Goal: Information Seeking & Learning: Learn about a topic

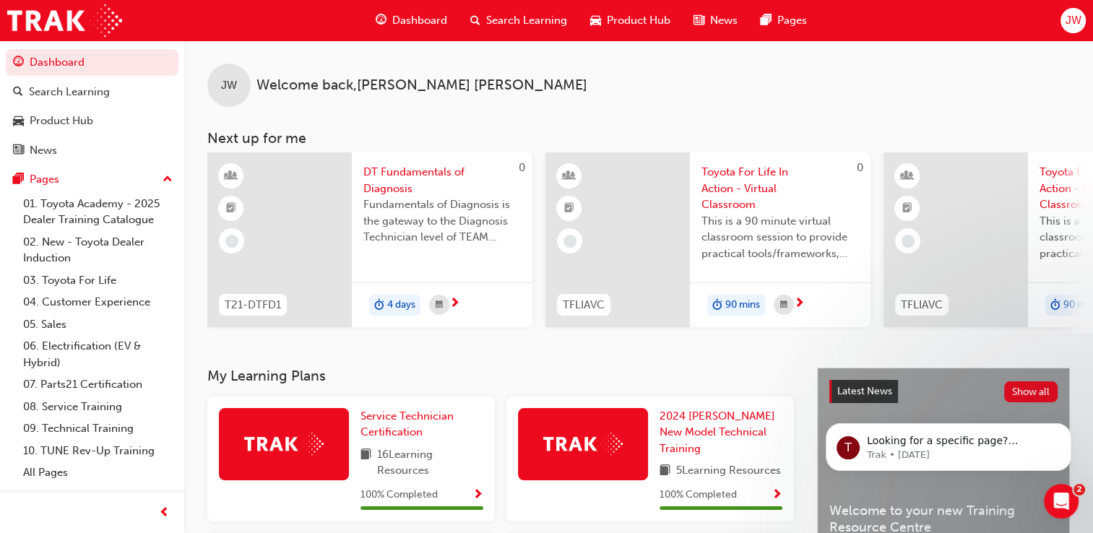
click at [423, 263] on div "DT Fundamentals of Diagnosis Fundamentals of Diagnosis is the gateway to the Di…" at bounding box center [442, 208] width 181 height 113
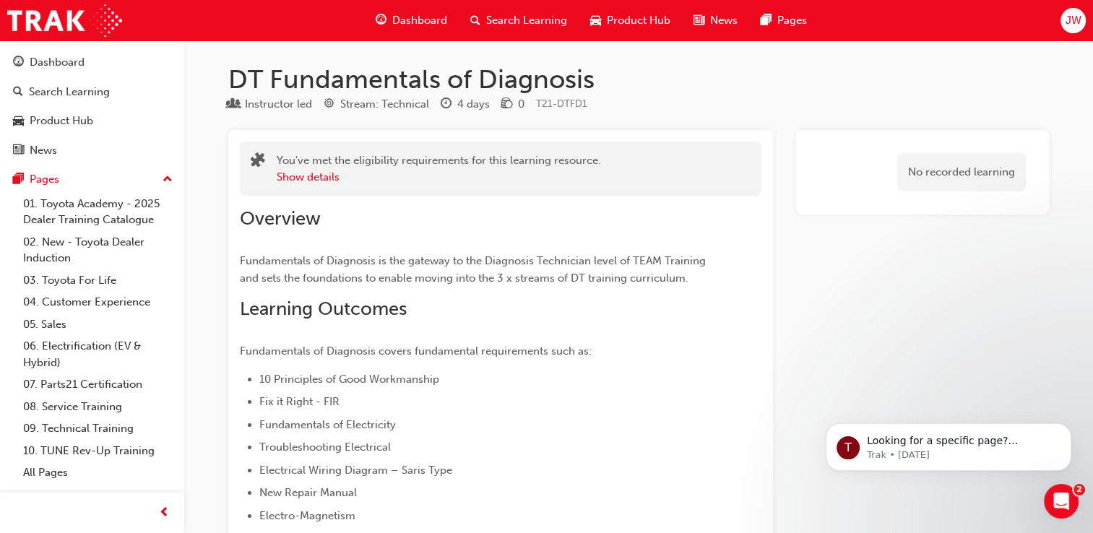
click at [506, 26] on span "Search Learning" at bounding box center [526, 20] width 81 height 17
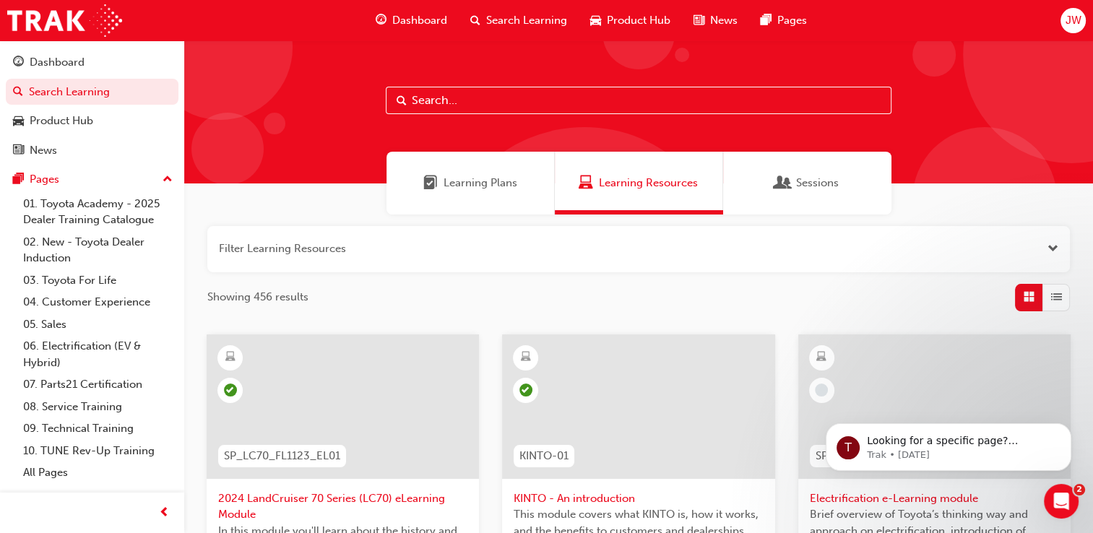
click at [492, 184] on span "Learning Plans" at bounding box center [480, 183] width 74 height 17
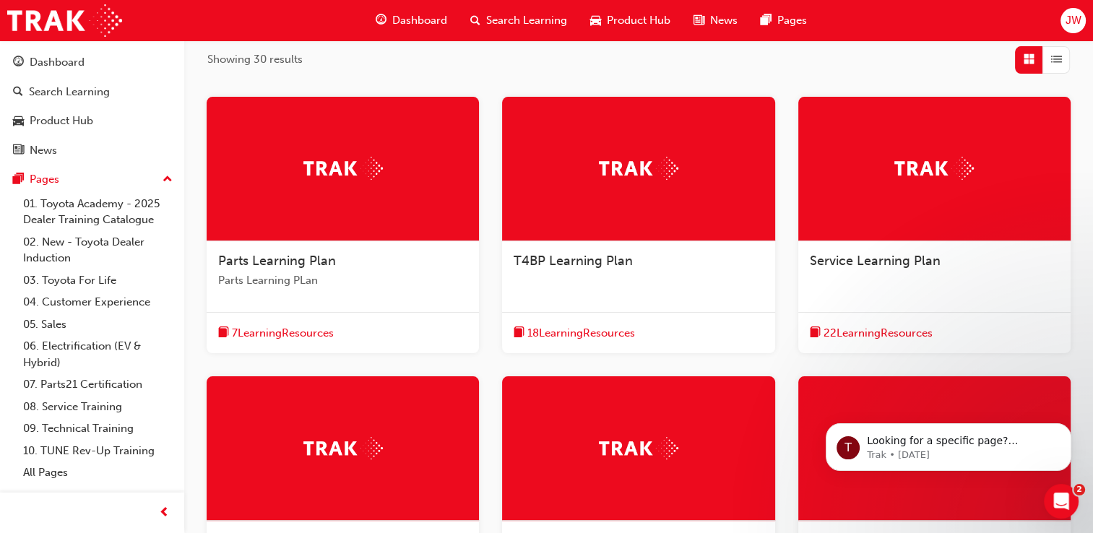
scroll to position [233, 0]
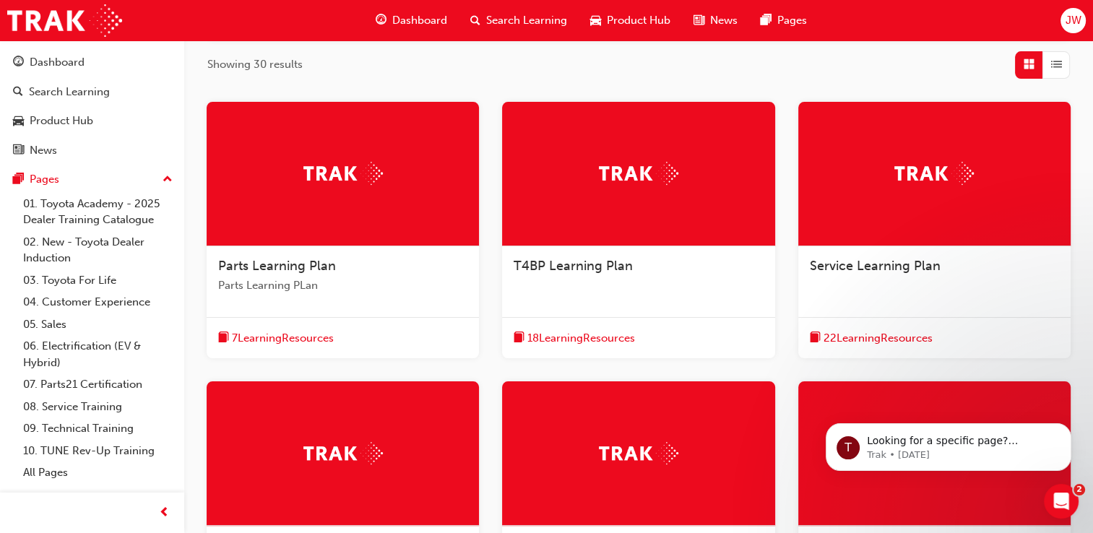
click at [960, 178] on img at bounding box center [933, 173] width 79 height 22
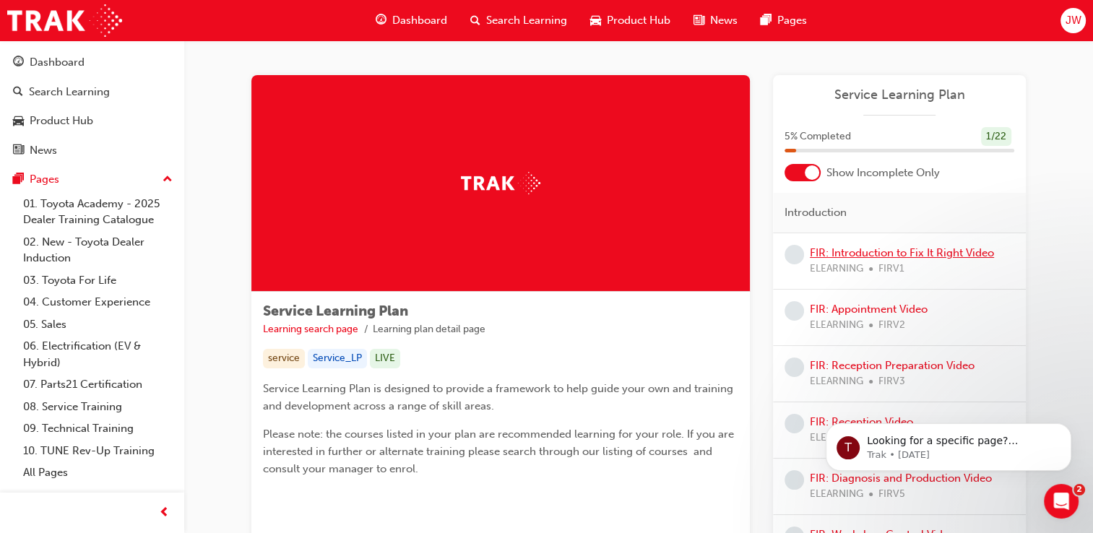
click at [846, 255] on link "FIR: Introduction to Fix It Right Video" at bounding box center [902, 252] width 184 height 13
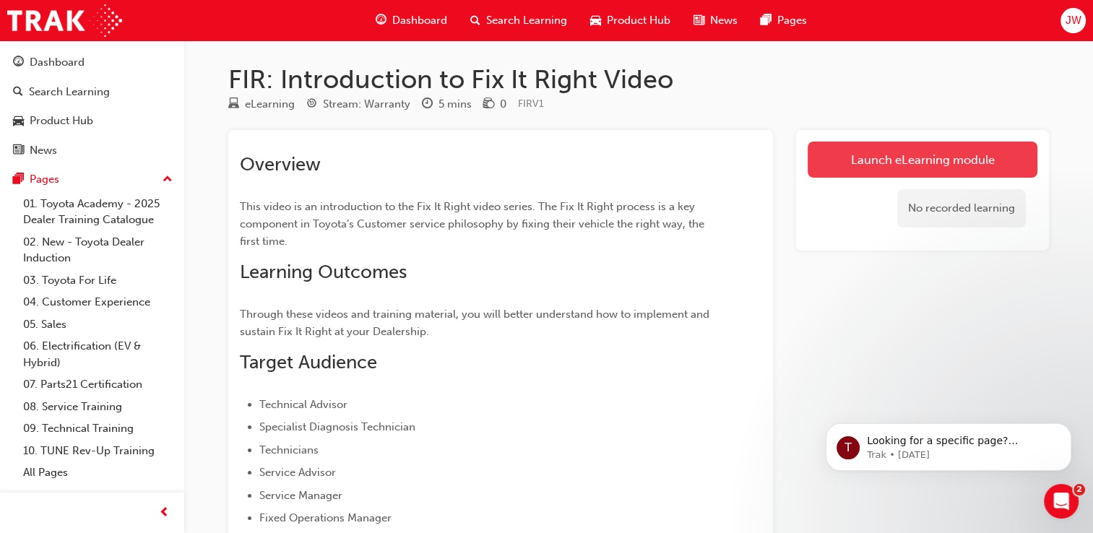
click at [878, 160] on link "Launch eLearning module" at bounding box center [923, 160] width 230 height 36
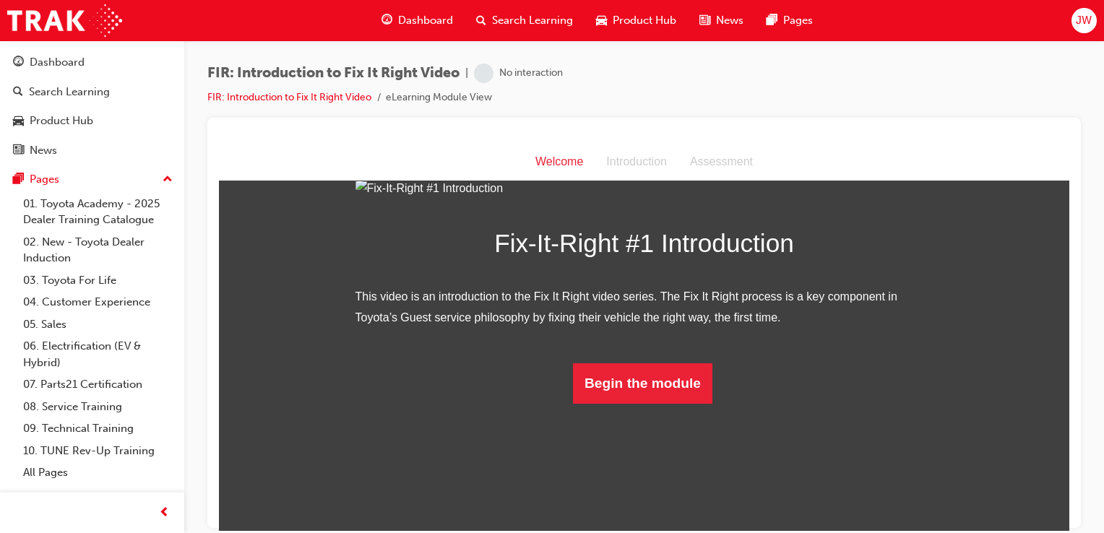
scroll to position [177, 0]
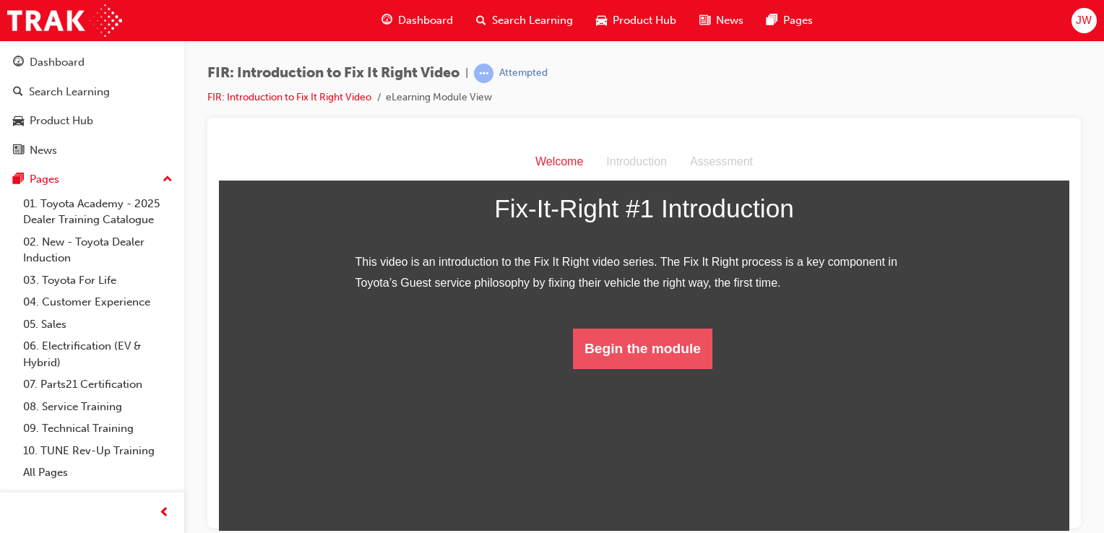
click at [621, 368] on button "Begin the module" at bounding box center [642, 348] width 139 height 40
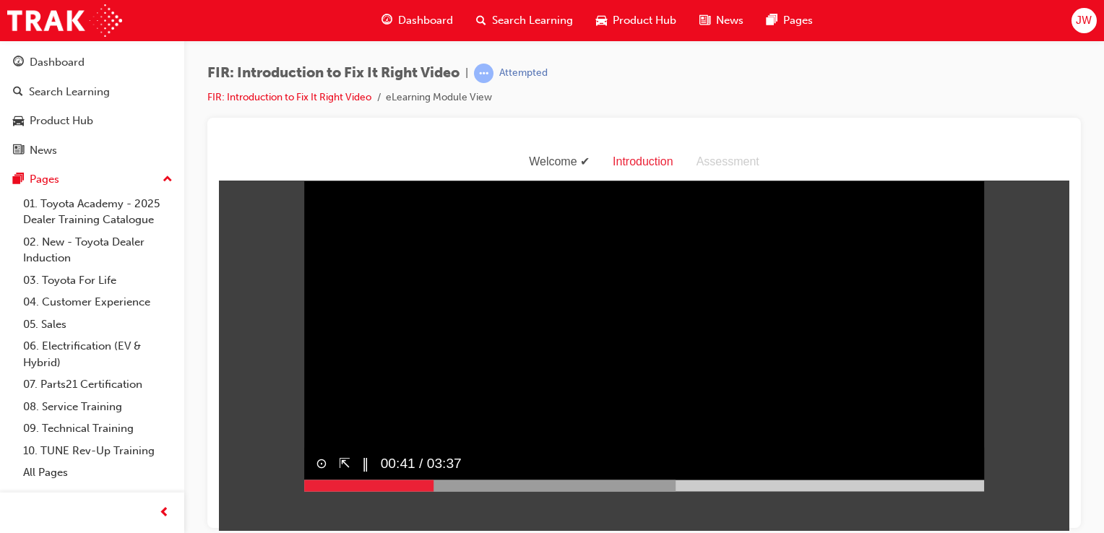
scroll to position [14, 0]
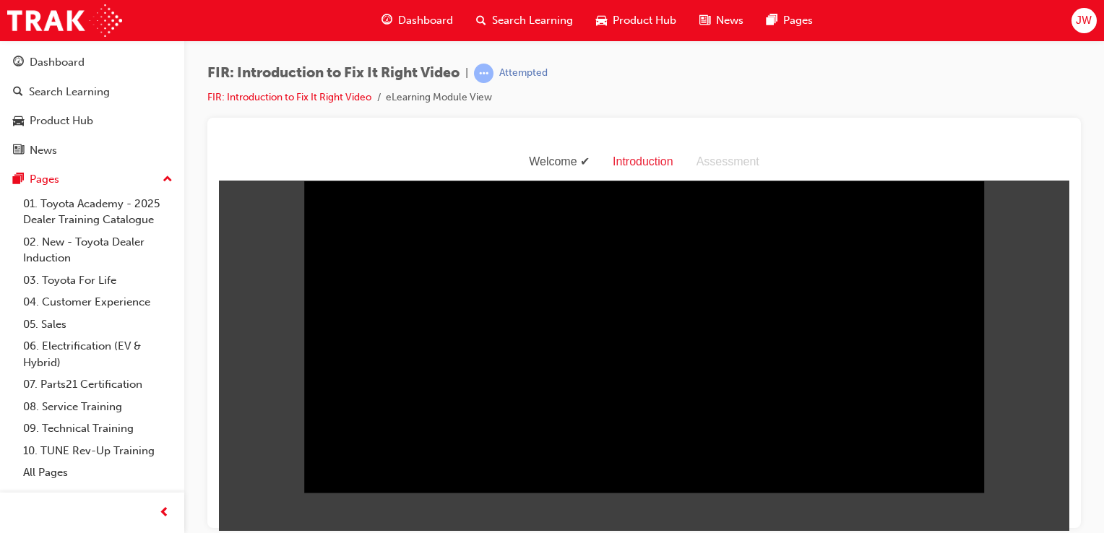
drag, startPoint x: 935, startPoint y: 303, endPoint x: 983, endPoint y: 338, distance: 58.9
click at [983, 338] on body "Welcome Introduction Assessment Sorry, your browser does not support embedded v…" at bounding box center [644, 356] width 850 height 387
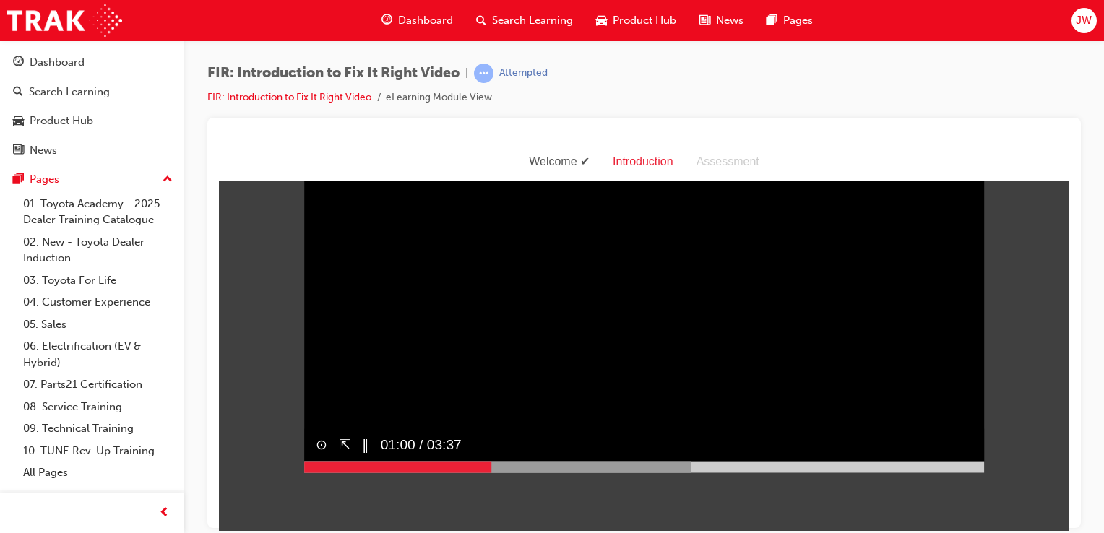
scroll to position [0, 0]
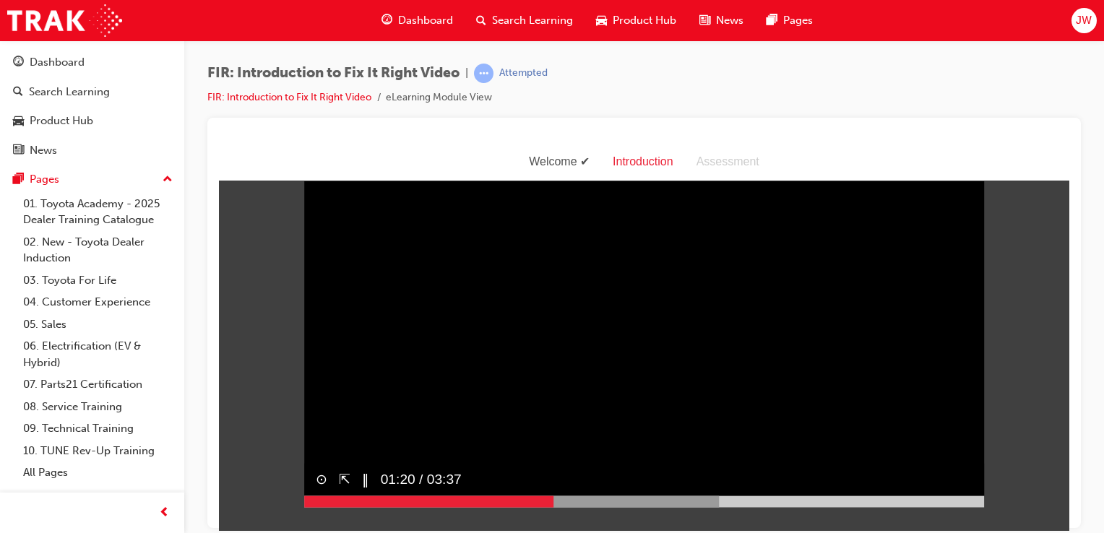
drag, startPoint x: 520, startPoint y: 264, endPoint x: 646, endPoint y: 341, distance: 148.2
click at [646, 341] on video "Sorry, your browser does not support embedded videos. Download Instead" at bounding box center [644, 337] width 680 height 340
click at [363, 490] on button "▶︎" at bounding box center [367, 479] width 11 height 21
click at [652, 506] on div at bounding box center [553, 501] width 499 height 12
click at [696, 506] on div at bounding box center [644, 501] width 680 height 12
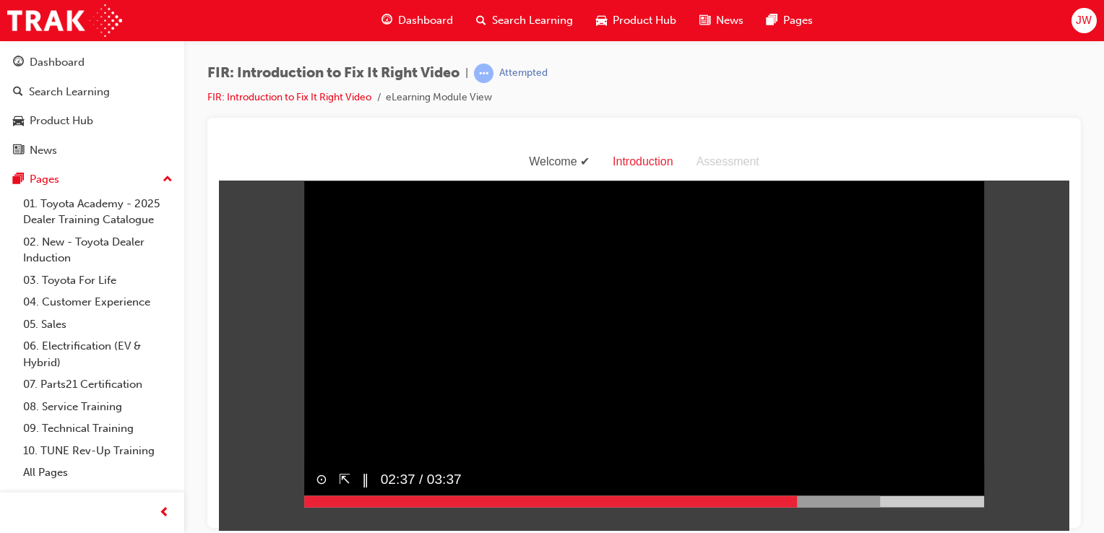
click at [791, 506] on div at bounding box center [592, 501] width 576 height 12
click at [849, 506] on div at bounding box center [624, 501] width 641 height 12
click at [936, 507] on div "⊙ ⇱ ‖ 02:58 / 03:37" at bounding box center [644, 485] width 680 height 44
click at [899, 506] on div at bounding box center [644, 501] width 680 height 12
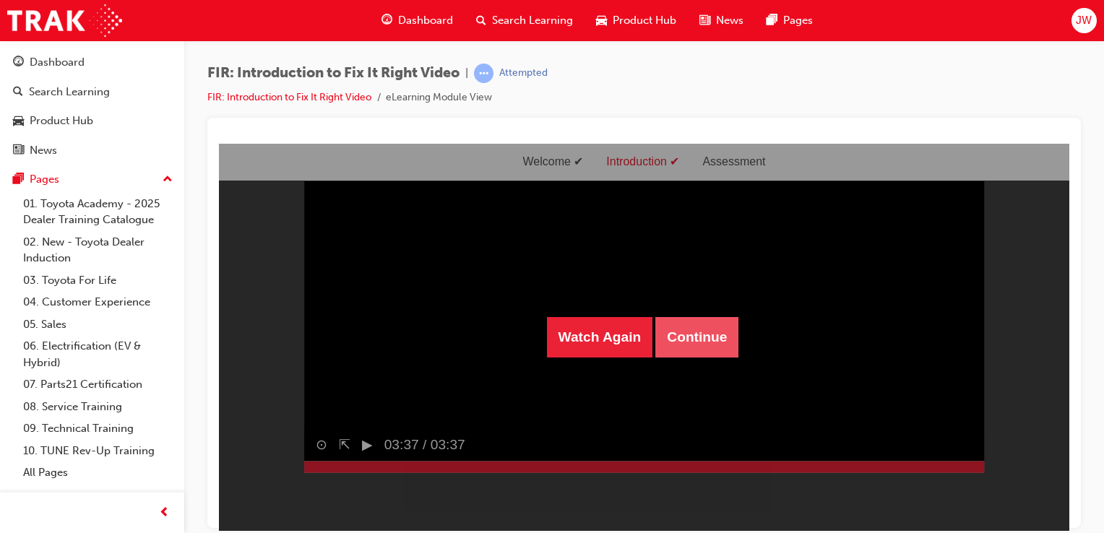
click at [688, 348] on button "Continue" at bounding box center [696, 336] width 83 height 40
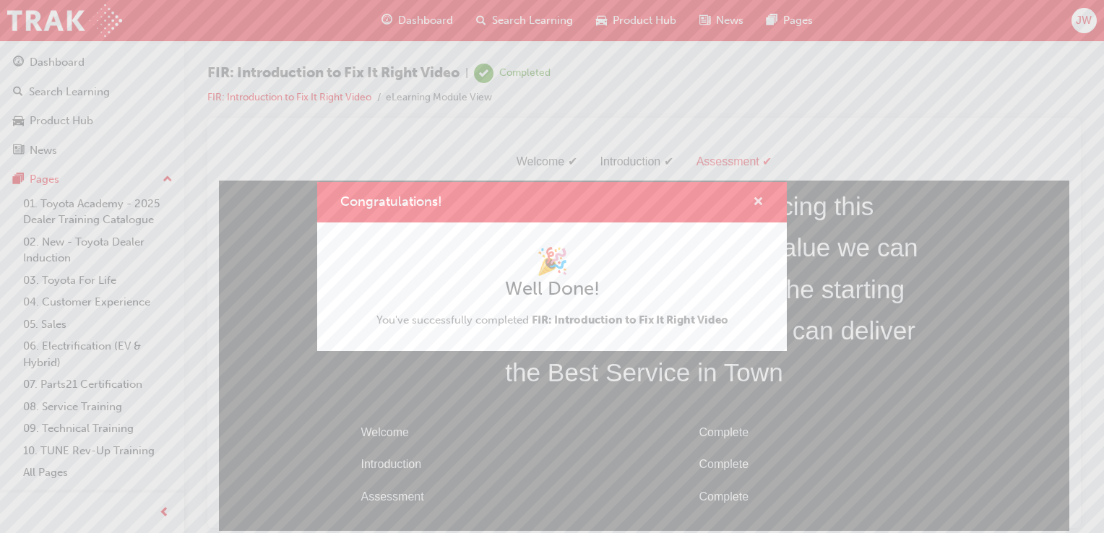
click at [758, 196] on span "cross-icon" at bounding box center [758, 202] width 11 height 13
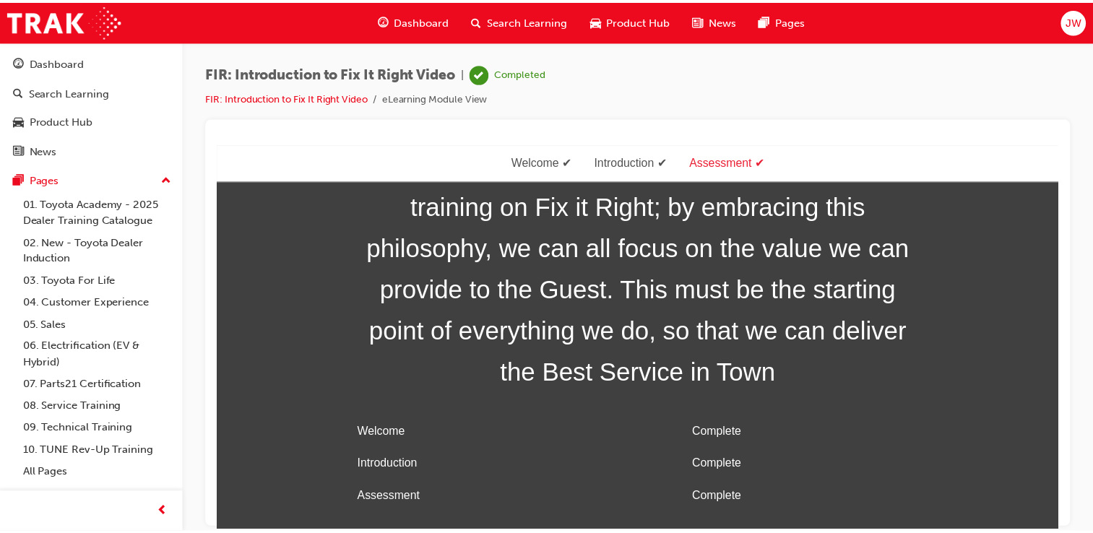
scroll to position [0, 0]
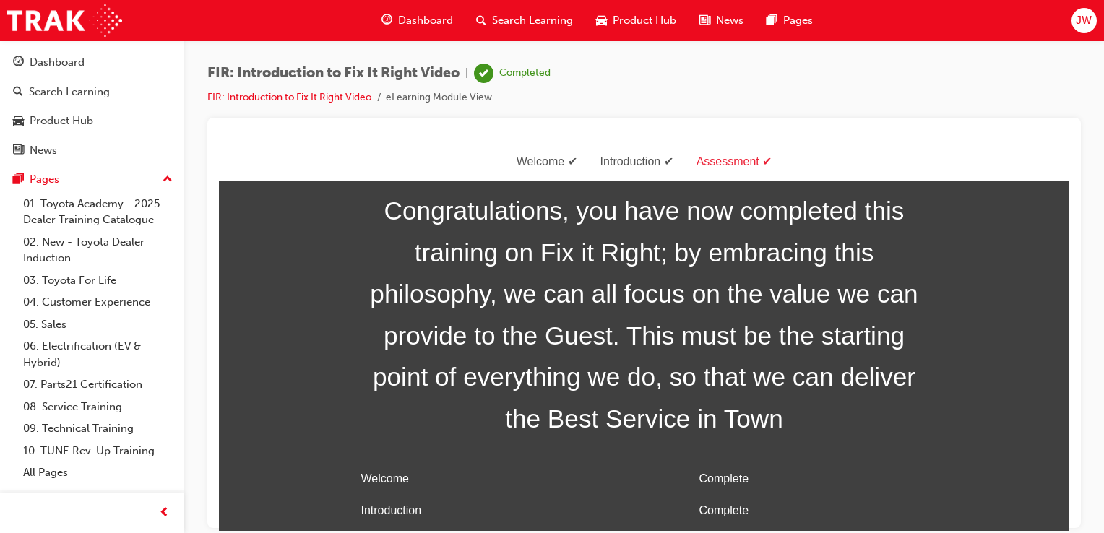
click at [522, 24] on span "Search Learning" at bounding box center [532, 20] width 81 height 17
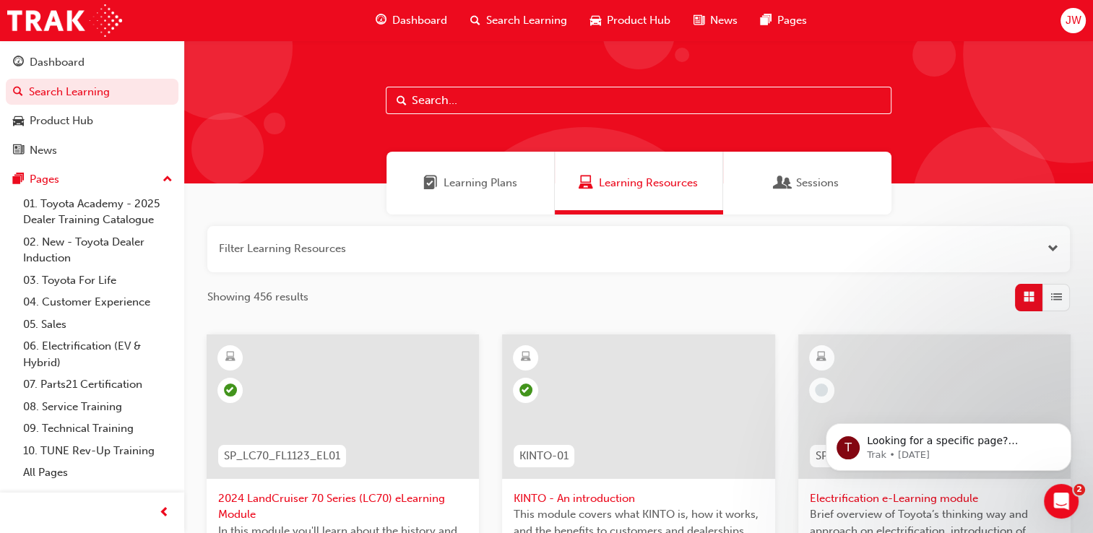
click at [413, 16] on span "Dashboard" at bounding box center [419, 20] width 55 height 17
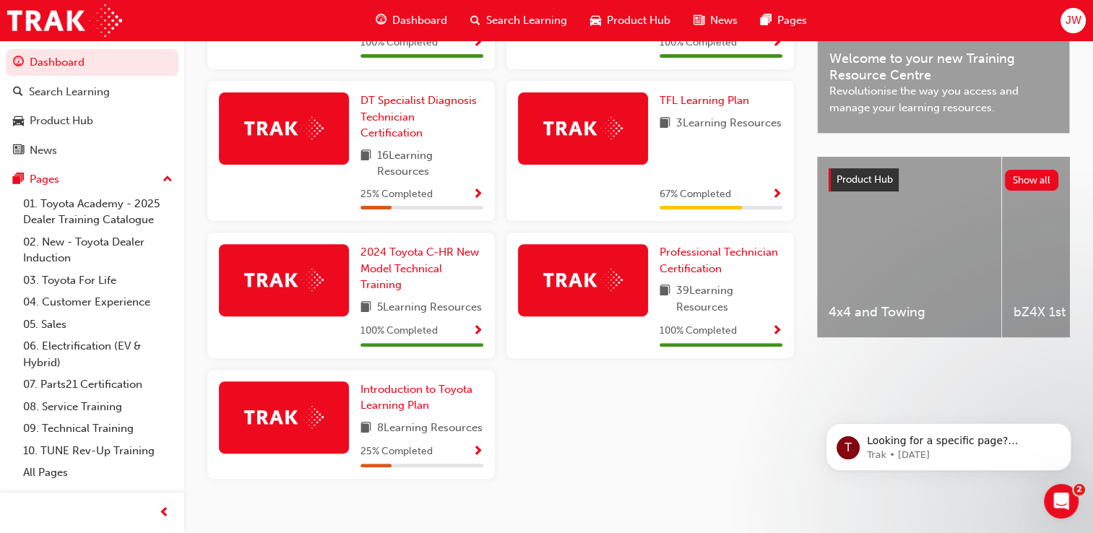
scroll to position [502, 0]
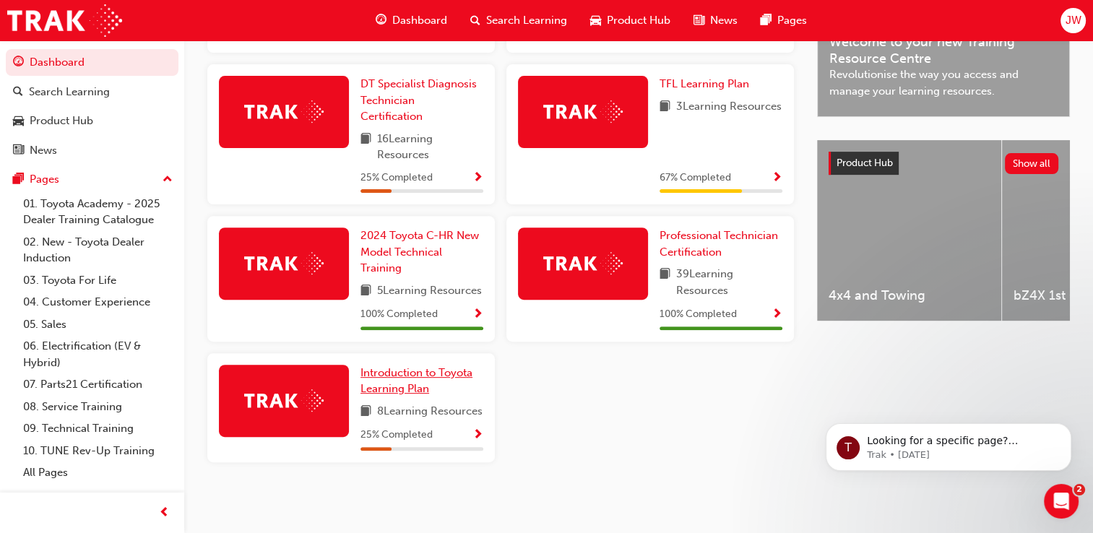
click at [406, 376] on span "Introduction to Toyota Learning Plan" at bounding box center [416, 381] width 112 height 30
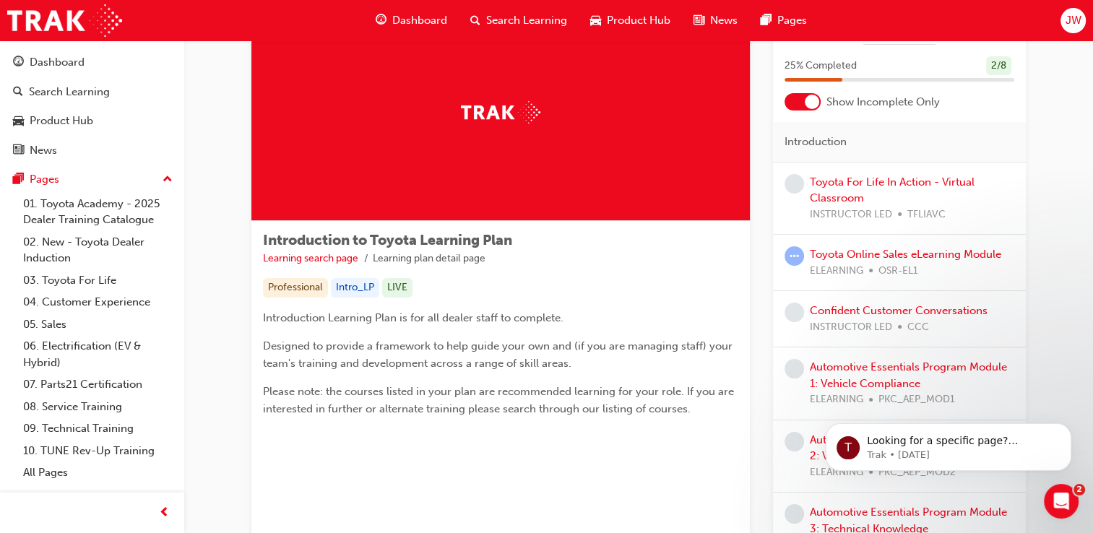
scroll to position [72, 0]
click at [799, 104] on div at bounding box center [802, 100] width 36 height 17
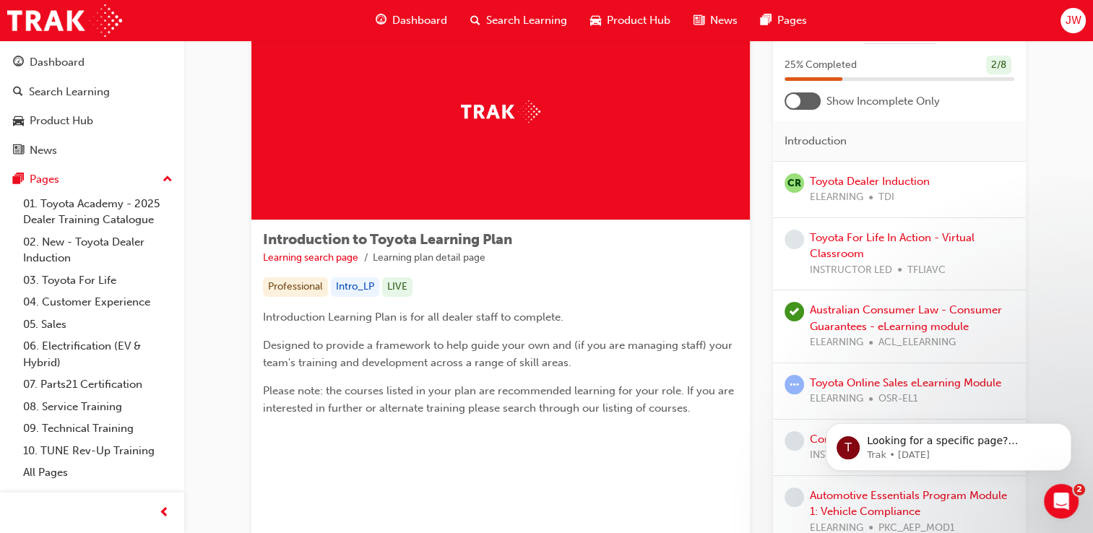
click at [799, 104] on div at bounding box center [793, 101] width 14 height 14
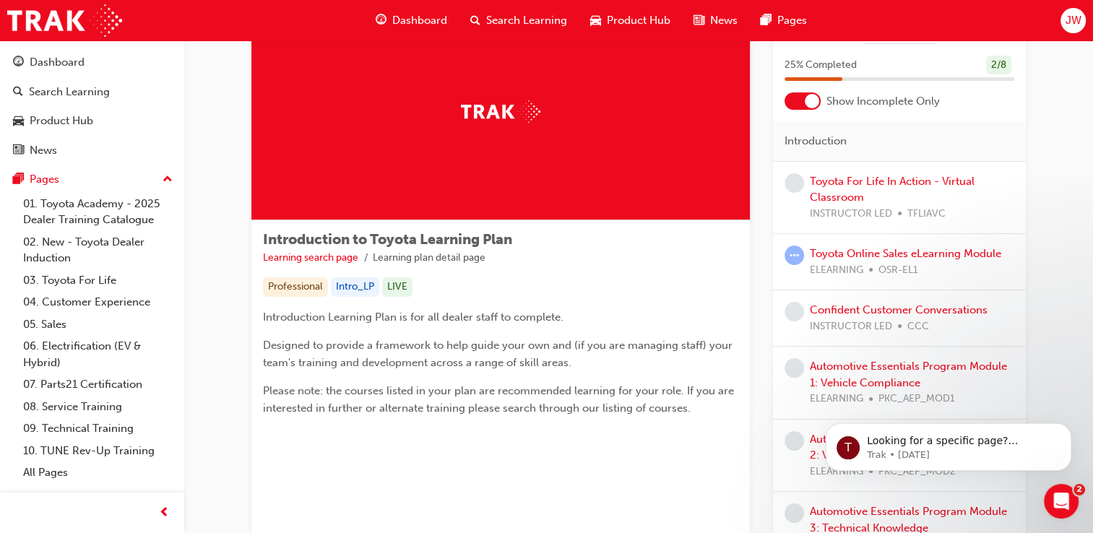
click at [799, 104] on div at bounding box center [802, 100] width 36 height 17
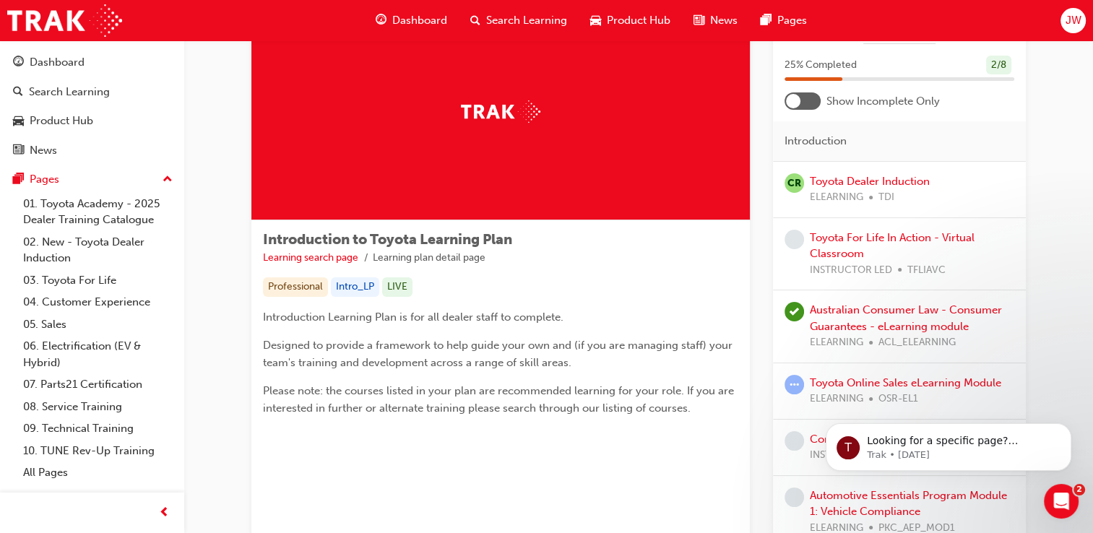
click at [810, 98] on div at bounding box center [802, 100] width 36 height 17
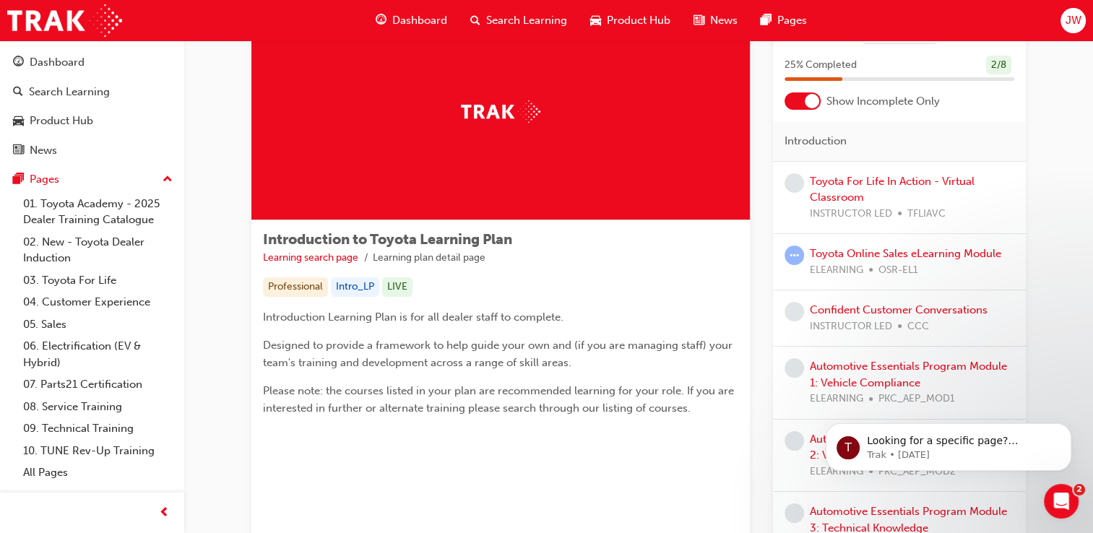
click at [798, 101] on div at bounding box center [802, 100] width 36 height 17
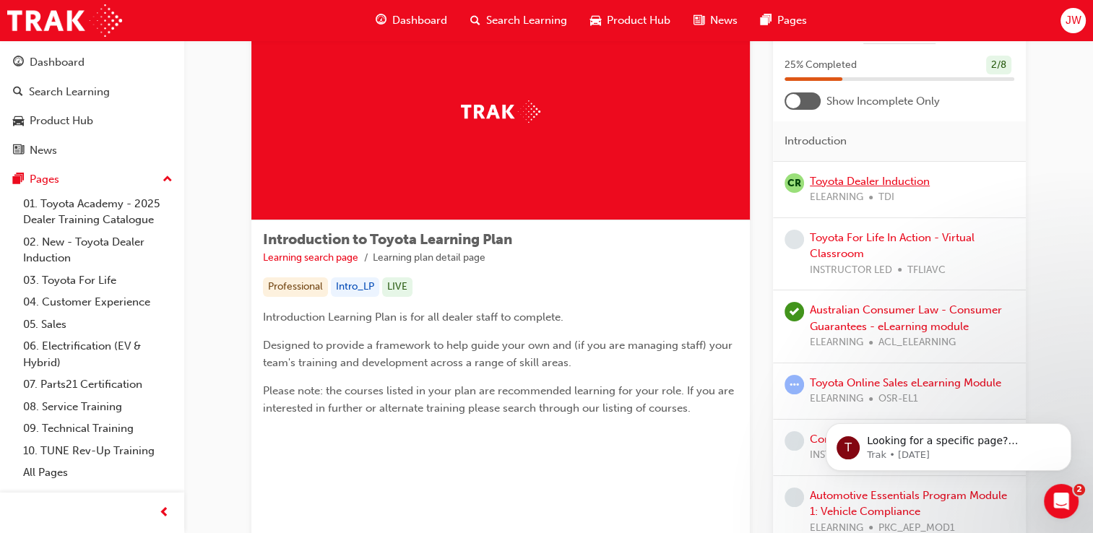
click at [878, 181] on link "Toyota Dealer Induction" at bounding box center [870, 181] width 120 height 13
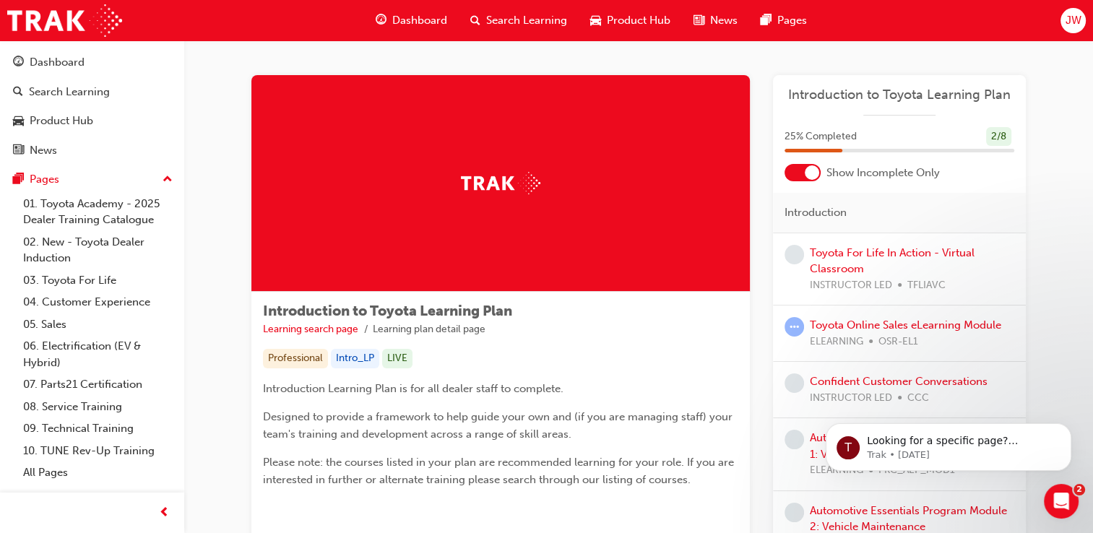
click at [511, 17] on span "Search Learning" at bounding box center [526, 20] width 81 height 17
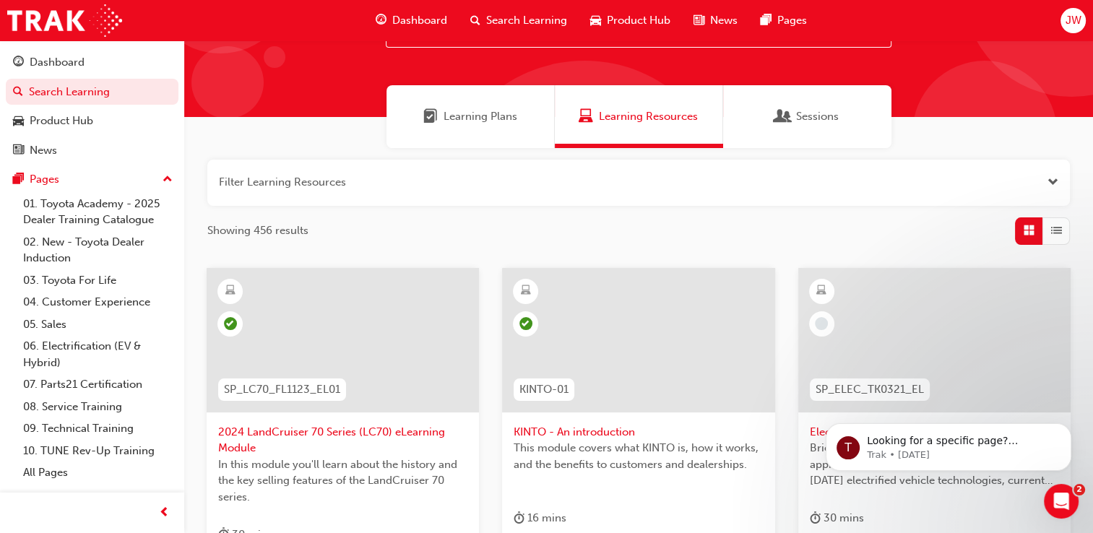
scroll to position [66, 0]
click at [1058, 229] on span "List" at bounding box center [1056, 230] width 11 height 17
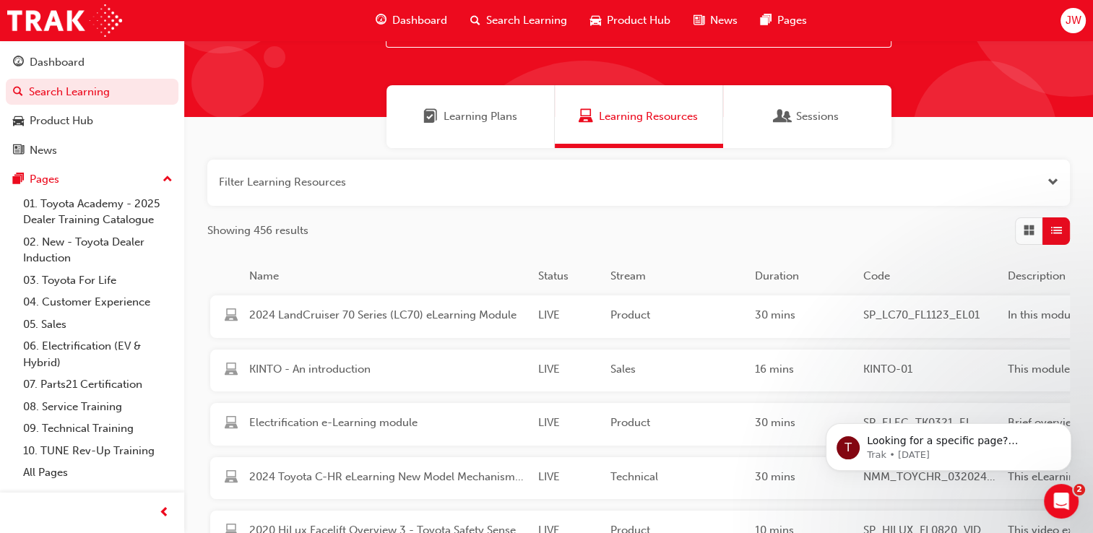
click at [1025, 235] on span "Grid" at bounding box center [1029, 230] width 11 height 17
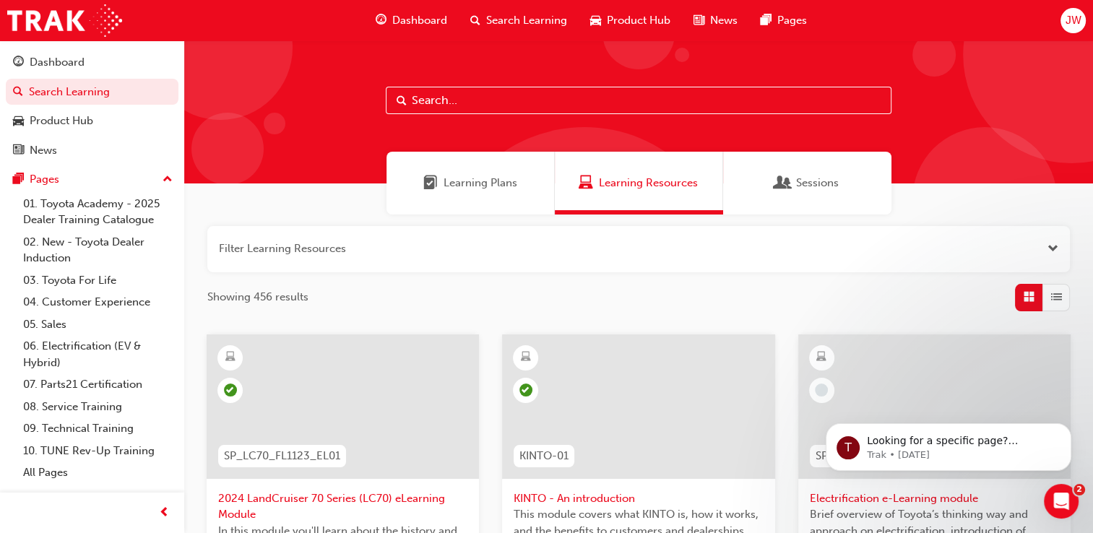
click at [793, 172] on div "Sessions" at bounding box center [807, 183] width 168 height 63
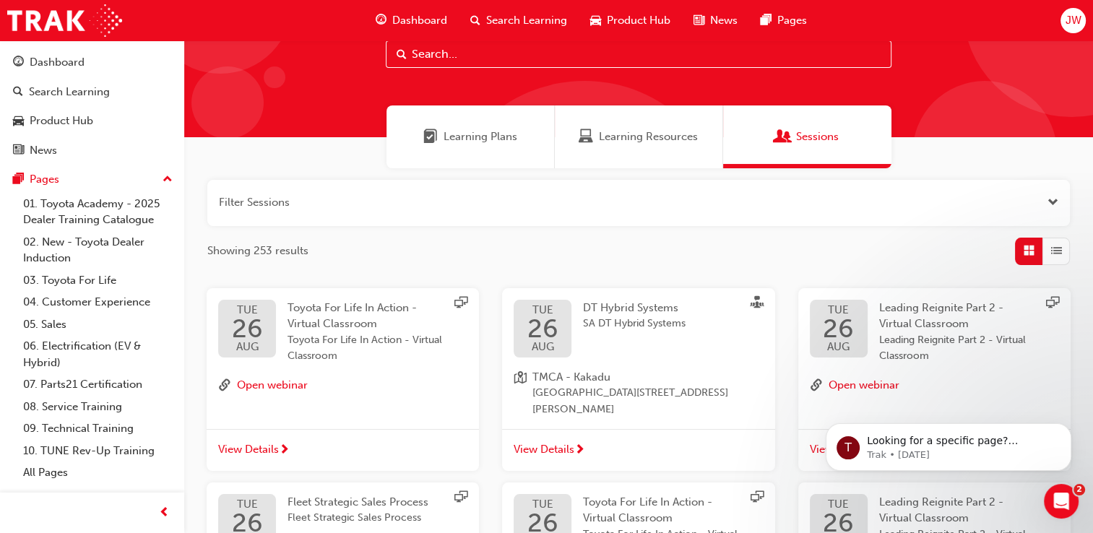
scroll to position [46, 0]
click at [476, 144] on div "Learning Plans" at bounding box center [470, 136] width 168 height 63
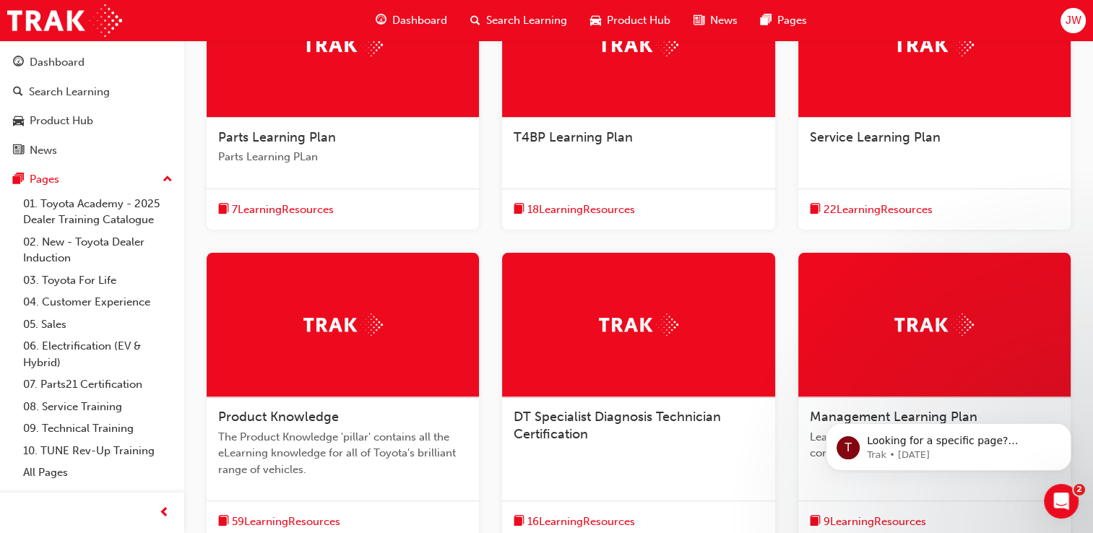
scroll to position [365, 0]
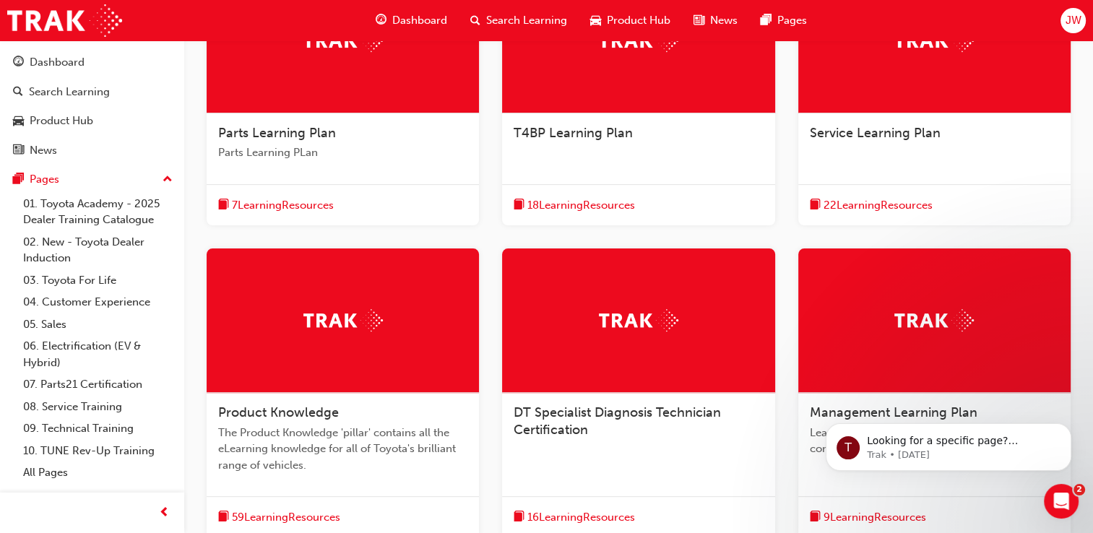
click at [886, 200] on span "22 Learning Resources" at bounding box center [877, 205] width 109 height 17
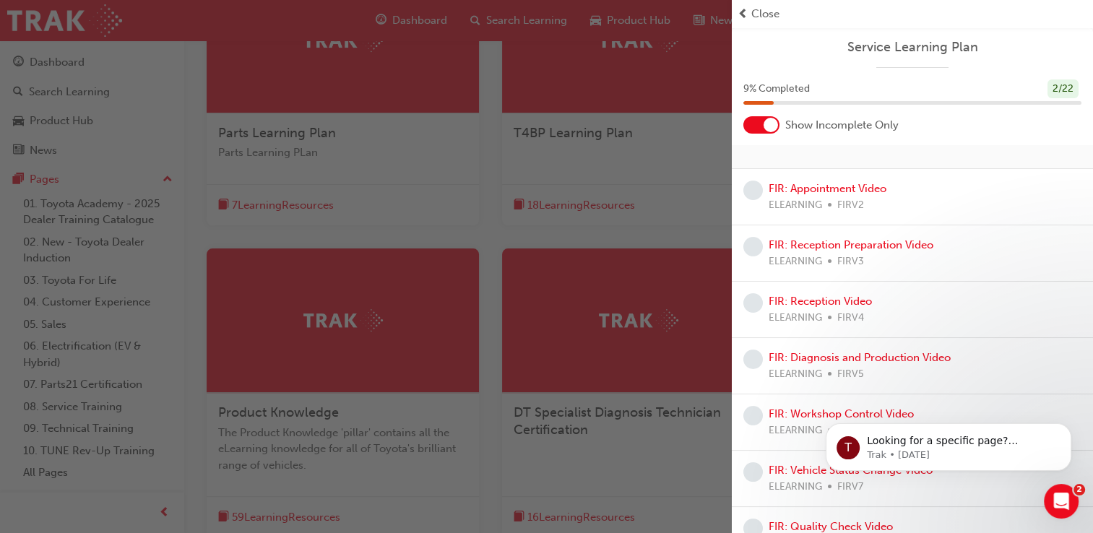
click at [762, 129] on div at bounding box center [761, 124] width 36 height 17
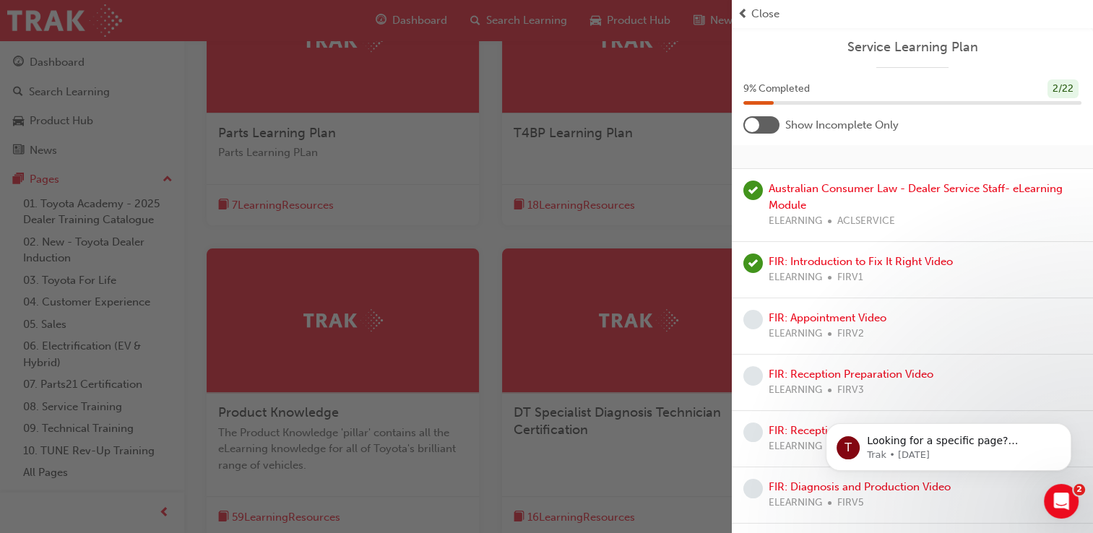
click at [749, 10] on div "Close" at bounding box center [912, 14] width 350 height 17
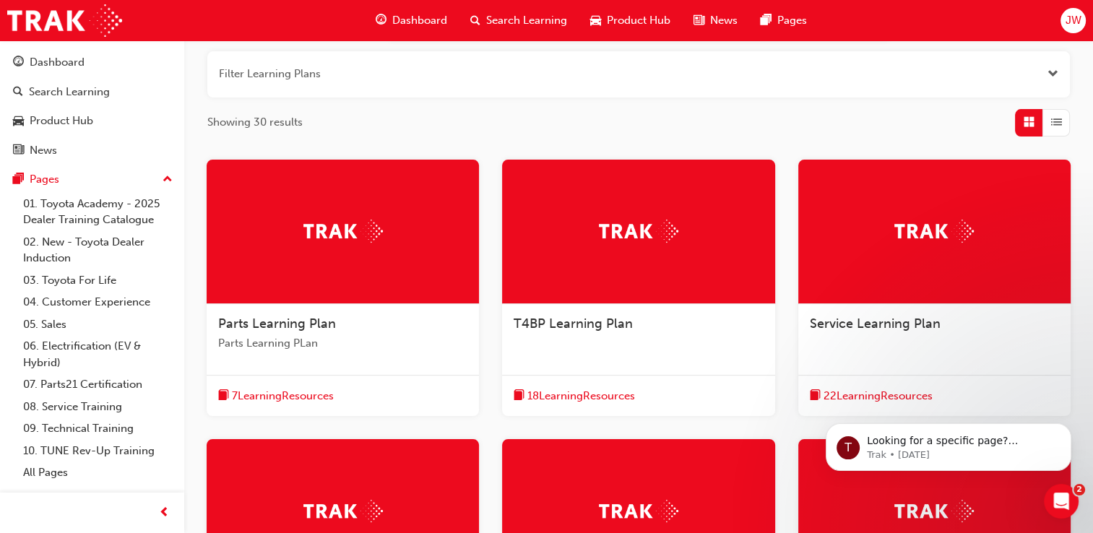
scroll to position [175, 0]
click at [838, 316] on span "Service Learning Plan" at bounding box center [875, 324] width 131 height 16
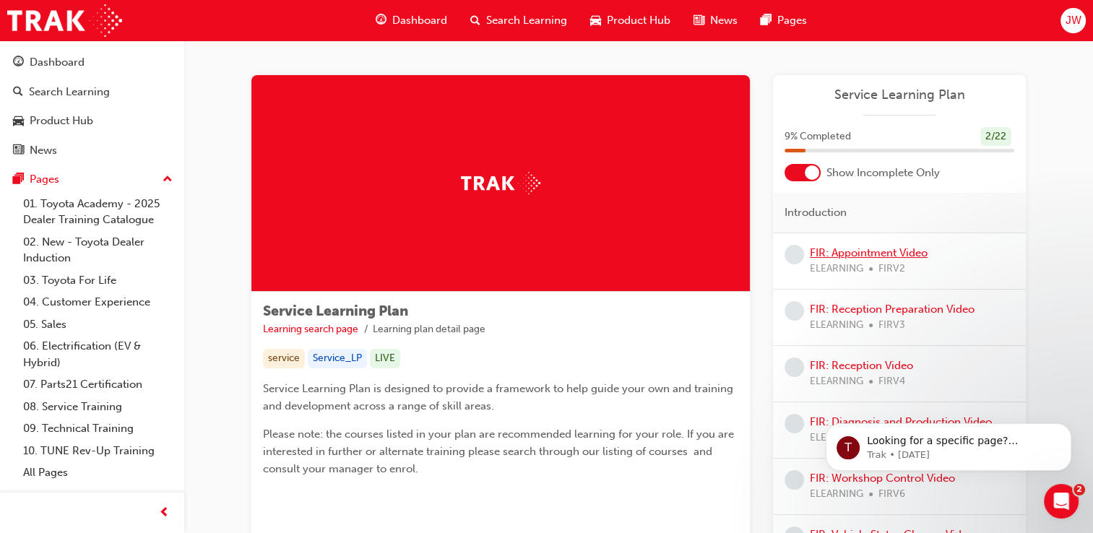
click at [862, 254] on link "FIR: Appointment Video" at bounding box center [869, 252] width 118 height 13
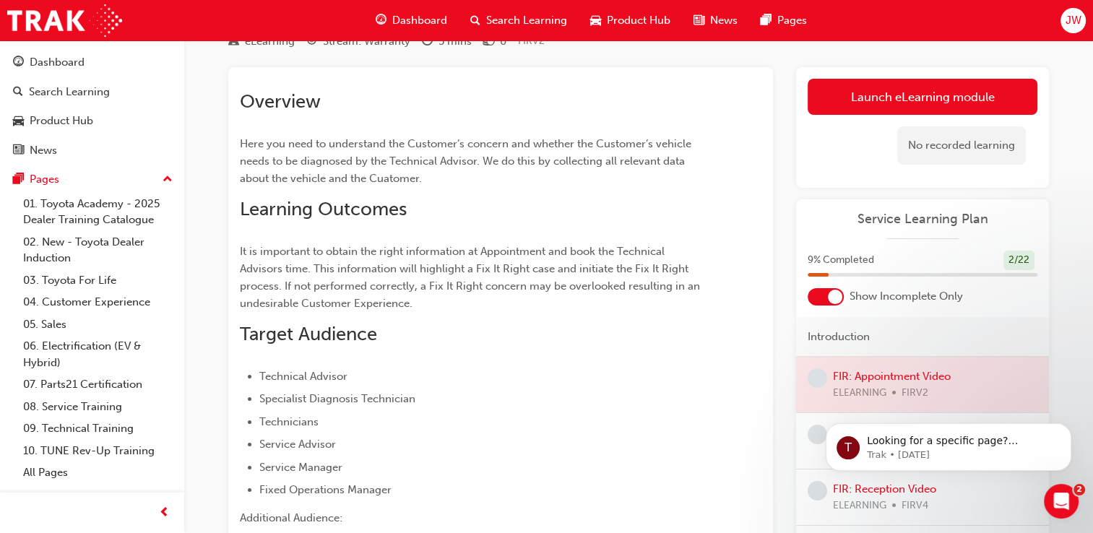
scroll to position [52, 0]
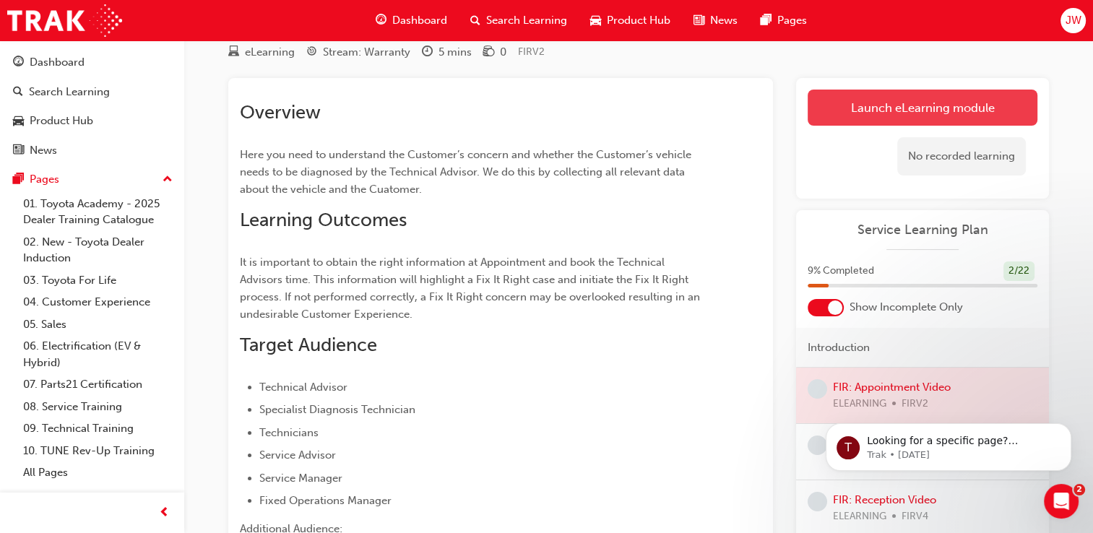
click at [940, 113] on link "Launch eLearning module" at bounding box center [923, 108] width 230 height 36
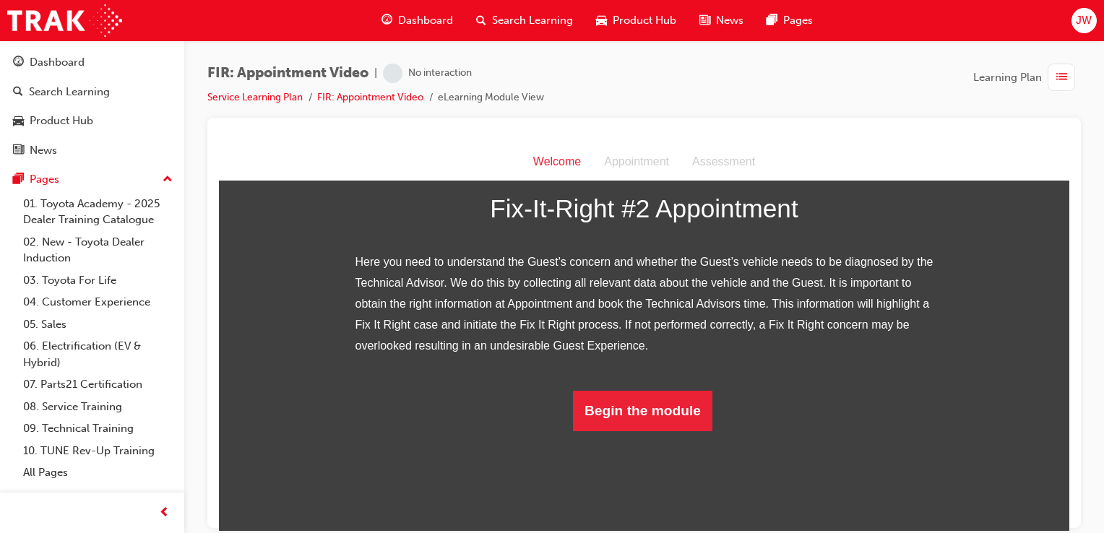
scroll to position [240, 0]
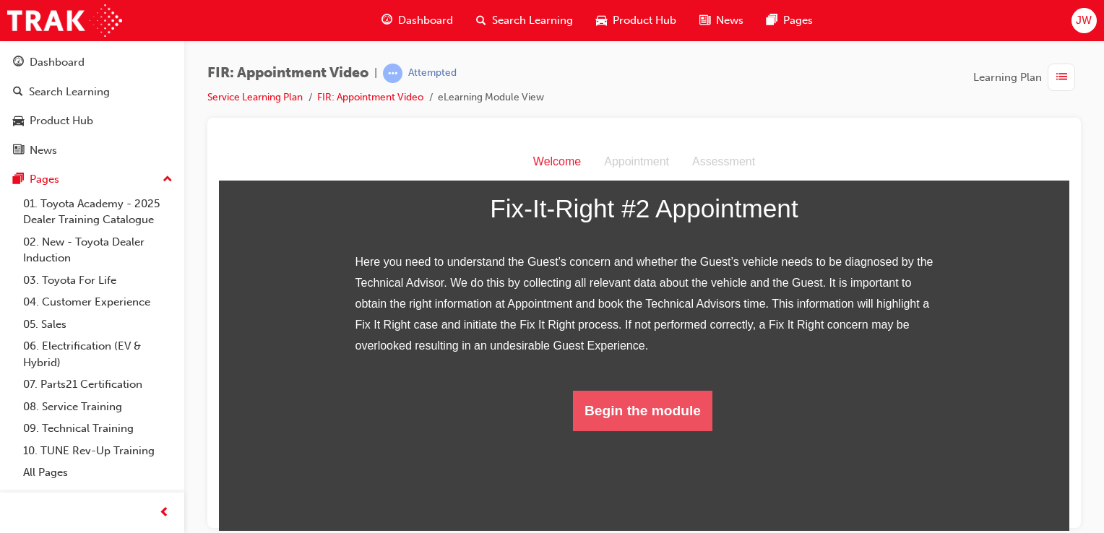
click at [632, 430] on button "Begin the module" at bounding box center [642, 410] width 139 height 40
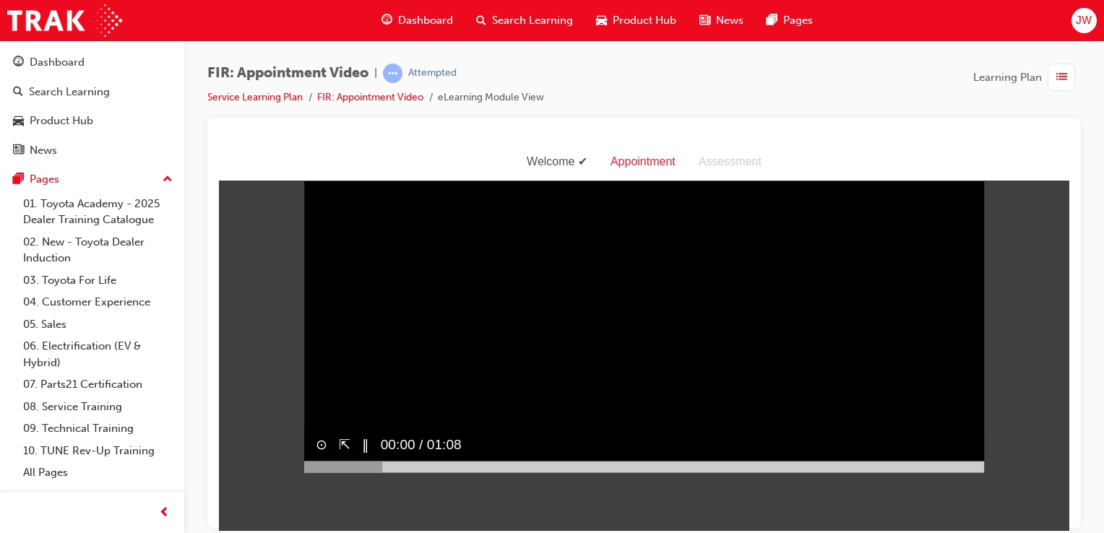
scroll to position [0, 0]
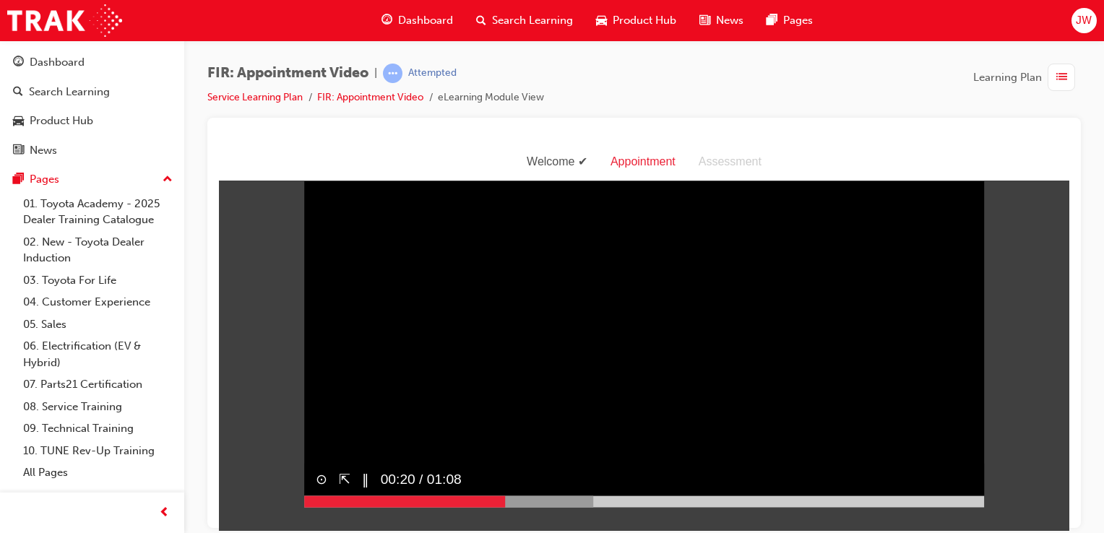
click at [636, 276] on video "Sorry, your browser does not support embedded videos. Download Instead" at bounding box center [644, 337] width 680 height 340
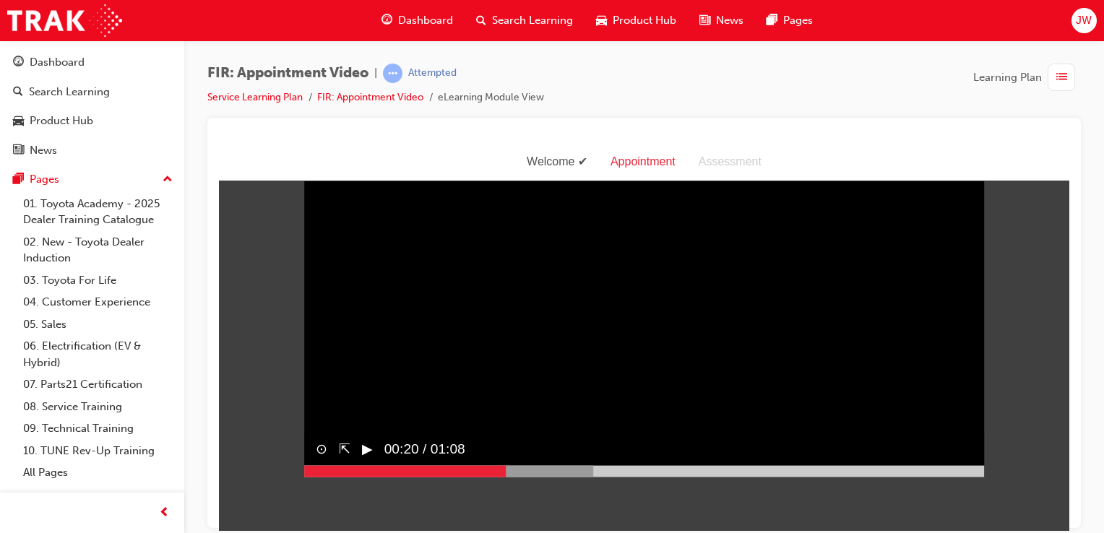
scroll to position [35, 0]
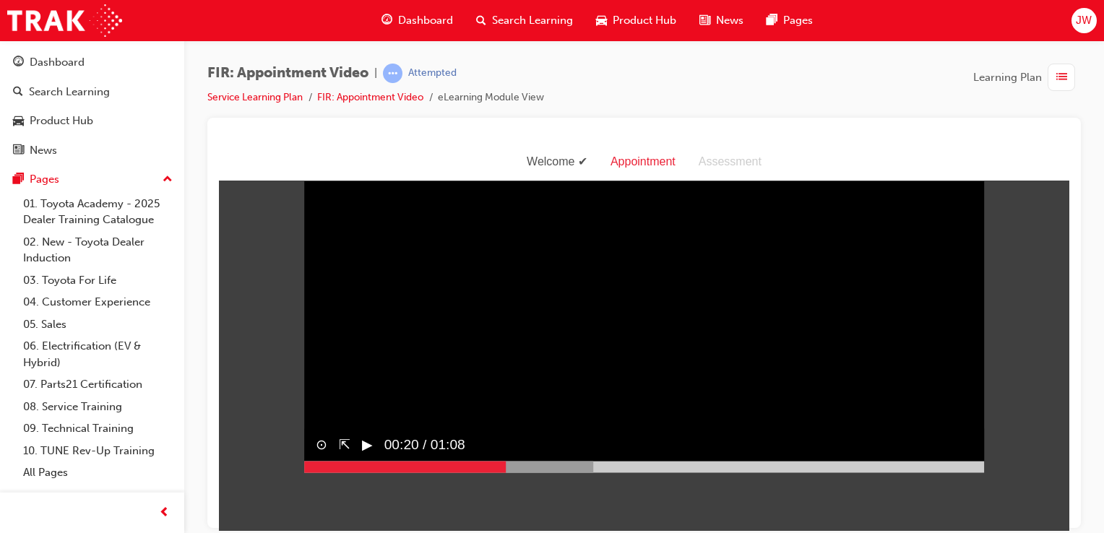
click at [362, 455] on button "▶︎" at bounding box center [367, 444] width 11 height 21
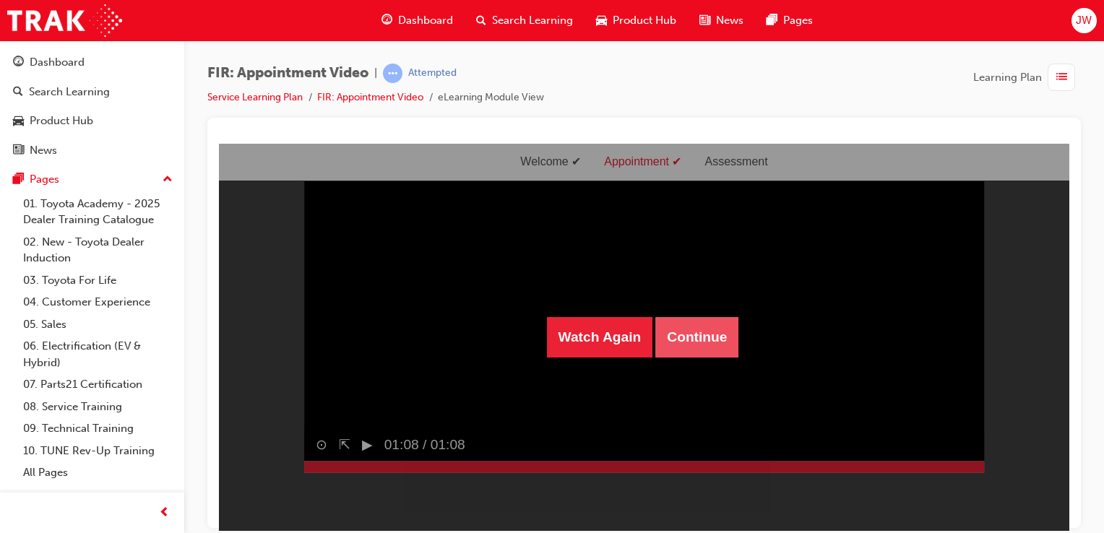
click at [690, 330] on button "Continue" at bounding box center [696, 336] width 83 height 40
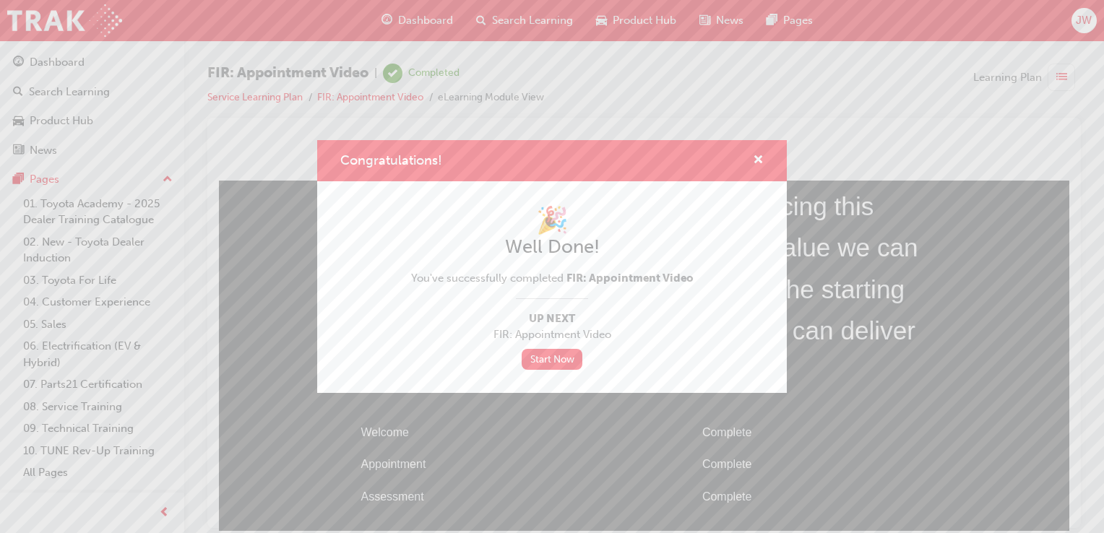
click at [688, 342] on span "FIR: Appointment Video" at bounding box center [552, 334] width 282 height 17
click at [560, 354] on link "Start Now" at bounding box center [552, 359] width 61 height 21
click at [543, 360] on link "Start Now" at bounding box center [552, 359] width 61 height 21
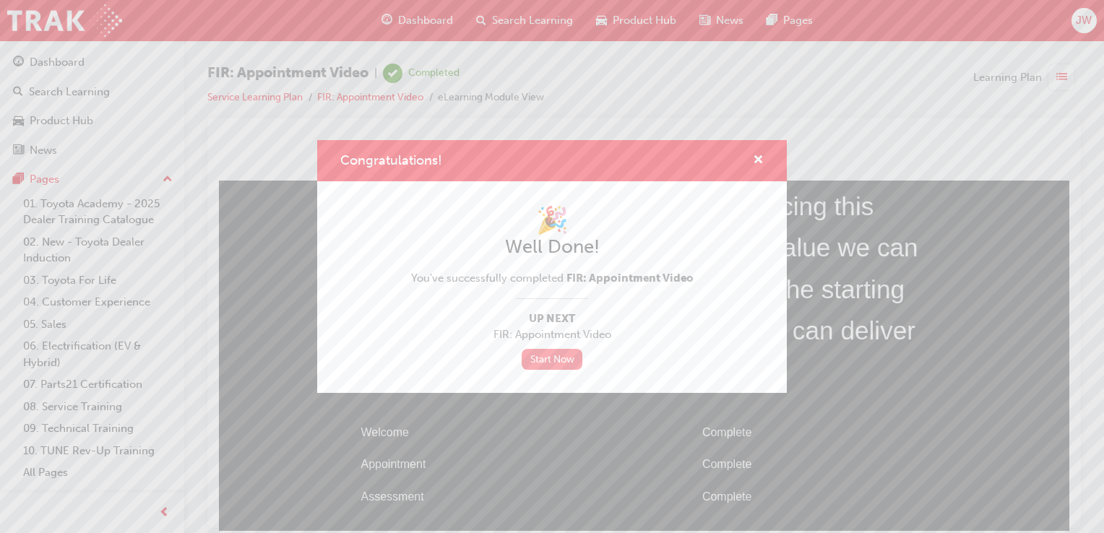
click at [543, 360] on link "Start Now" at bounding box center [552, 359] width 61 height 21
click at [757, 160] on span "cross-icon" at bounding box center [758, 161] width 11 height 13
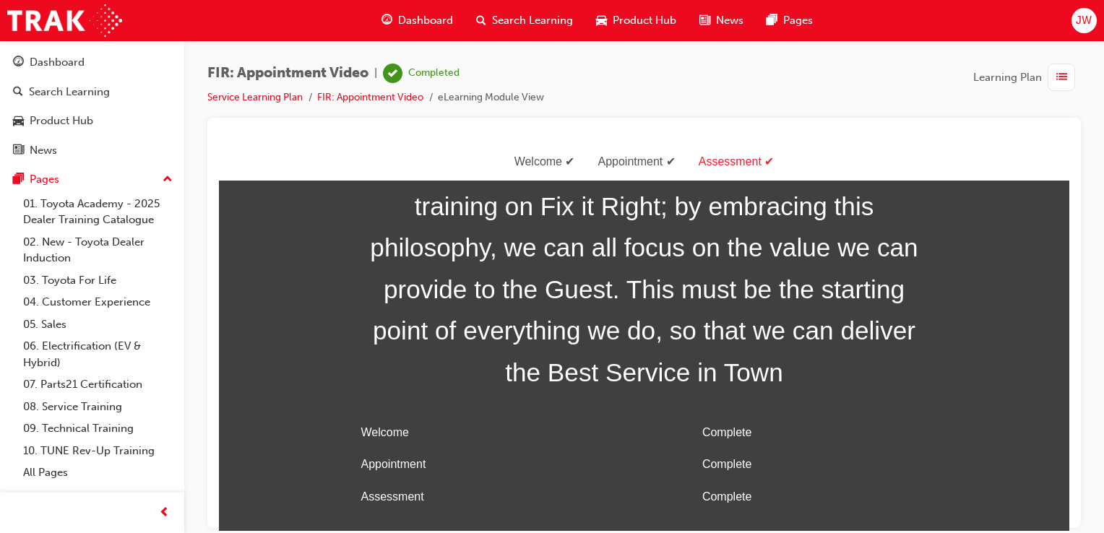
click at [1059, 79] on span "list-icon" at bounding box center [1061, 78] width 11 height 18
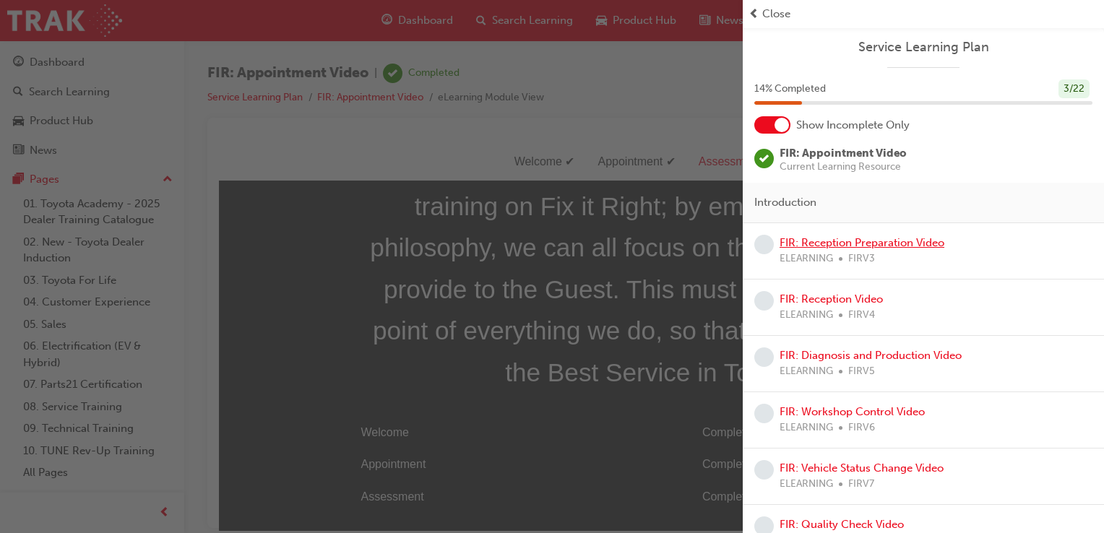
click at [847, 238] on link "FIR: Reception Preparation Video" at bounding box center [861, 242] width 165 height 13
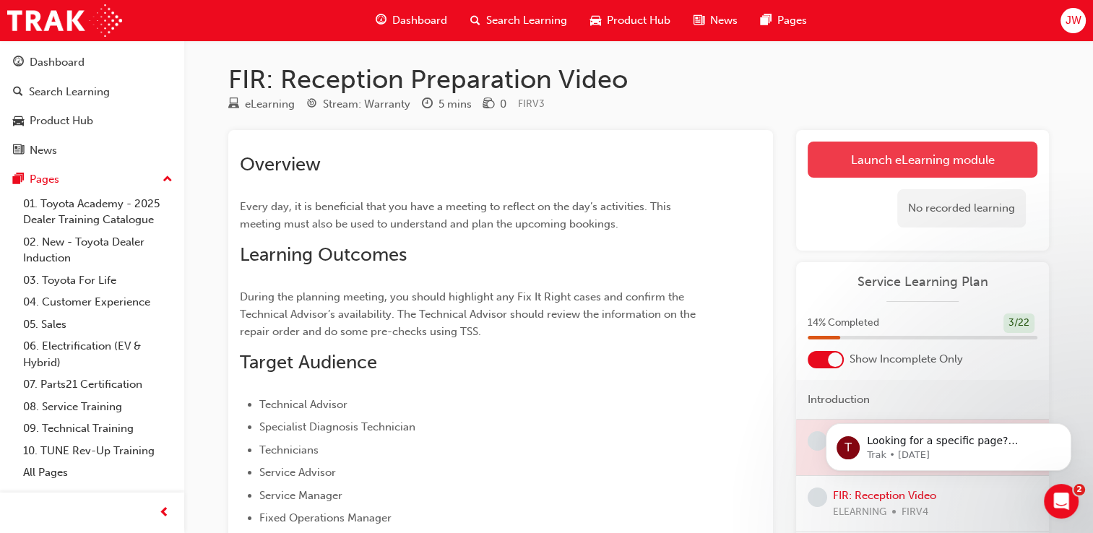
click at [884, 147] on link "Launch eLearning module" at bounding box center [923, 160] width 230 height 36
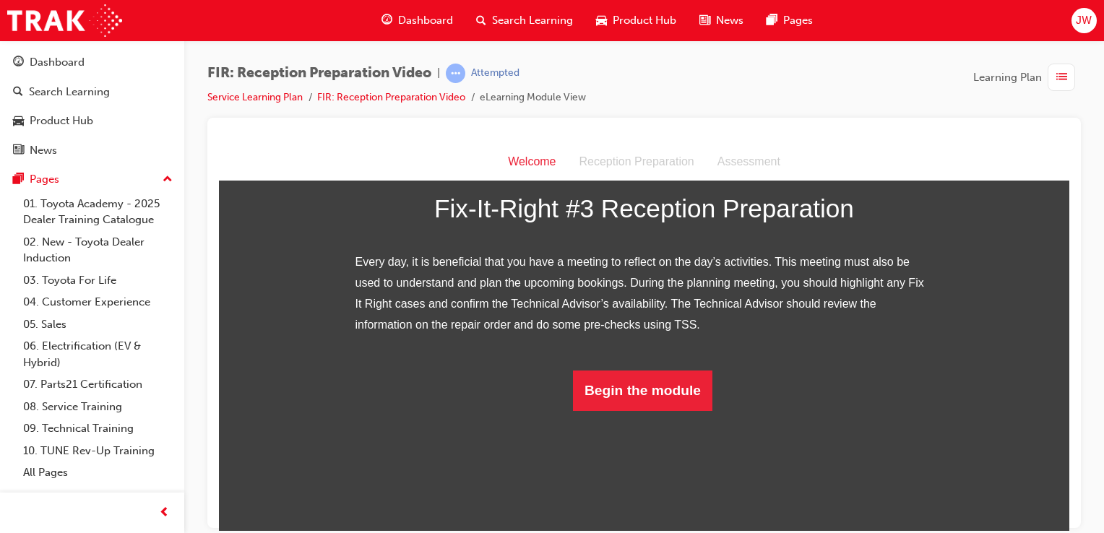
scroll to position [219, 0]
click at [636, 410] on button "Begin the module" at bounding box center [642, 390] width 139 height 40
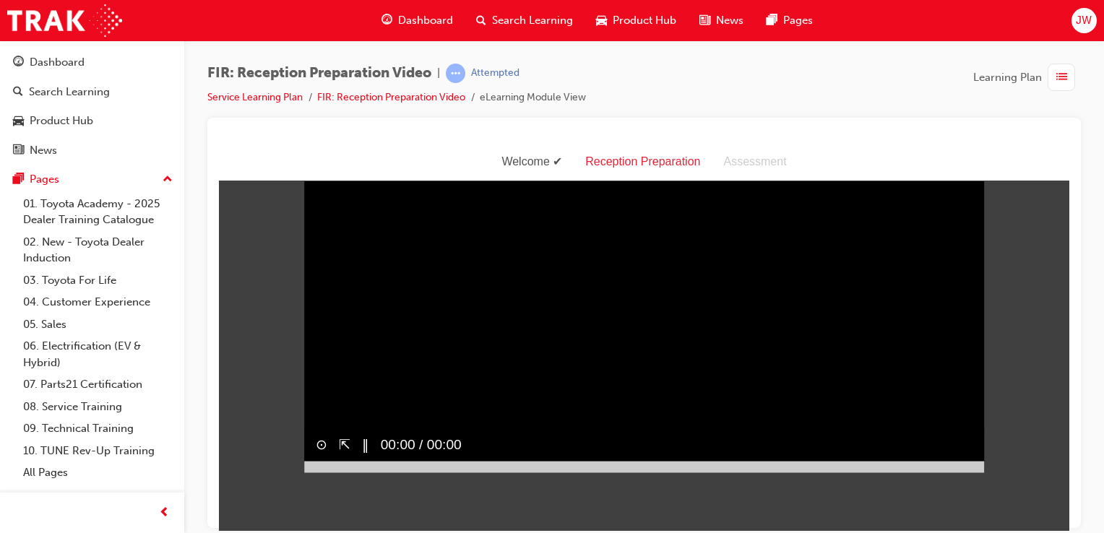
scroll to position [35, 0]
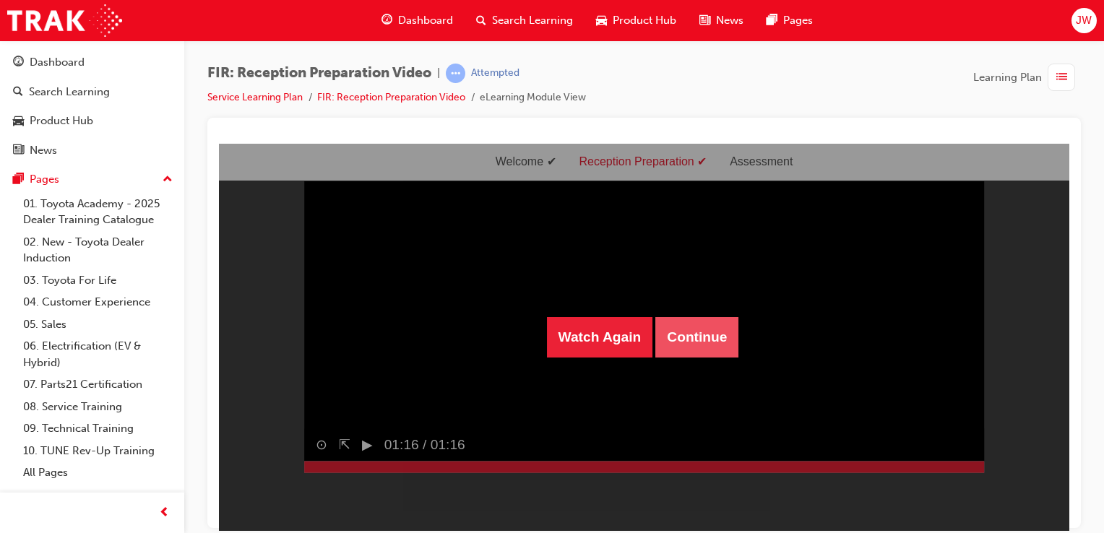
click at [701, 340] on button "Continue" at bounding box center [696, 336] width 83 height 40
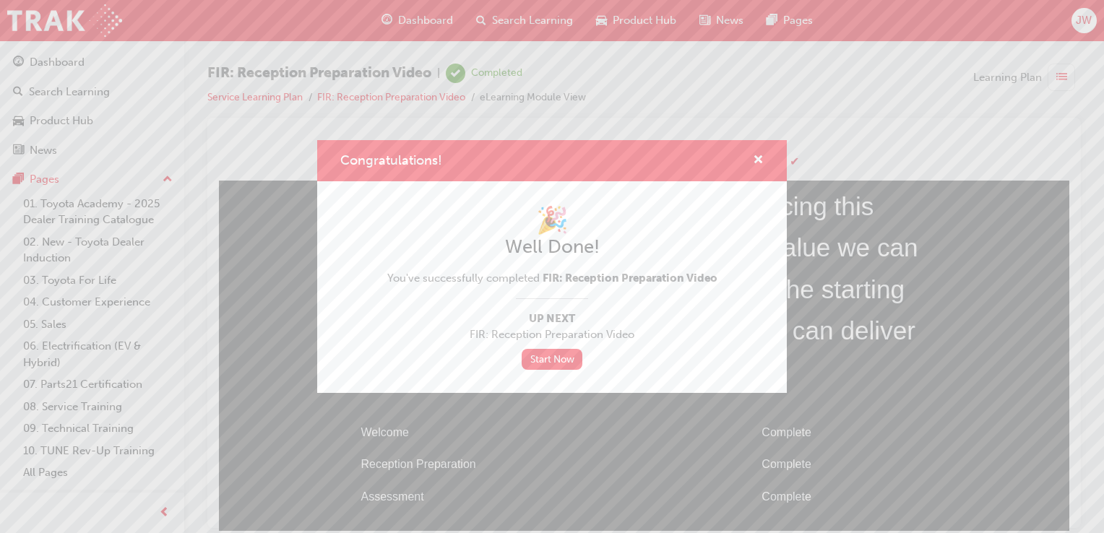
click at [1058, 79] on div "Congratulations! 🎉 Well Done! You've successfully completed FIR: Reception Prep…" at bounding box center [552, 266] width 1104 height 533
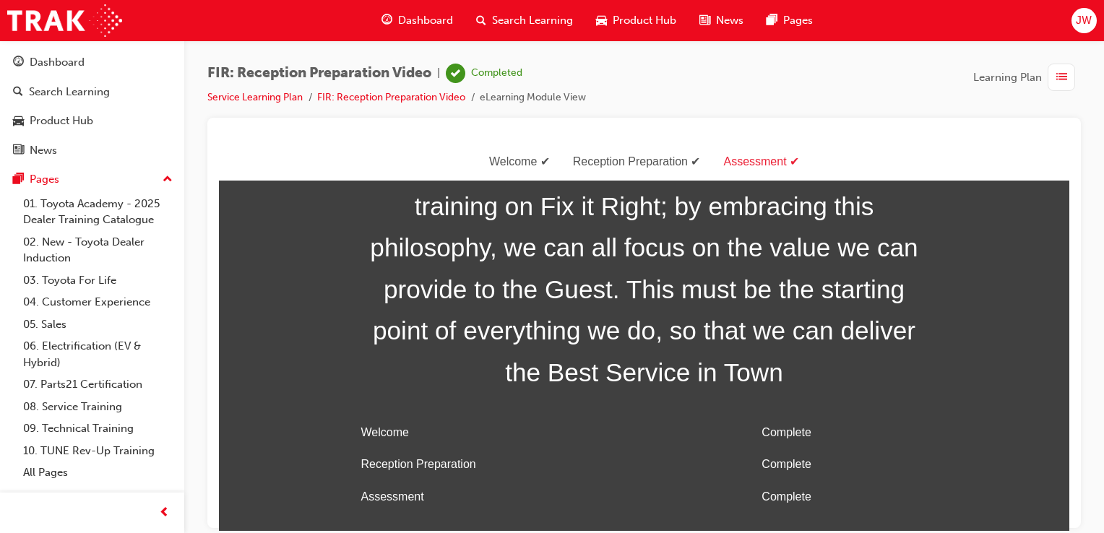
click at [1058, 79] on span "list-icon" at bounding box center [1061, 78] width 11 height 18
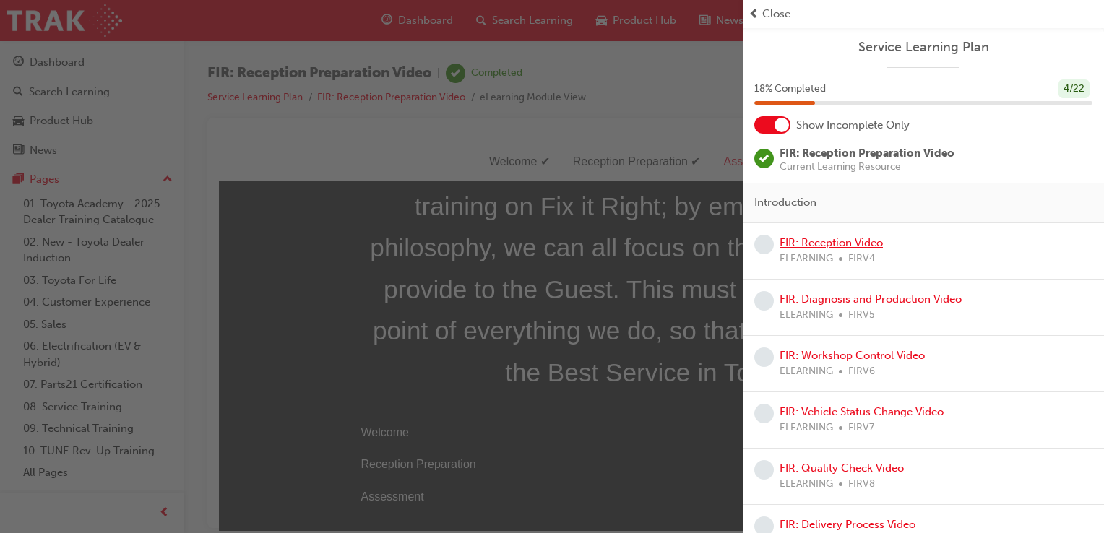
click at [823, 241] on link "FIR: Reception Video" at bounding box center [830, 242] width 103 height 13
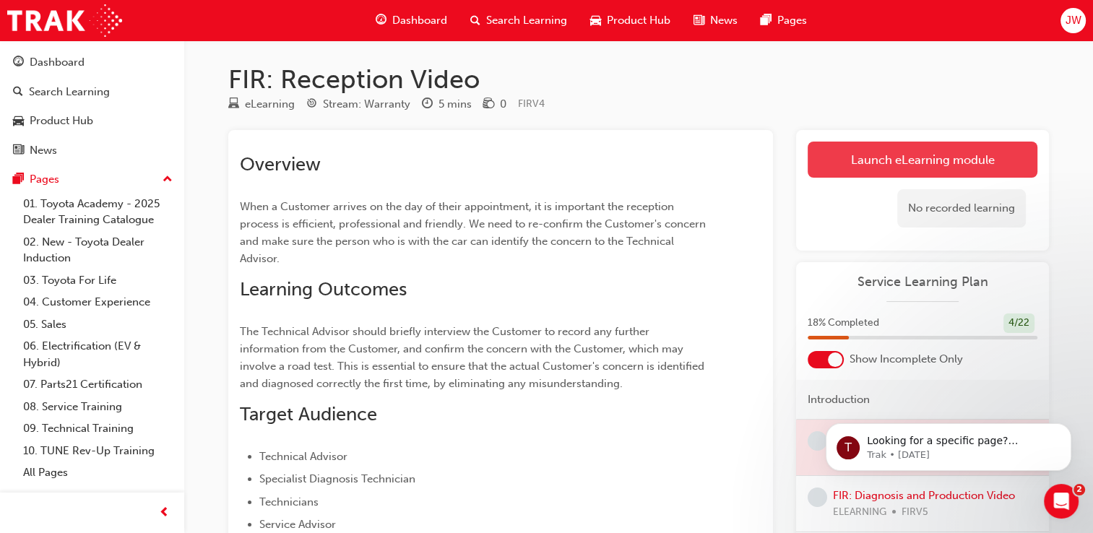
click at [842, 147] on link "Launch eLearning module" at bounding box center [923, 160] width 230 height 36
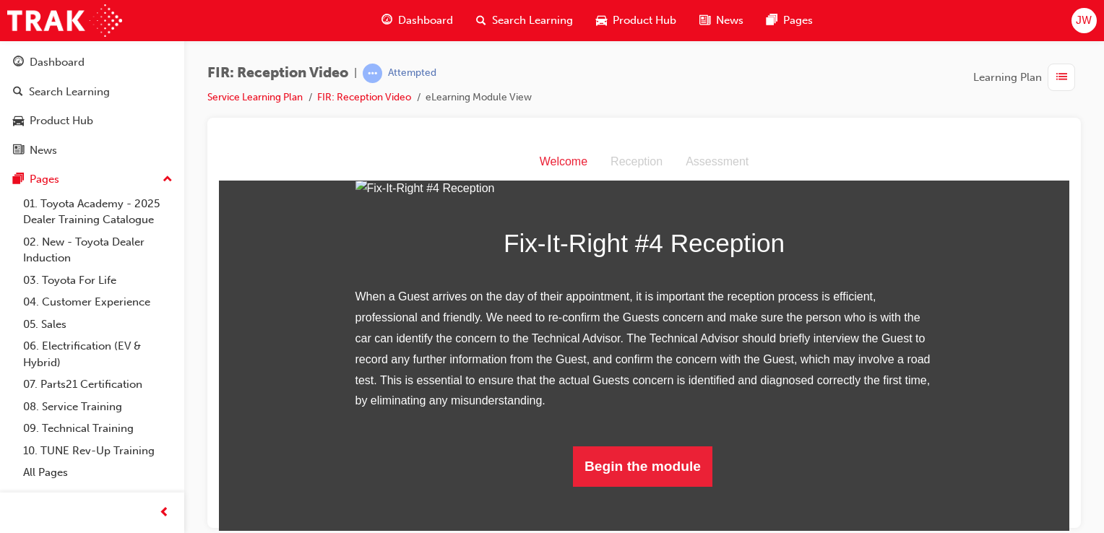
click at [711, 199] on img at bounding box center [644, 188] width 578 height 21
click at [698, 199] on img at bounding box center [644, 188] width 578 height 21
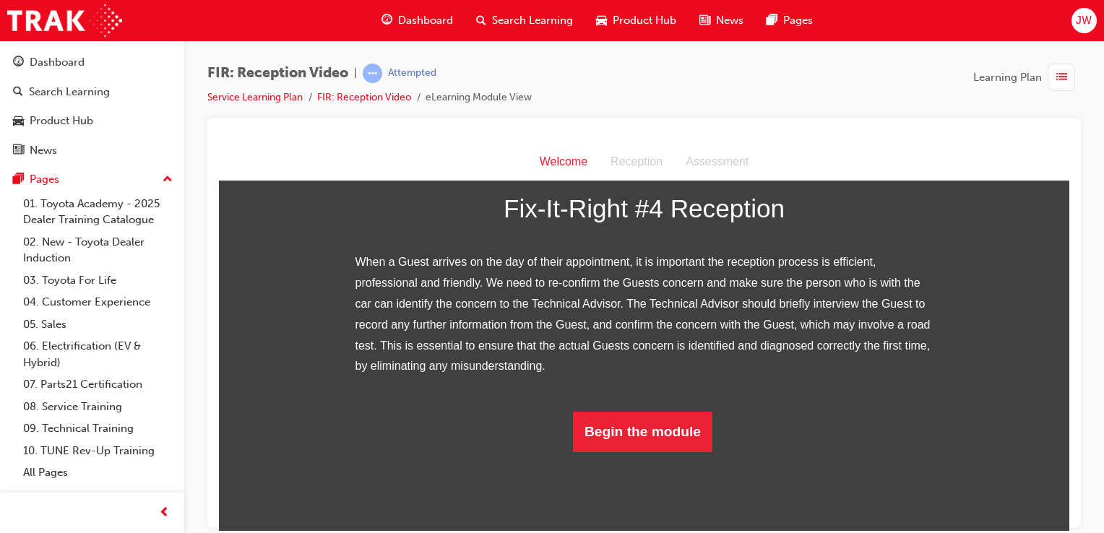
scroll to position [260, 0]
click at [671, 451] on button "Begin the module" at bounding box center [642, 431] width 139 height 40
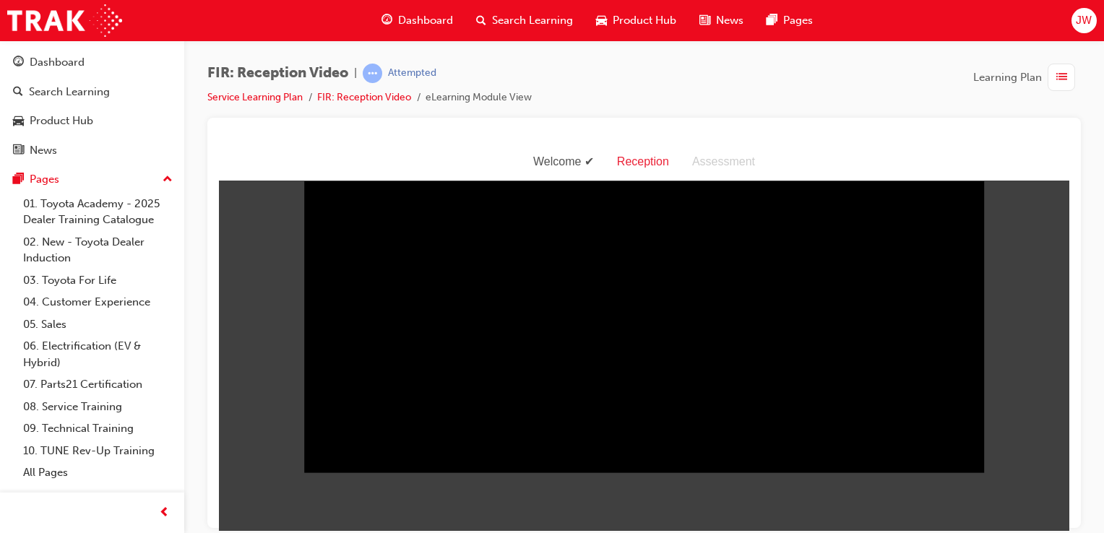
scroll to position [35, 0]
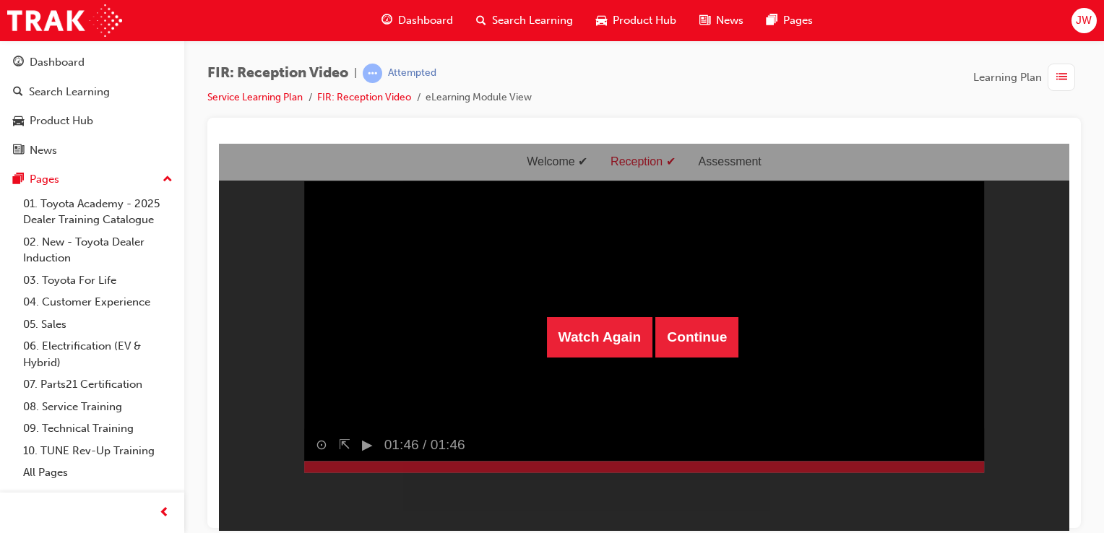
click at [671, 498] on div "Watch Again Continue" at bounding box center [644, 336] width 850 height 387
click at [713, 344] on button "Continue" at bounding box center [696, 336] width 83 height 40
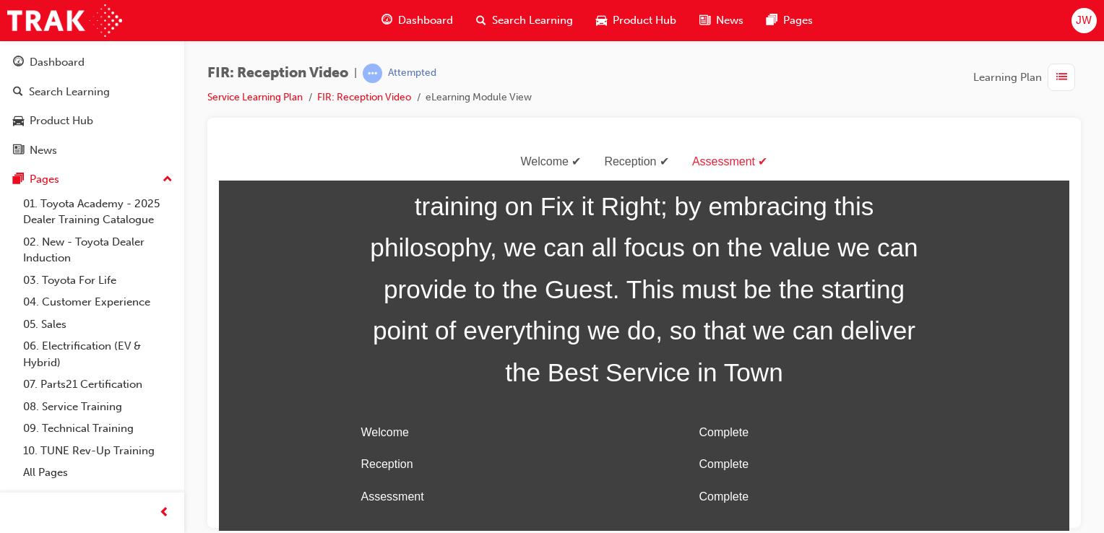
click at [1053, 77] on div "button" at bounding box center [1060, 77] width 27 height 27
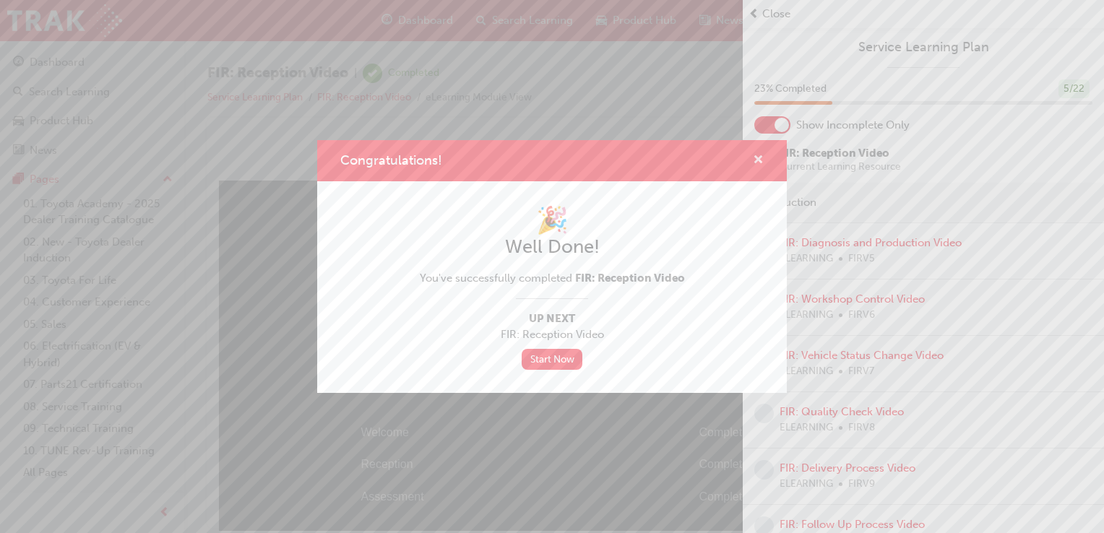
click at [758, 160] on span "cross-icon" at bounding box center [758, 161] width 11 height 13
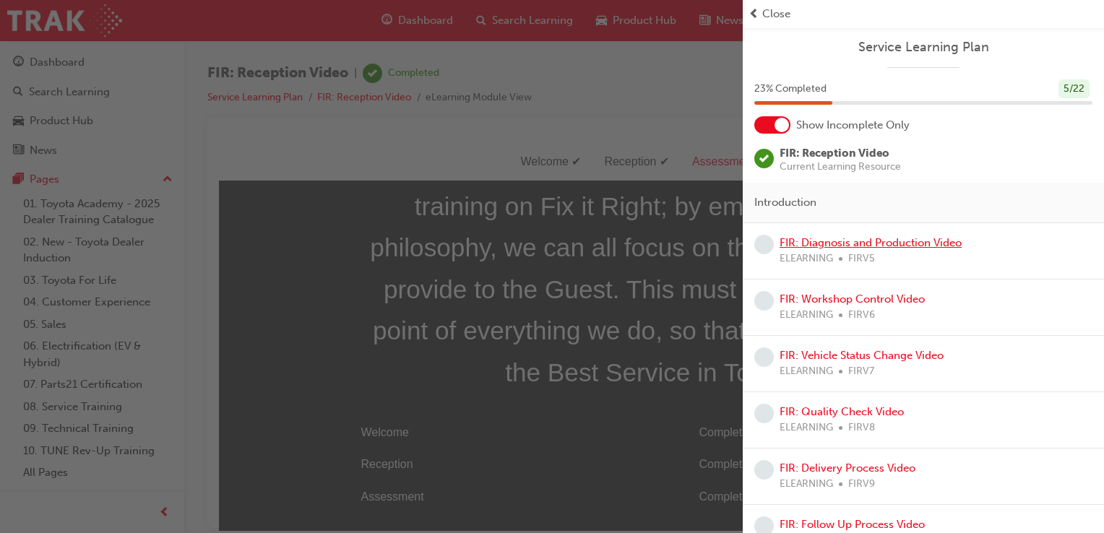
click at [849, 239] on link "FIR: Diagnosis and Production Video" at bounding box center [870, 242] width 182 height 13
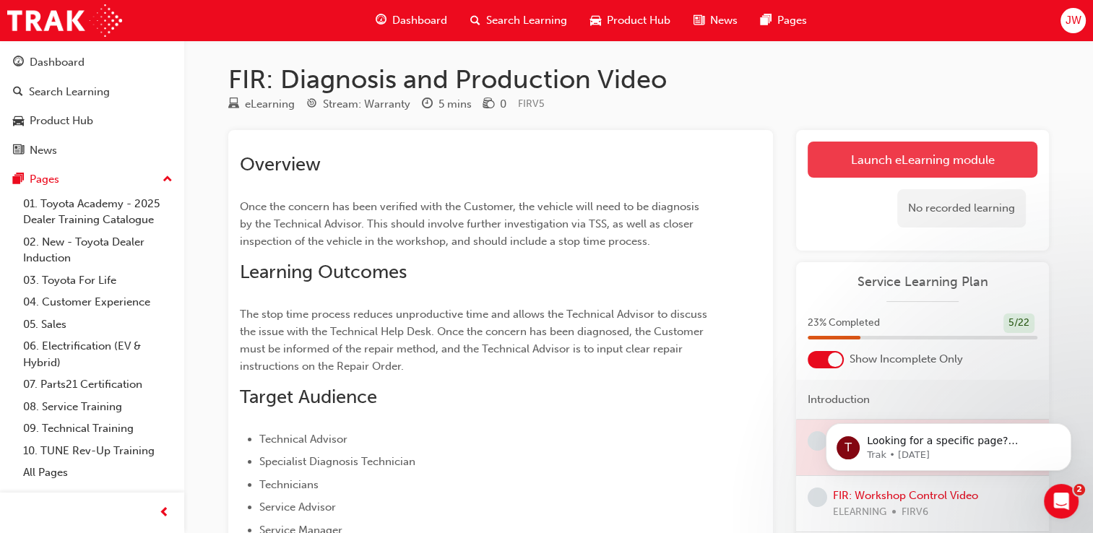
click at [892, 161] on link "Launch eLearning module" at bounding box center [923, 160] width 230 height 36
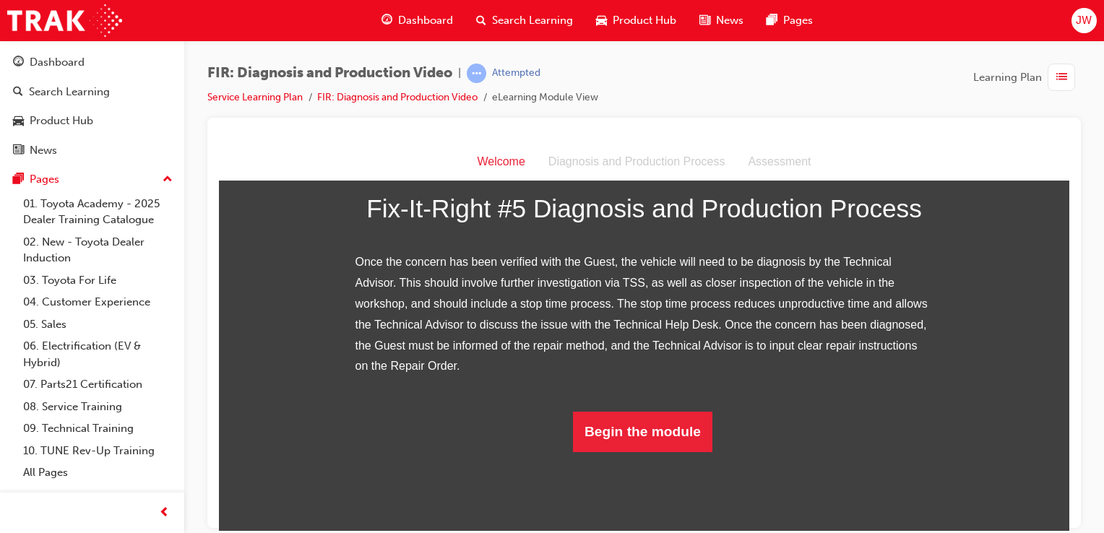
scroll to position [302, 0]
click at [644, 451] on button "Begin the module" at bounding box center [642, 431] width 139 height 40
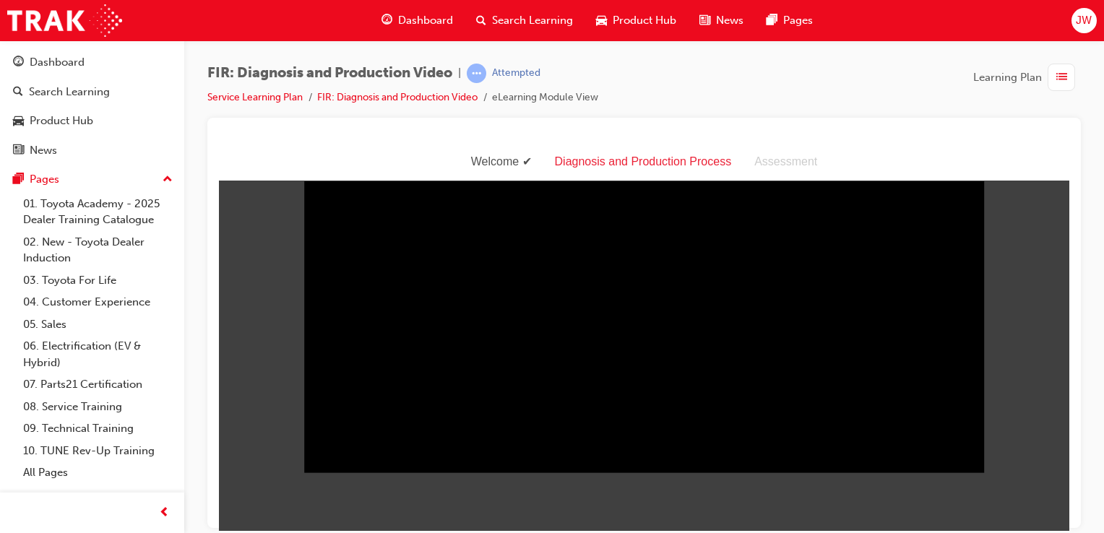
scroll to position [35, 0]
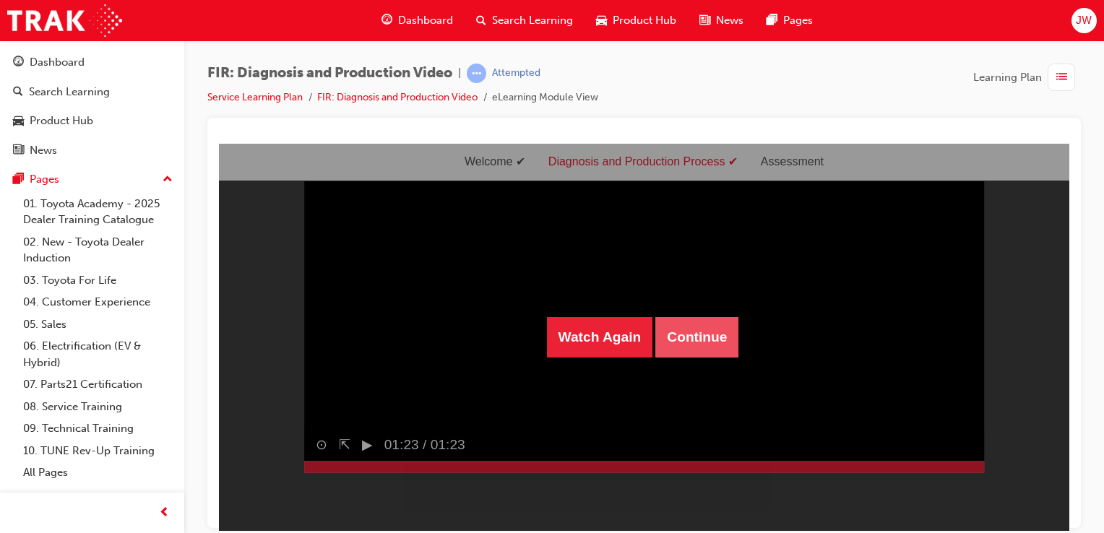
click at [680, 327] on button "Continue" at bounding box center [696, 336] width 83 height 40
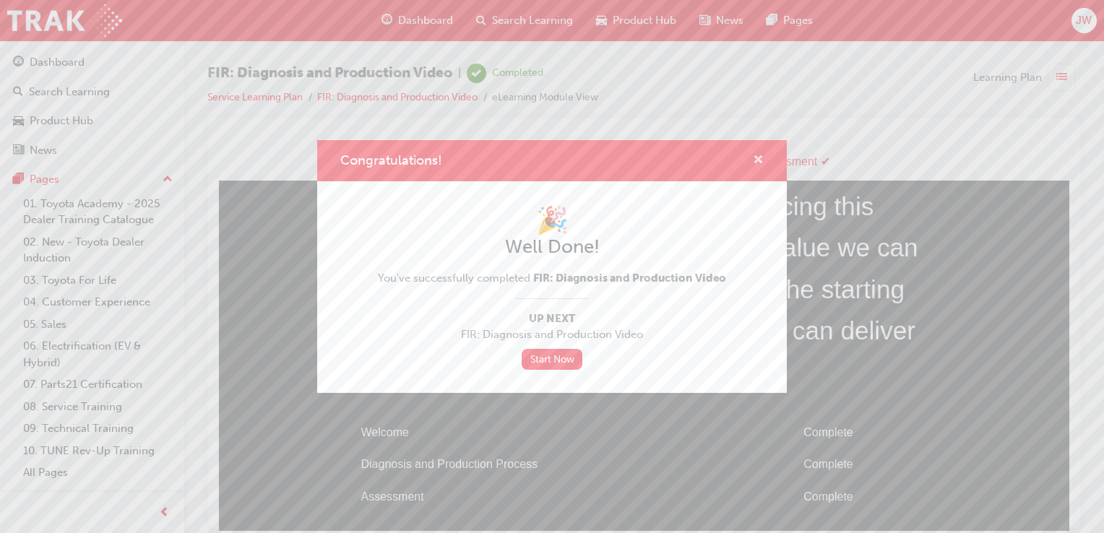
click at [757, 160] on span "cross-icon" at bounding box center [758, 161] width 11 height 13
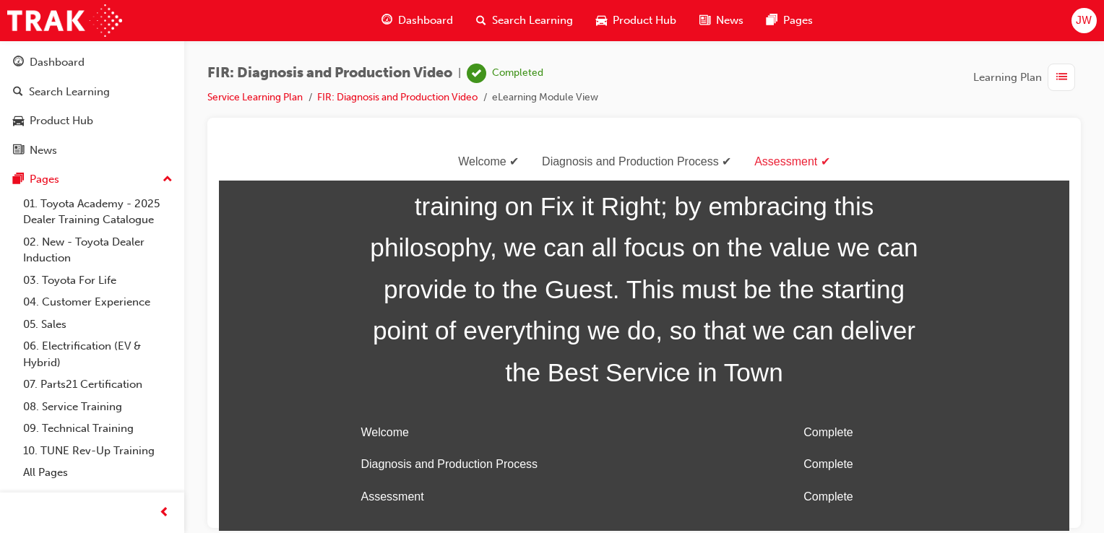
click at [1059, 77] on span "list-icon" at bounding box center [1061, 78] width 11 height 18
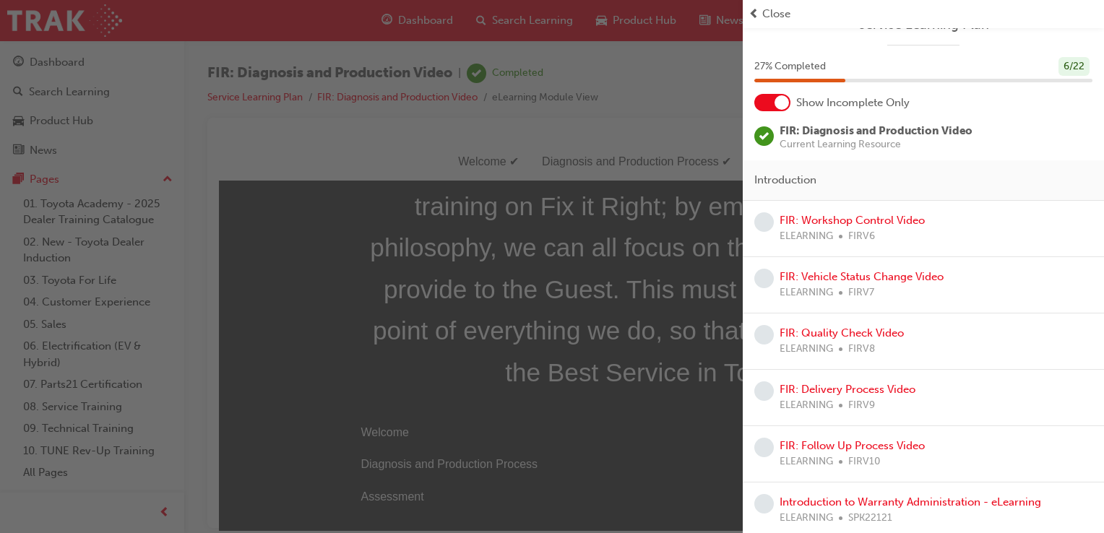
scroll to position [23, 0]
click at [868, 220] on link "FIR: Workshop Control Video" at bounding box center [851, 219] width 145 height 13
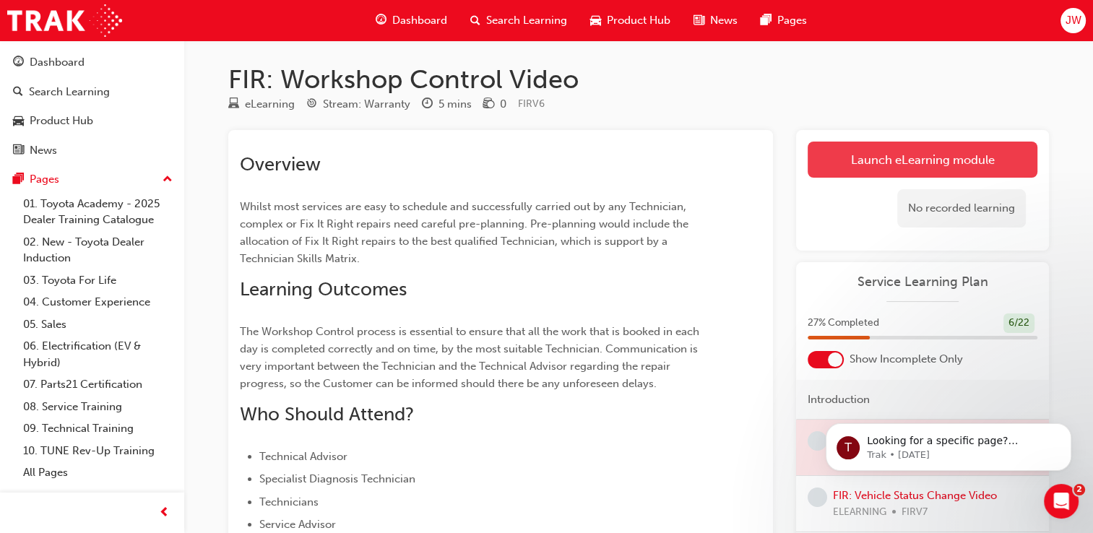
click at [900, 153] on link "Launch eLearning module" at bounding box center [923, 160] width 230 height 36
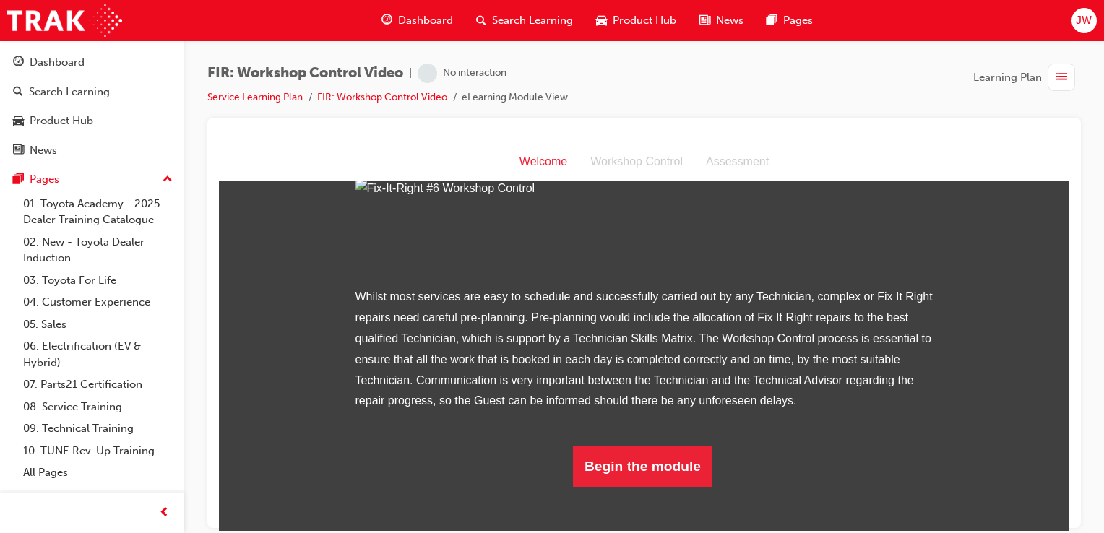
scroll to position [260, 0]
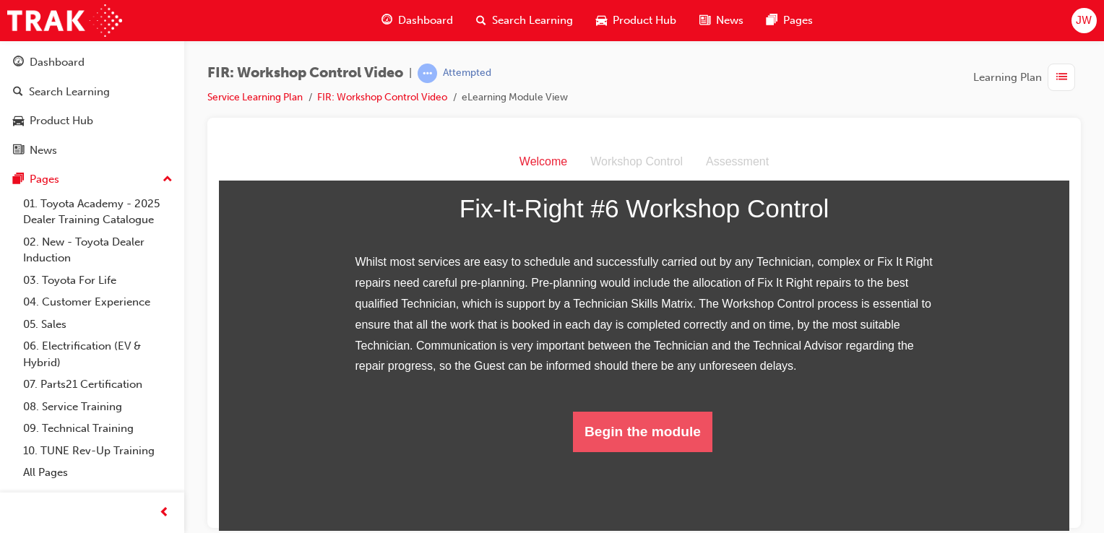
click at [624, 451] on button "Begin the module" at bounding box center [642, 431] width 139 height 40
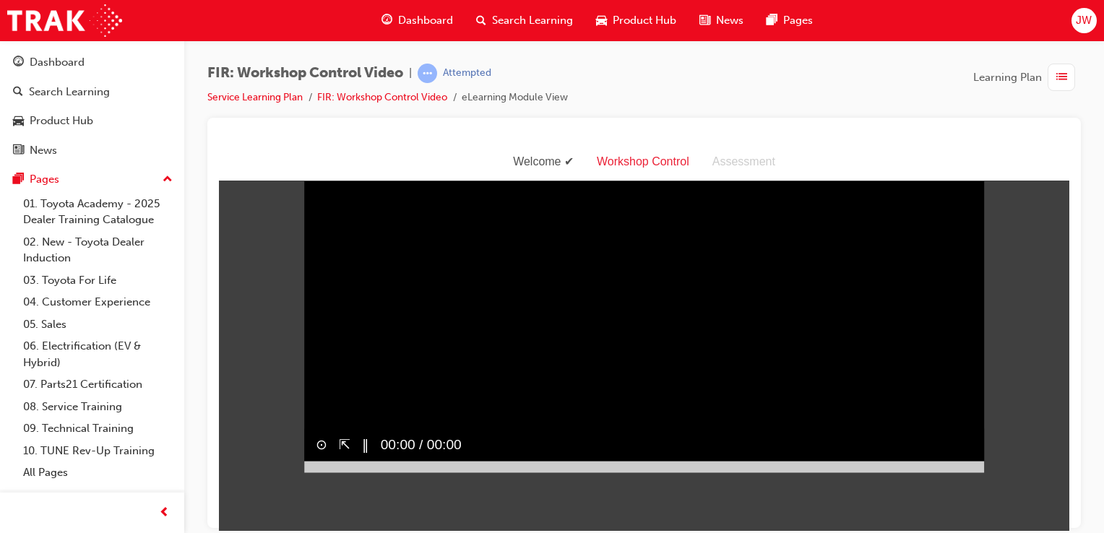
scroll to position [35, 0]
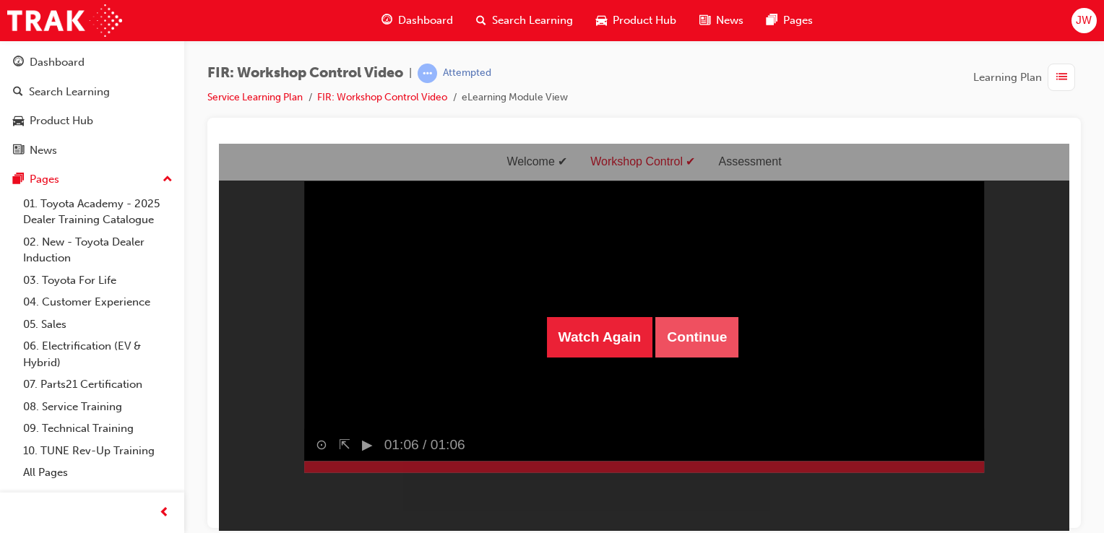
click at [696, 333] on button "Continue" at bounding box center [696, 336] width 83 height 40
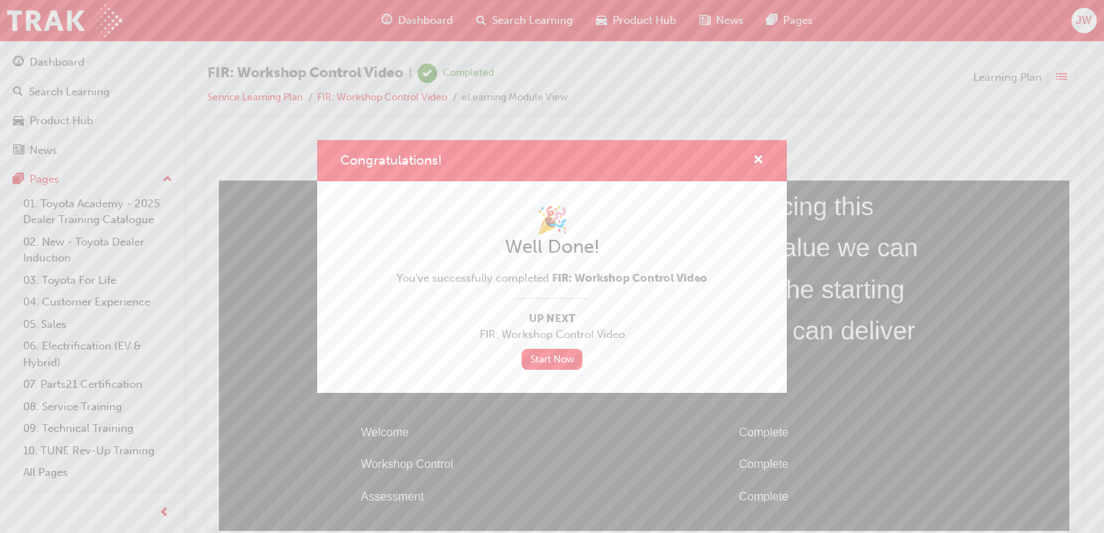
click at [1061, 72] on body "Your version of Internet Explorer is outdated and not supported. Please upgrade…" at bounding box center [552, 266] width 1104 height 533
click at [1061, 72] on div "Congratulations! 🎉 Well Done! You've successfully completed FIR: Workshop Contr…" at bounding box center [552, 266] width 1104 height 533
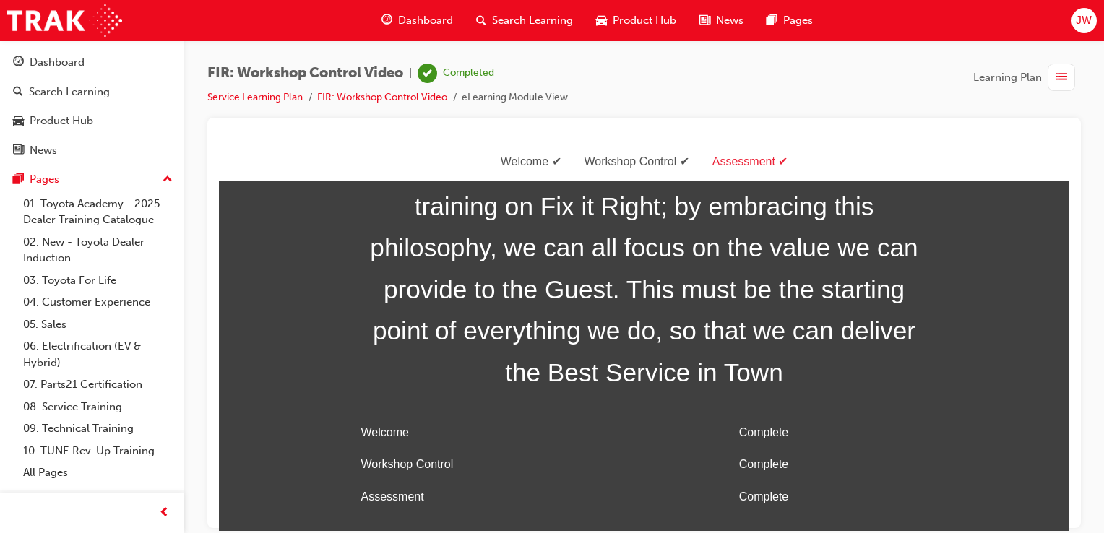
click at [1061, 72] on span "list-icon" at bounding box center [1061, 78] width 11 height 18
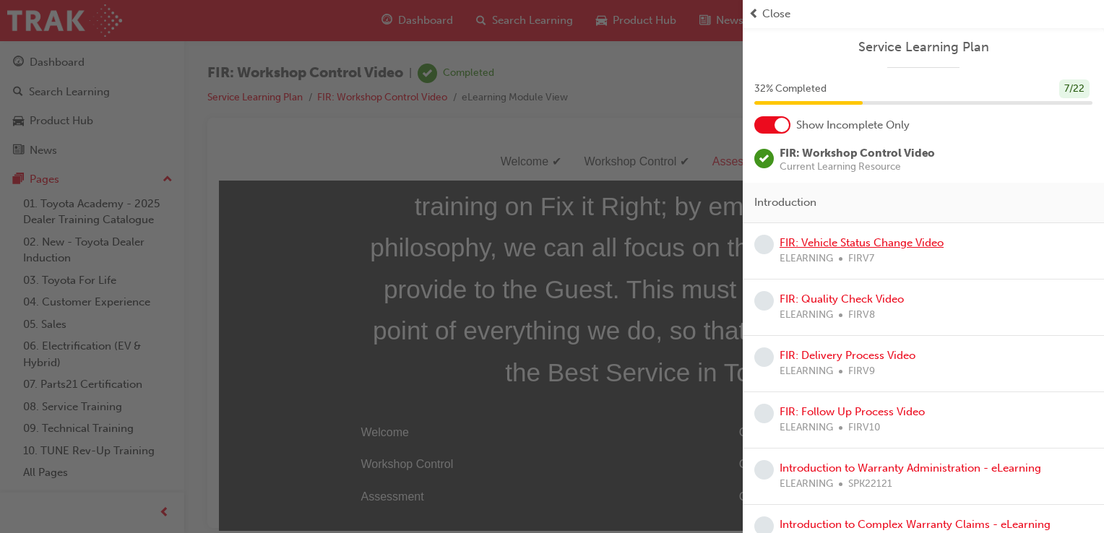
click at [919, 241] on link "FIR: Vehicle Status Change Video" at bounding box center [861, 242] width 164 height 13
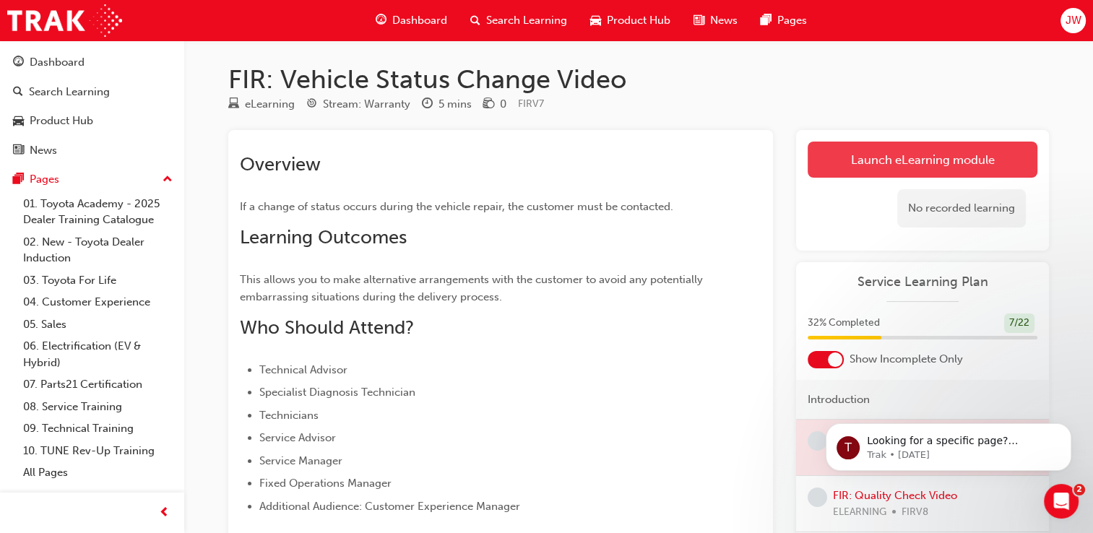
click at [893, 146] on link "Launch eLearning module" at bounding box center [923, 160] width 230 height 36
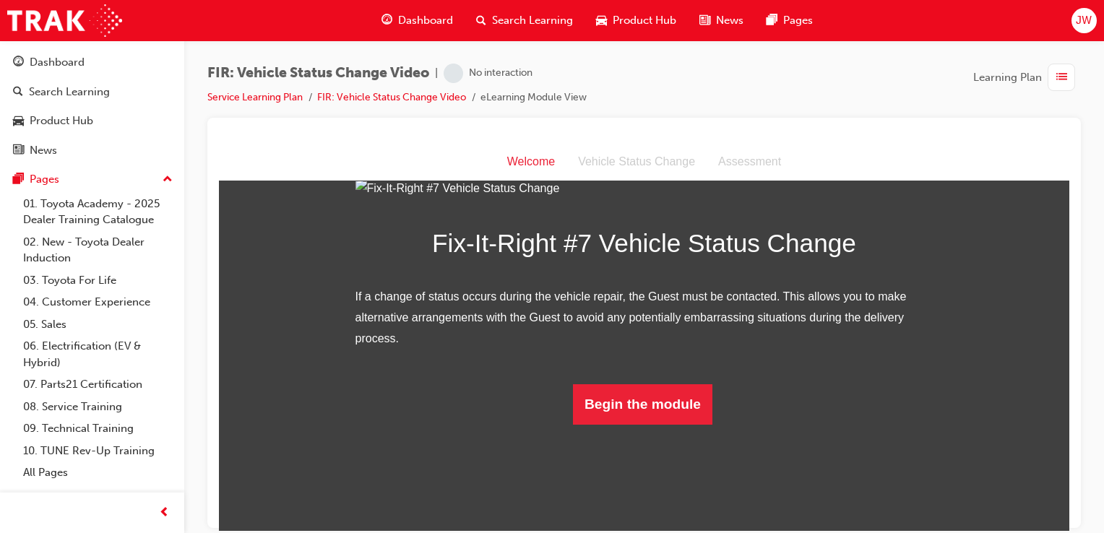
scroll to position [198, 0]
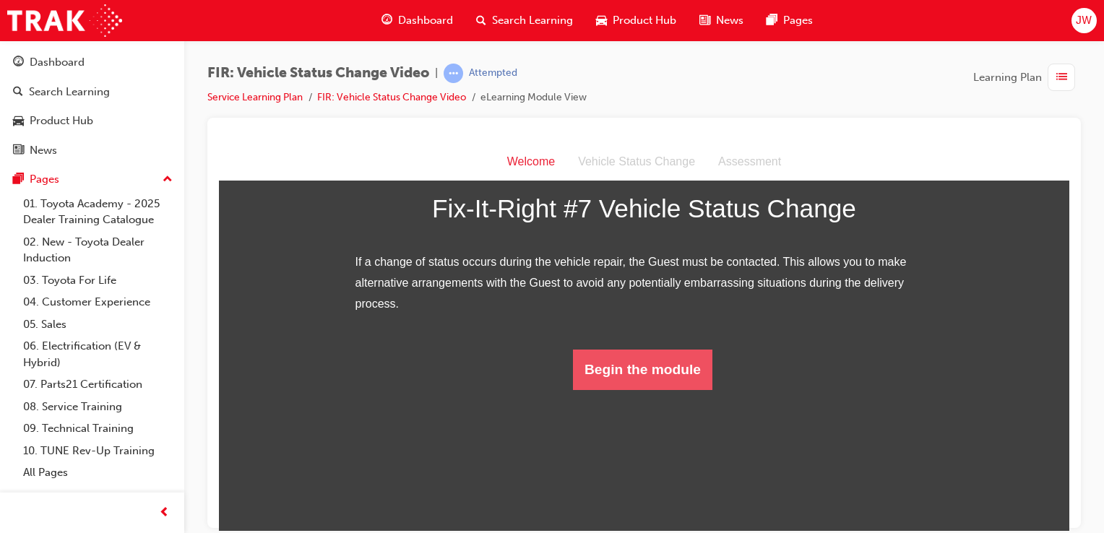
click at [644, 389] on button "Begin the module" at bounding box center [642, 369] width 139 height 40
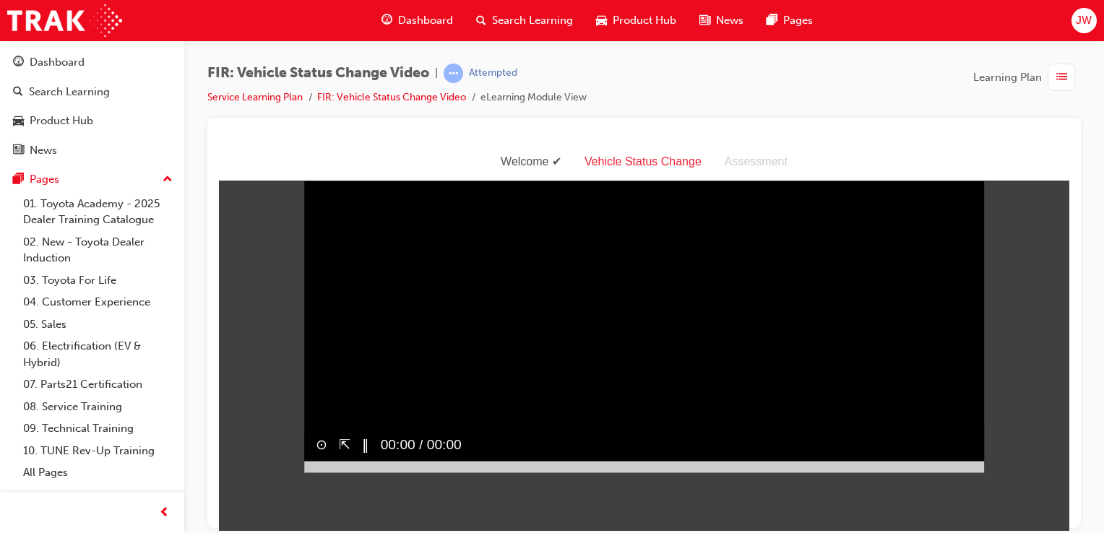
scroll to position [35, 0]
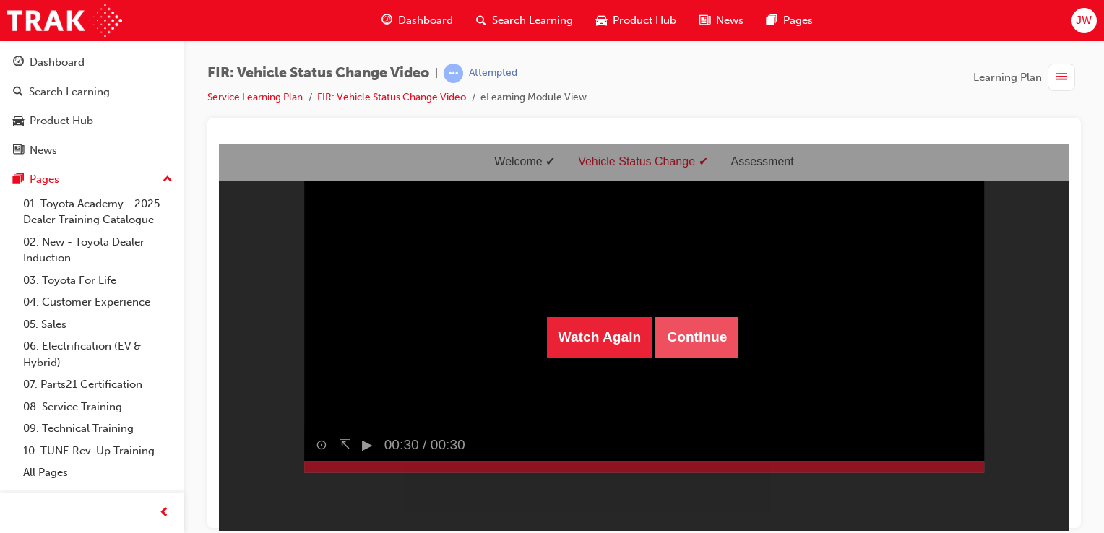
click at [686, 350] on button "Continue" at bounding box center [696, 336] width 83 height 40
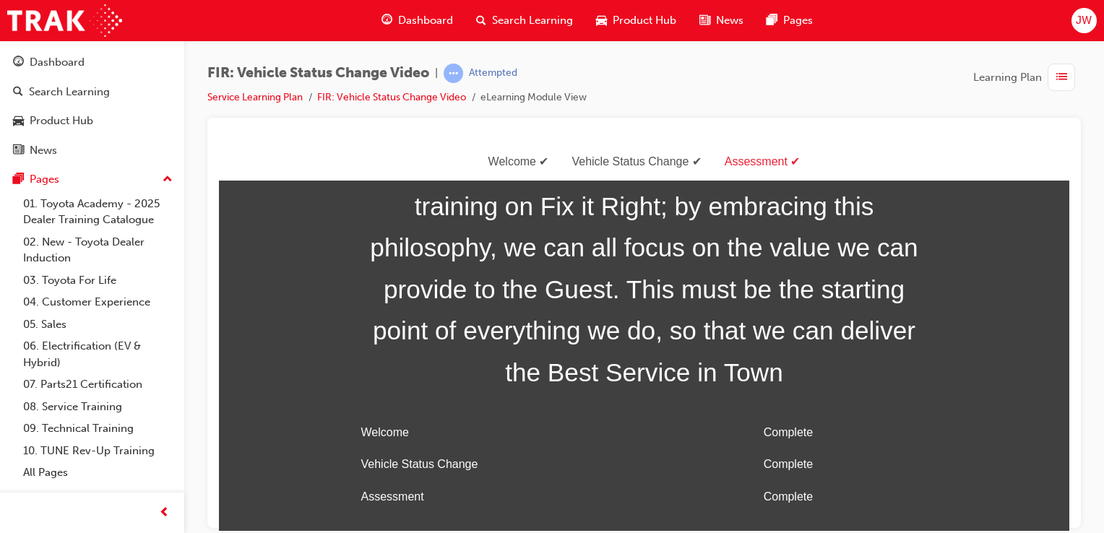
click at [1056, 77] on span "list-icon" at bounding box center [1061, 78] width 11 height 18
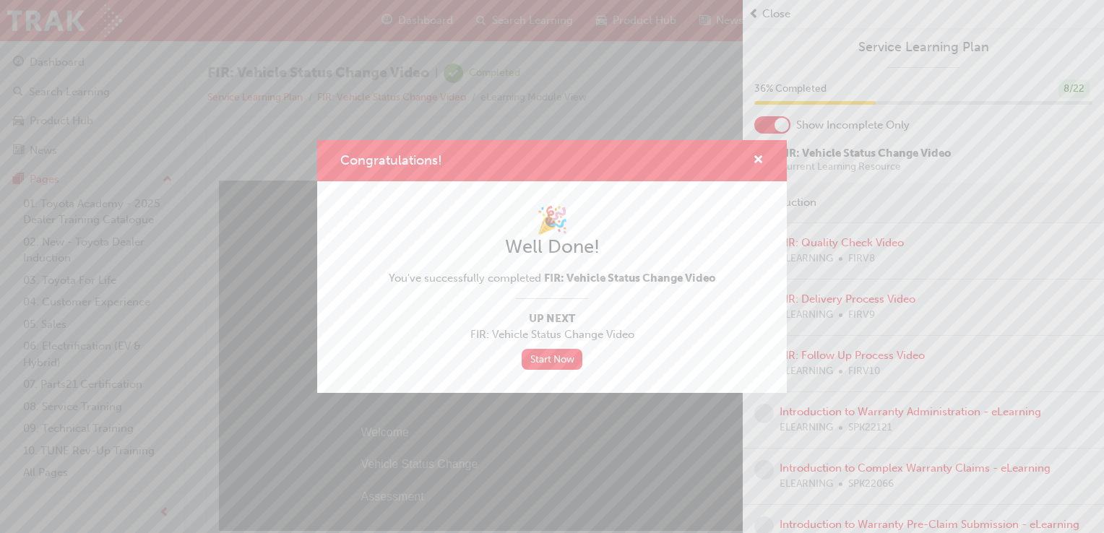
click at [748, 157] on div "Congratulations!" at bounding box center [752, 161] width 22 height 18
click at [756, 160] on span "cross-icon" at bounding box center [758, 161] width 11 height 13
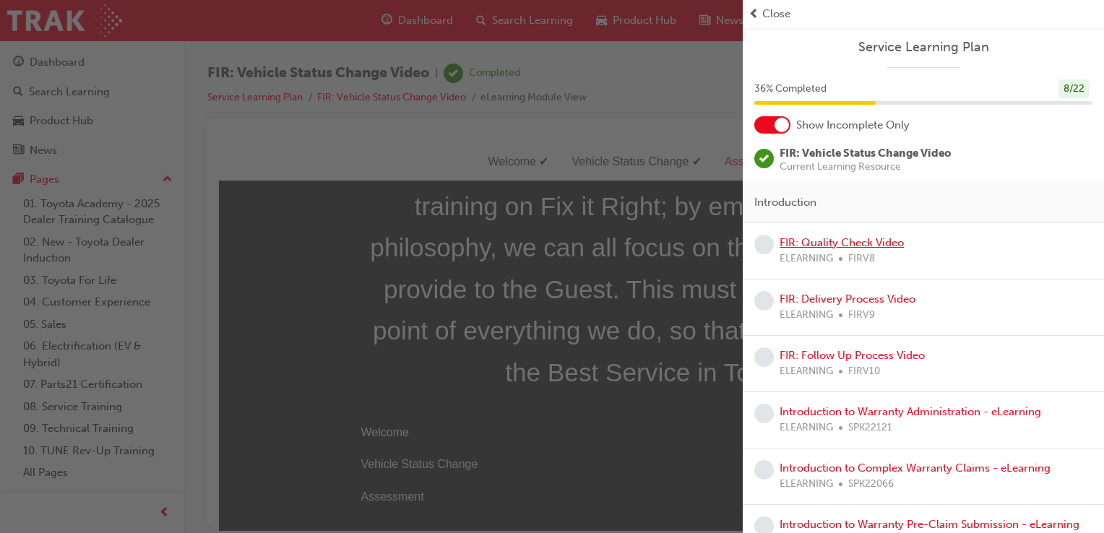
click at [845, 241] on link "FIR: Quality Check Video" at bounding box center [841, 242] width 124 height 13
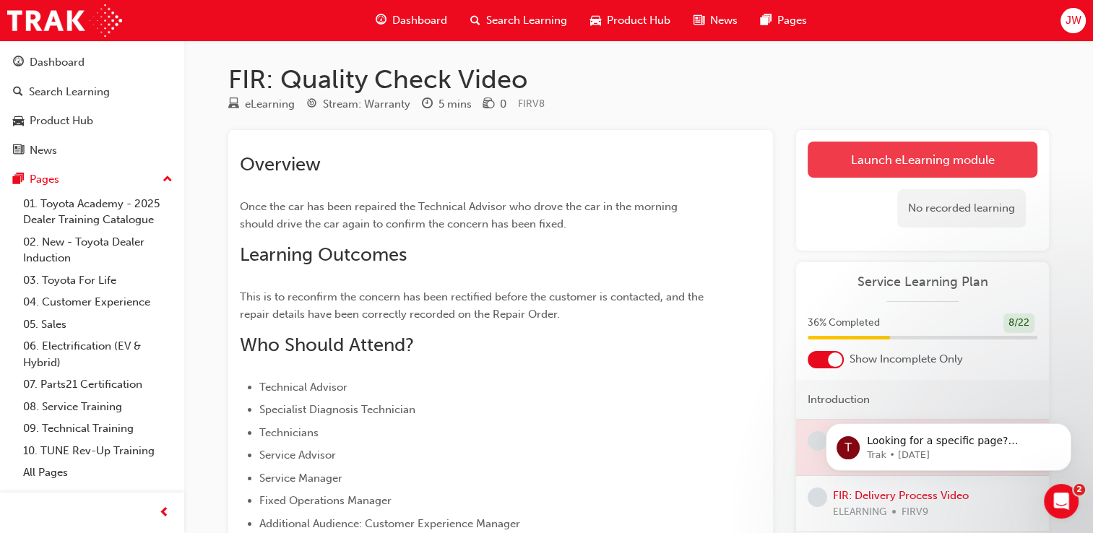
drag, startPoint x: 922, startPoint y: 153, endPoint x: 846, endPoint y: 160, distance: 76.2
click at [846, 160] on link "Launch eLearning module" at bounding box center [923, 160] width 230 height 36
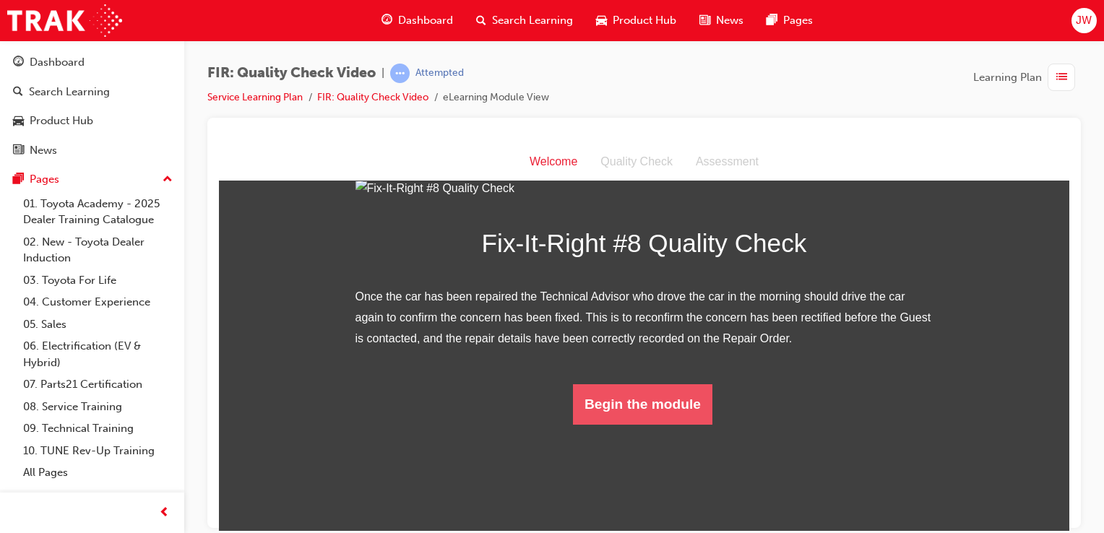
click at [621, 424] on button "Begin the module" at bounding box center [642, 404] width 139 height 40
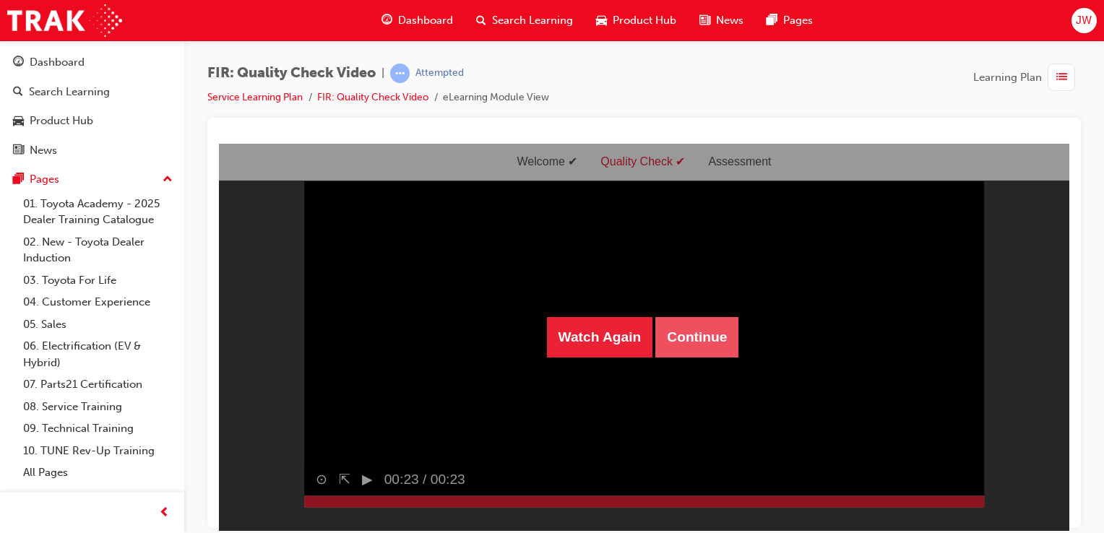
click at [698, 353] on button "Continue" at bounding box center [696, 336] width 83 height 40
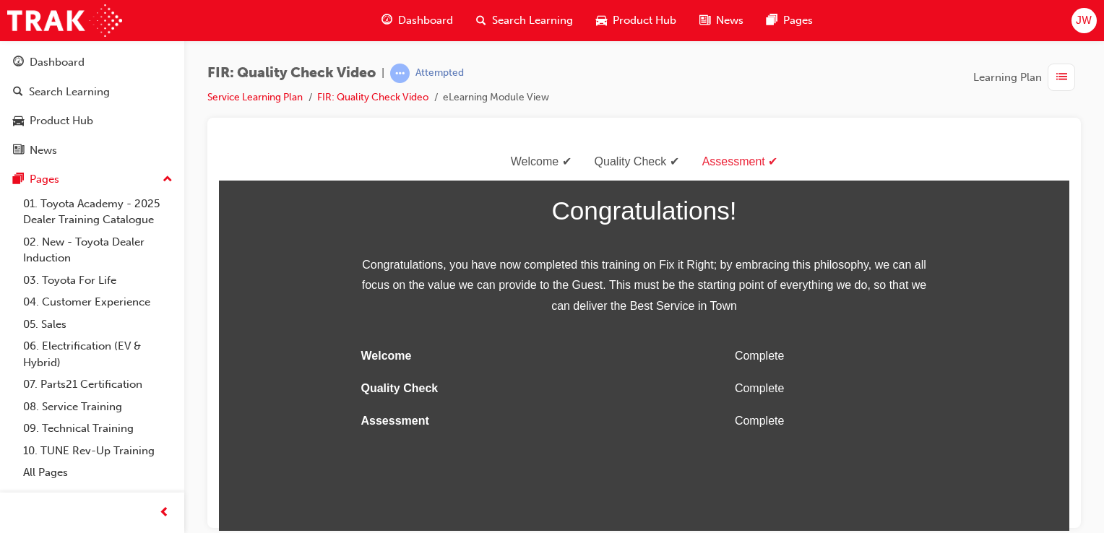
click at [1068, 73] on div "button" at bounding box center [1060, 77] width 27 height 27
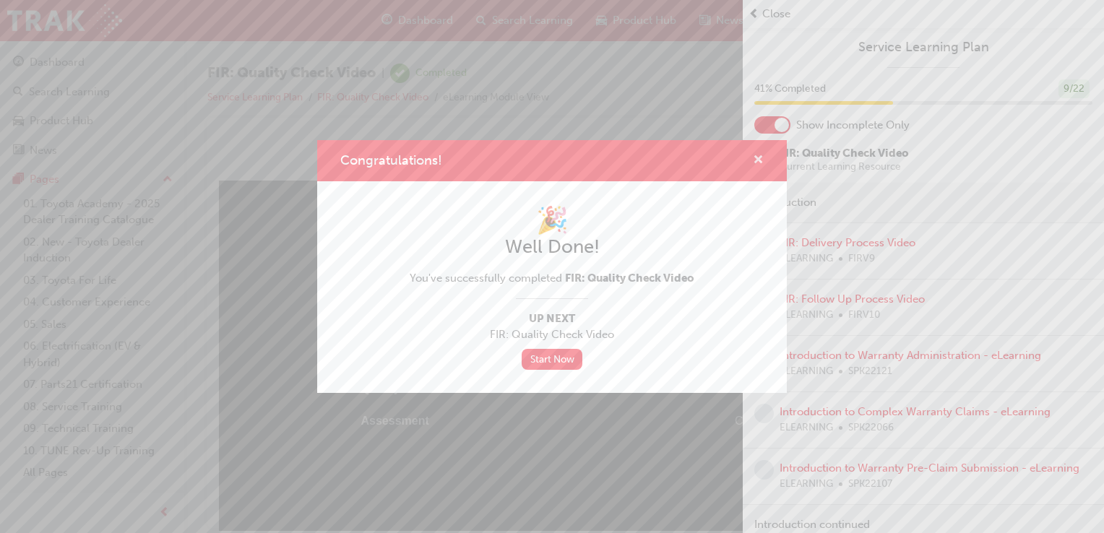
click at [760, 165] on span "cross-icon" at bounding box center [758, 161] width 11 height 13
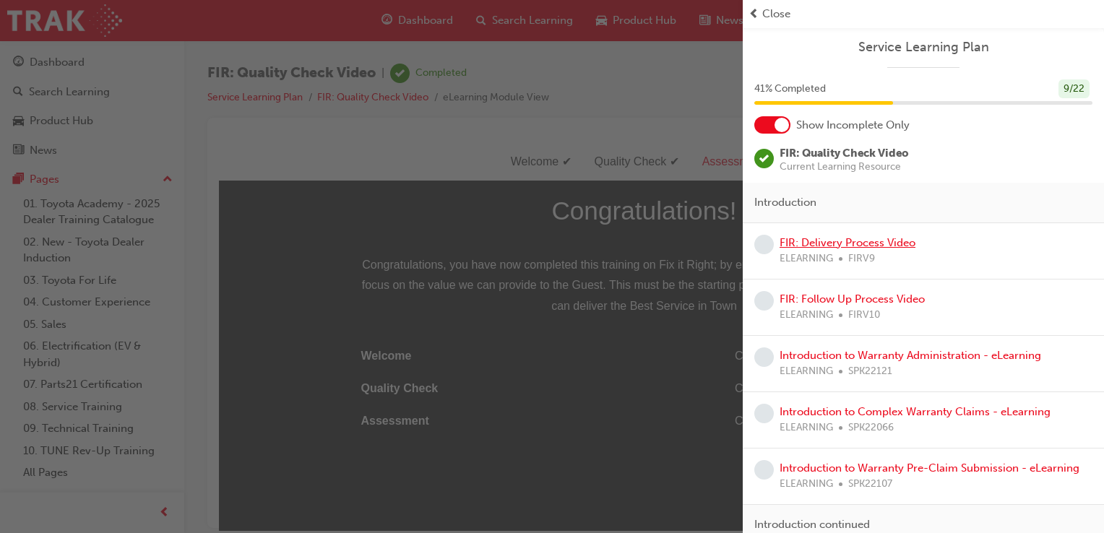
click at [820, 236] on link "FIR: Delivery Process Video" at bounding box center [847, 242] width 136 height 13
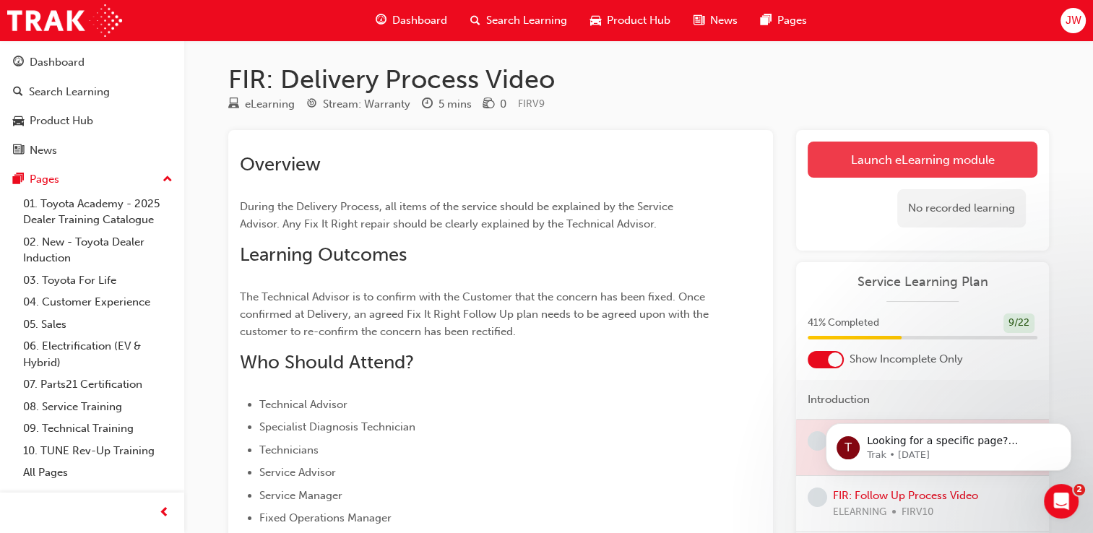
click at [880, 159] on link "Launch eLearning module" at bounding box center [923, 160] width 230 height 36
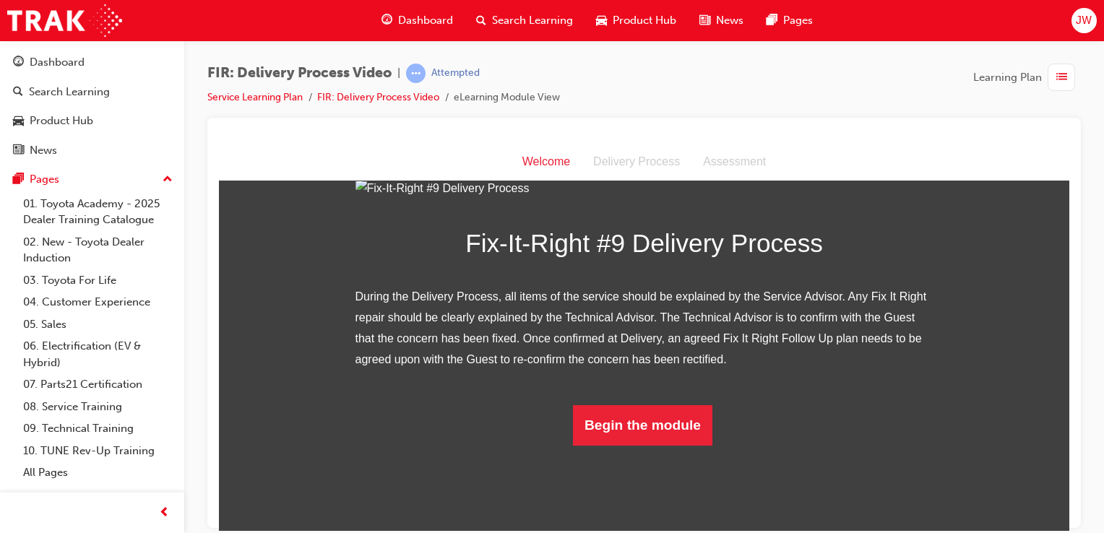
scroll to position [219, 0]
click at [618, 445] on button "Begin the module" at bounding box center [642, 424] width 139 height 40
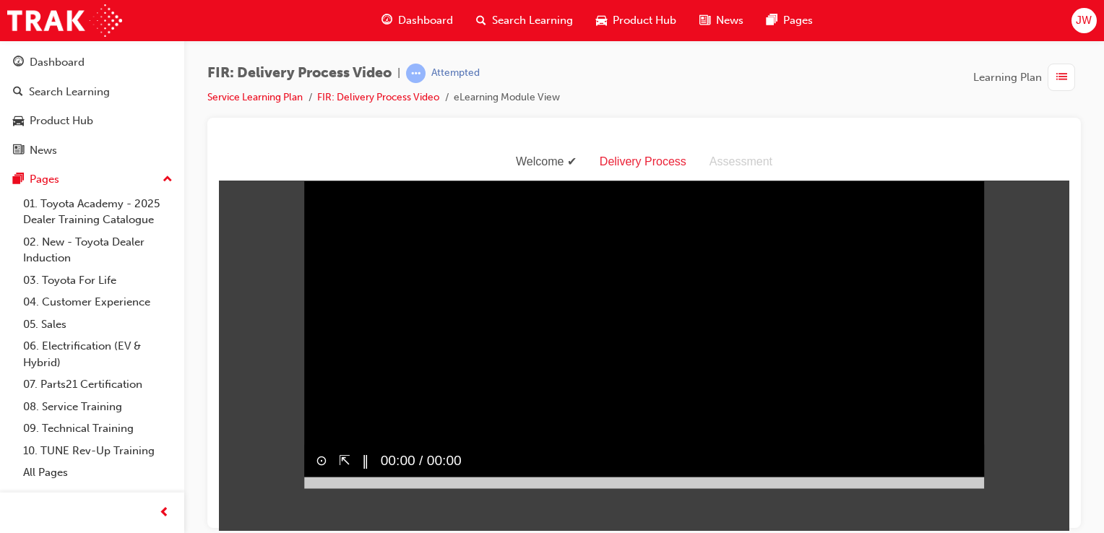
scroll to position [0, 0]
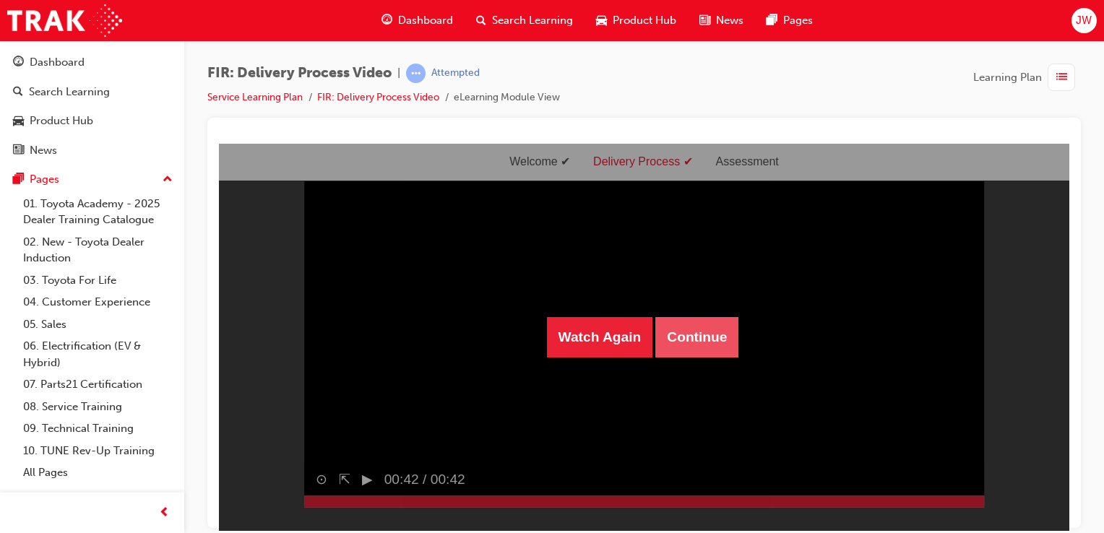
click at [691, 333] on button "Continue" at bounding box center [696, 336] width 83 height 40
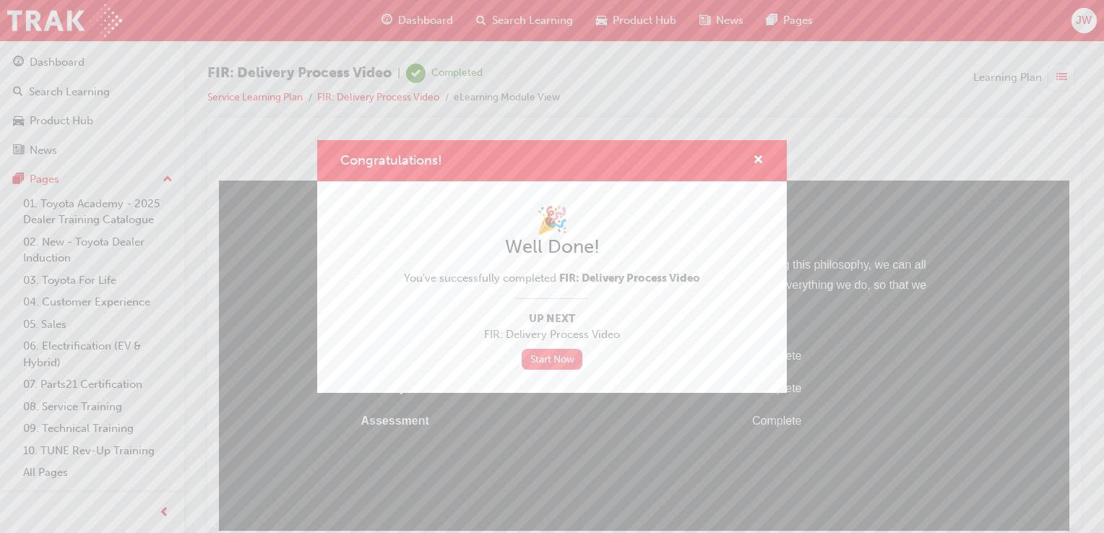
click at [555, 351] on link "Start Now" at bounding box center [552, 359] width 61 height 21
click at [754, 163] on span "cross-icon" at bounding box center [758, 161] width 11 height 13
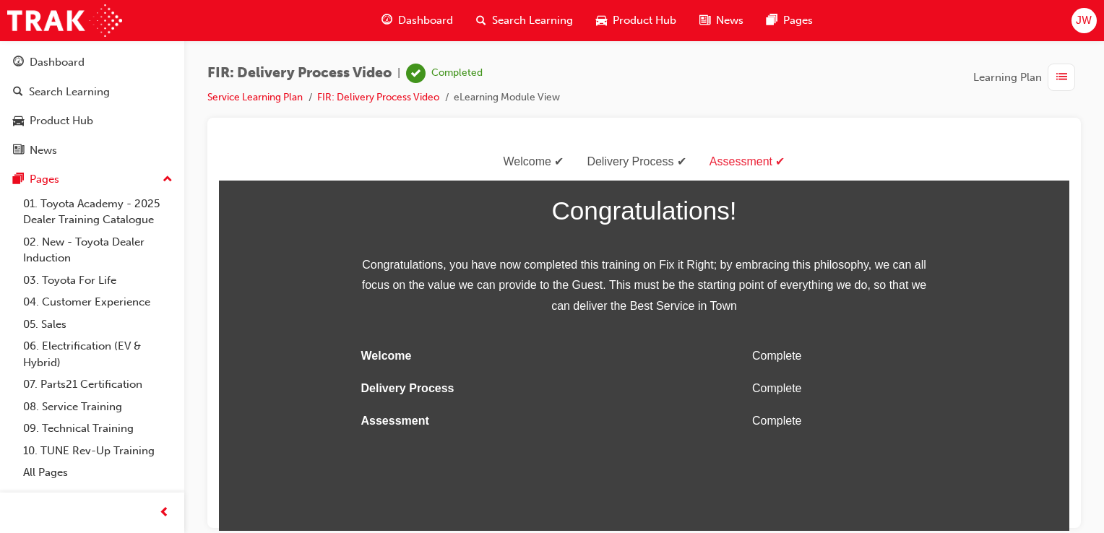
click at [1059, 69] on span "list-icon" at bounding box center [1061, 78] width 11 height 18
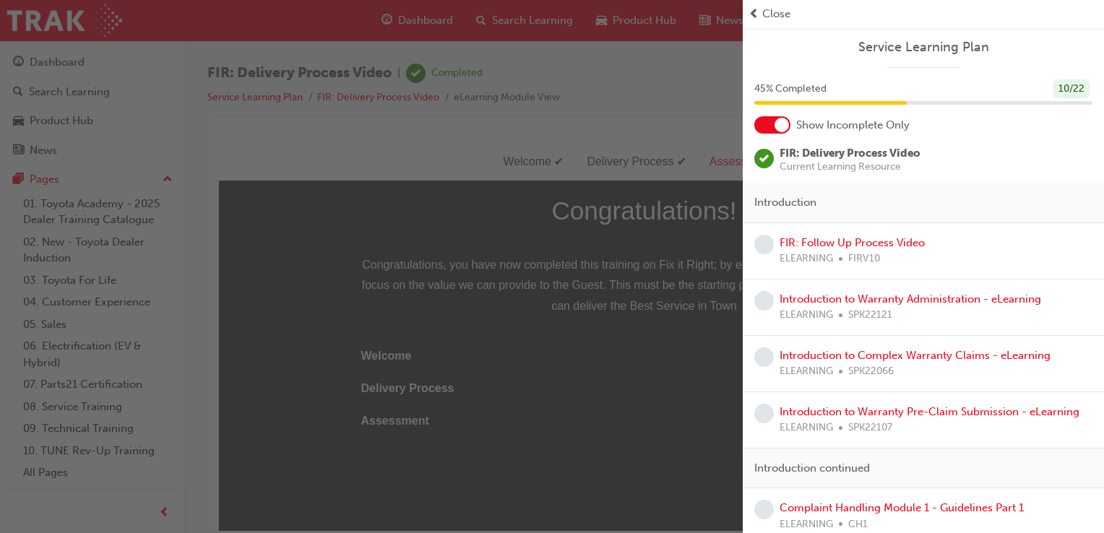
click at [849, 235] on div "FIR: Follow Up Process Video ELEARNING FIRV10" at bounding box center [851, 251] width 145 height 33
click at [852, 247] on link "FIR: Follow Up Process Video" at bounding box center [851, 242] width 145 height 13
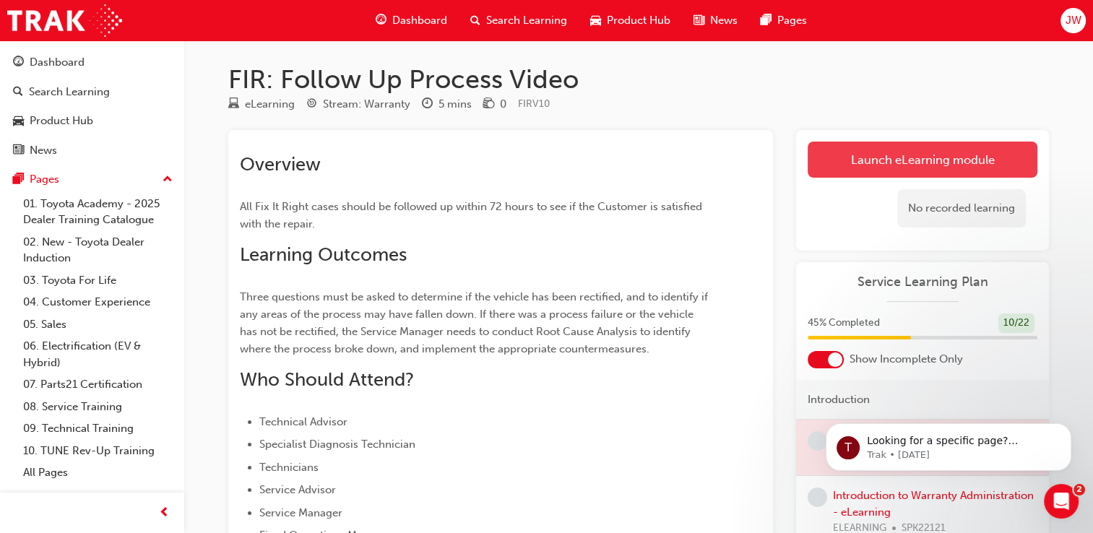
click at [963, 157] on link "Launch eLearning module" at bounding box center [923, 160] width 230 height 36
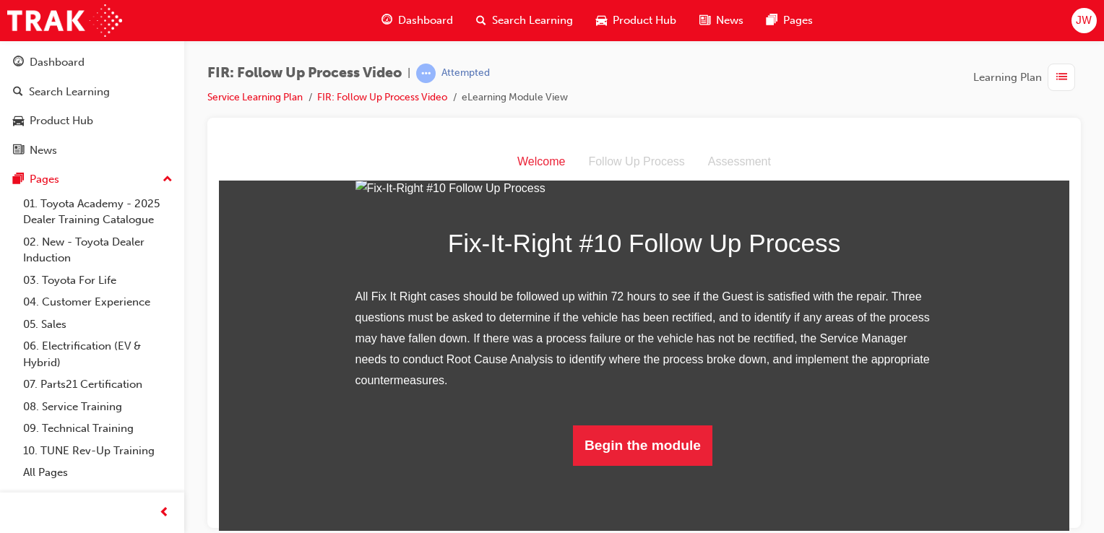
scroll to position [240, 0]
click at [683, 465] on button "Begin the module" at bounding box center [642, 445] width 139 height 40
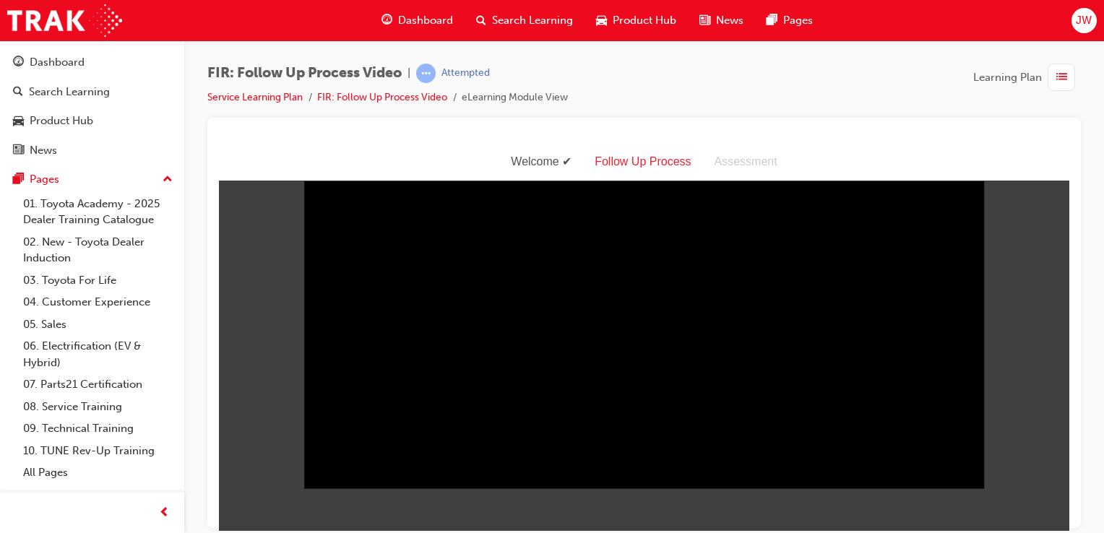
scroll to position [0, 0]
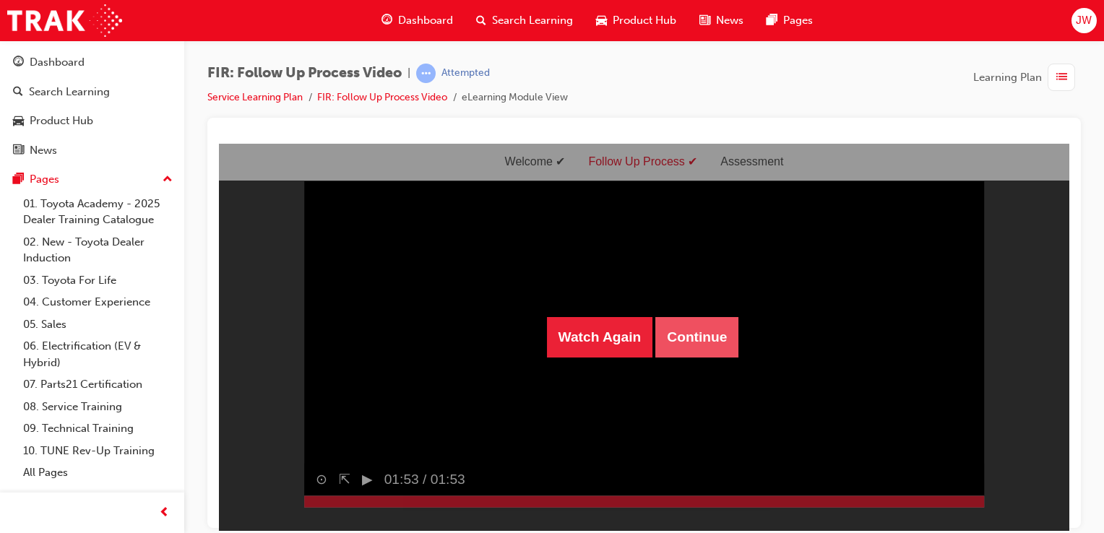
click at [717, 347] on button "Continue" at bounding box center [696, 336] width 83 height 40
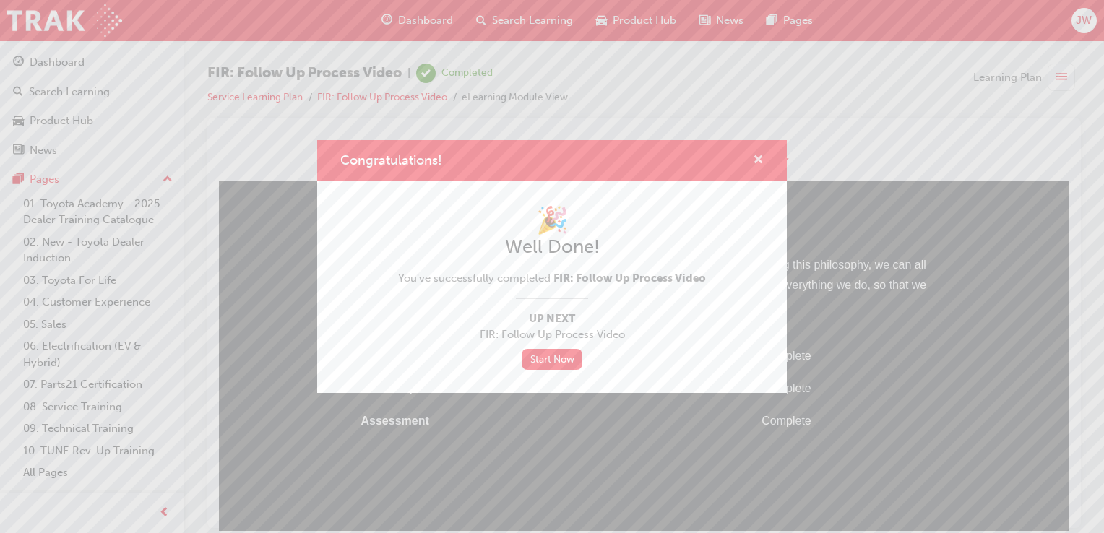
click at [763, 163] on button "Congratulations!" at bounding box center [758, 161] width 11 height 18
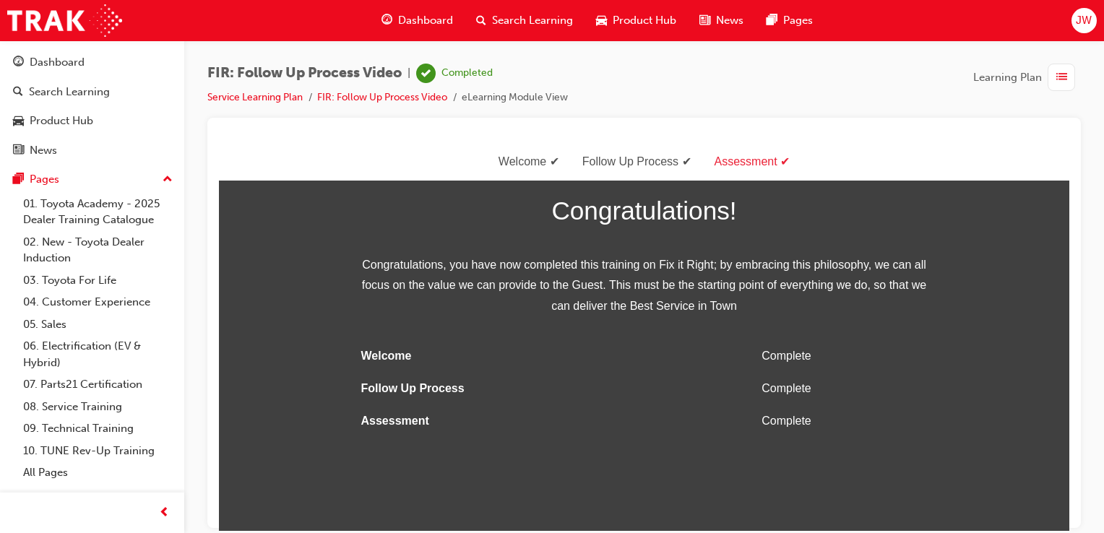
click at [1066, 78] on div "button" at bounding box center [1060, 77] width 27 height 27
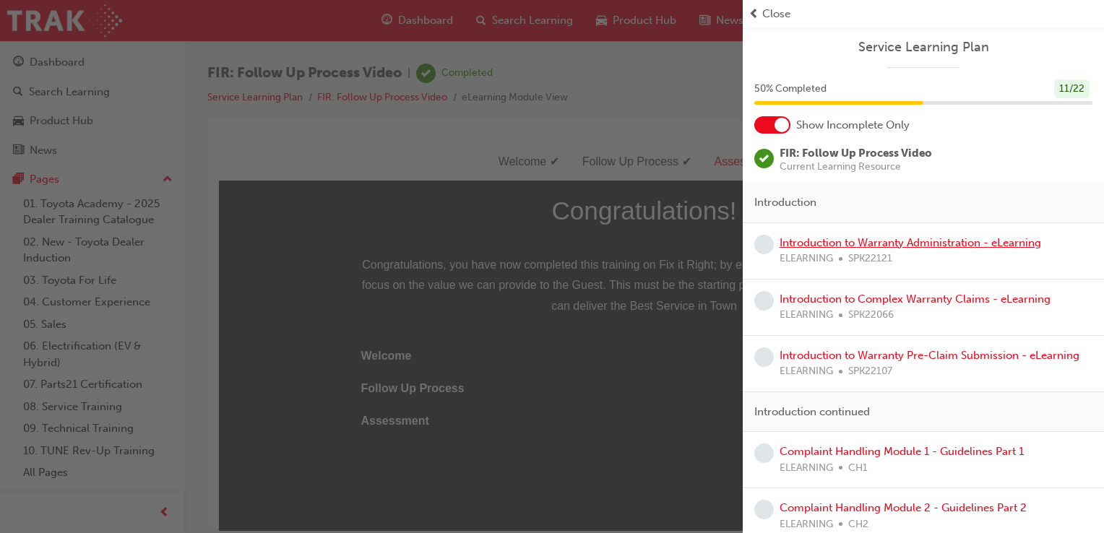
click at [875, 244] on link "Introduction to Warranty Administration - eLearning" at bounding box center [909, 242] width 261 height 13
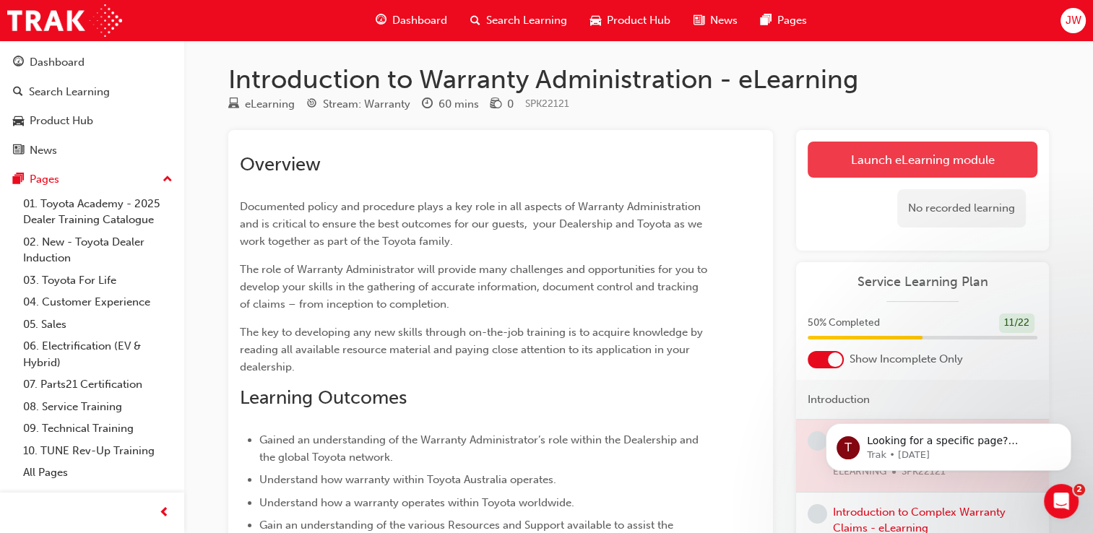
click at [901, 153] on link "Launch eLearning module" at bounding box center [923, 160] width 230 height 36
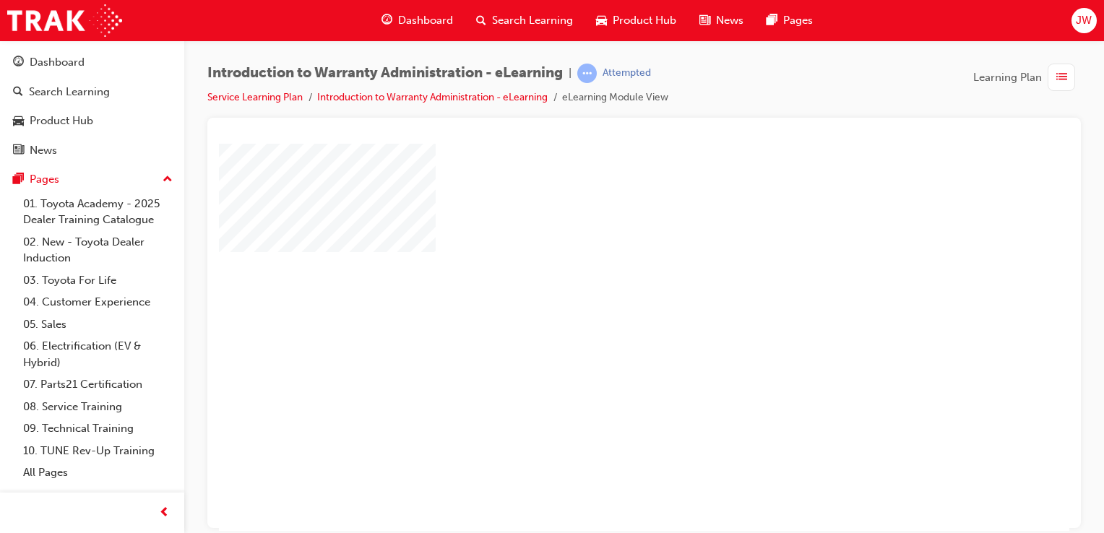
click at [602, 295] on div "play" at bounding box center [602, 295] width 0 height 0
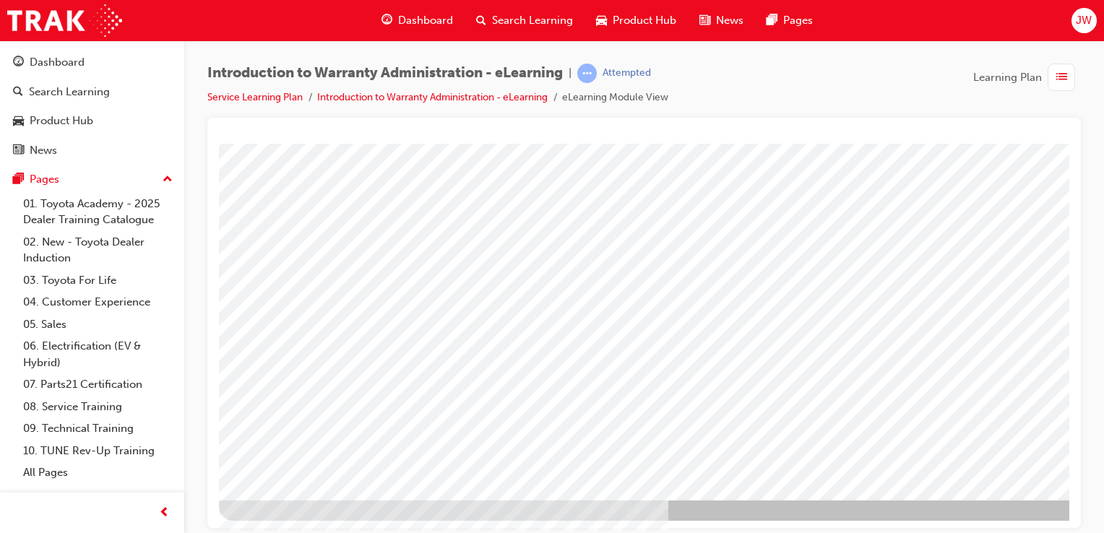
scroll to position [165, 143]
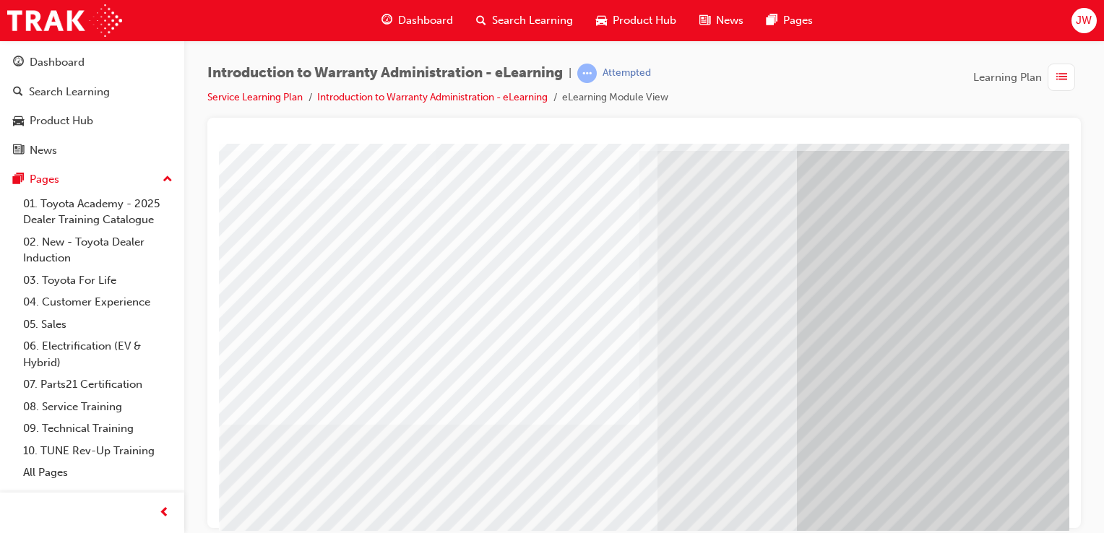
scroll to position [64, 143]
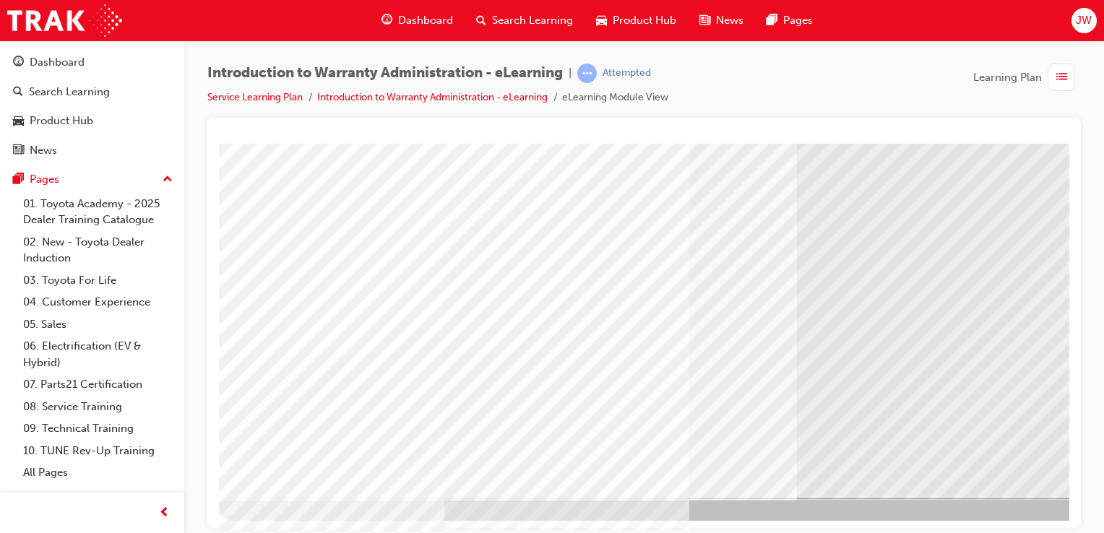
scroll to position [165, 143]
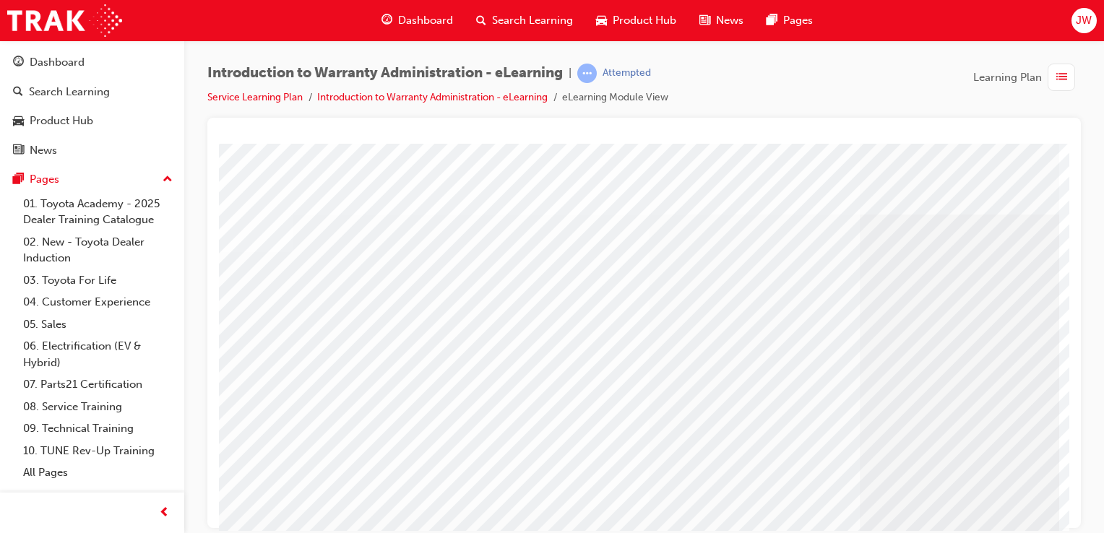
scroll to position [165, 142]
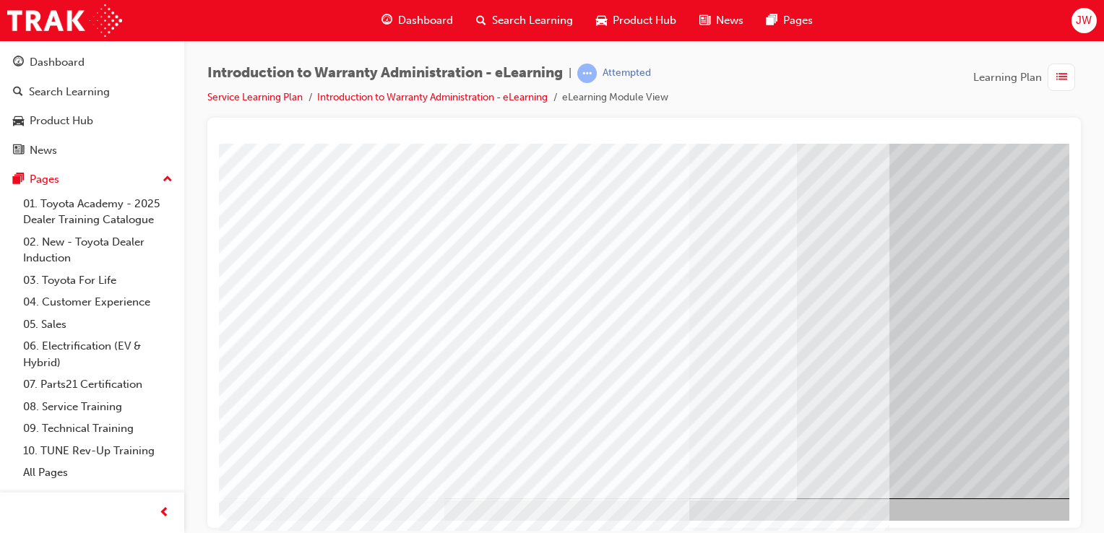
scroll to position [0, 0]
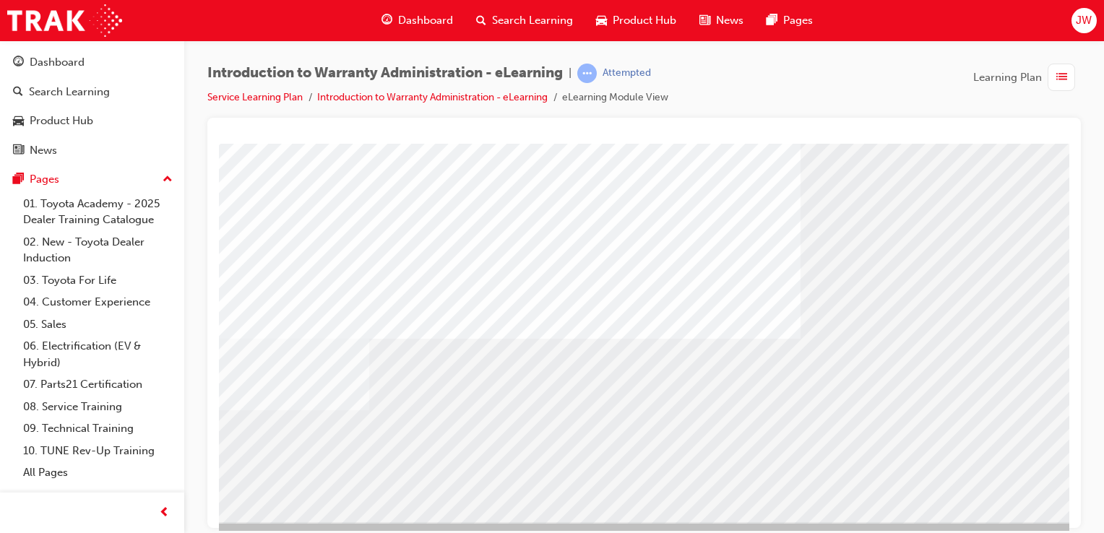
scroll to position [147, 0]
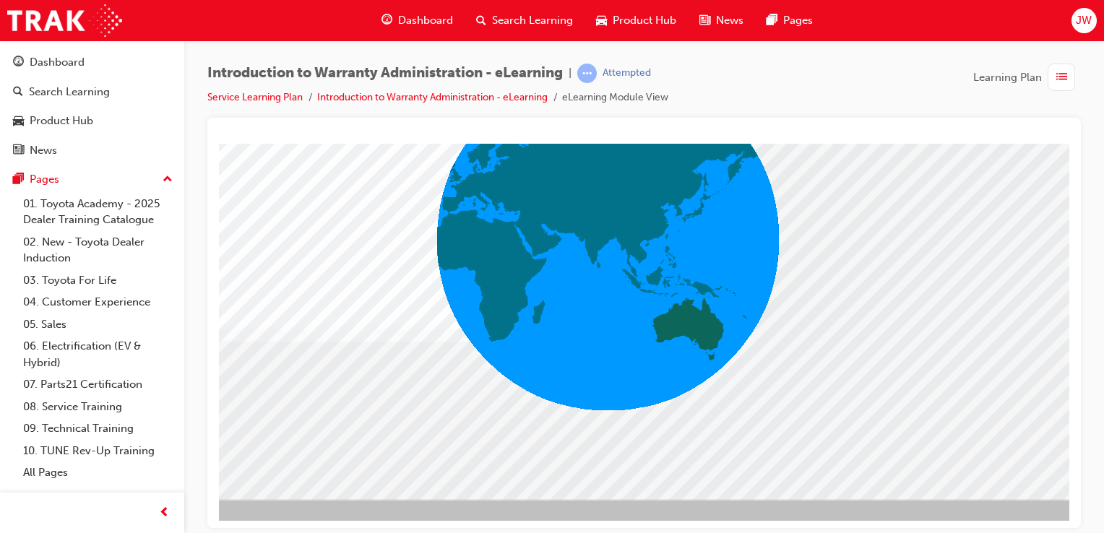
scroll to position [165, 143]
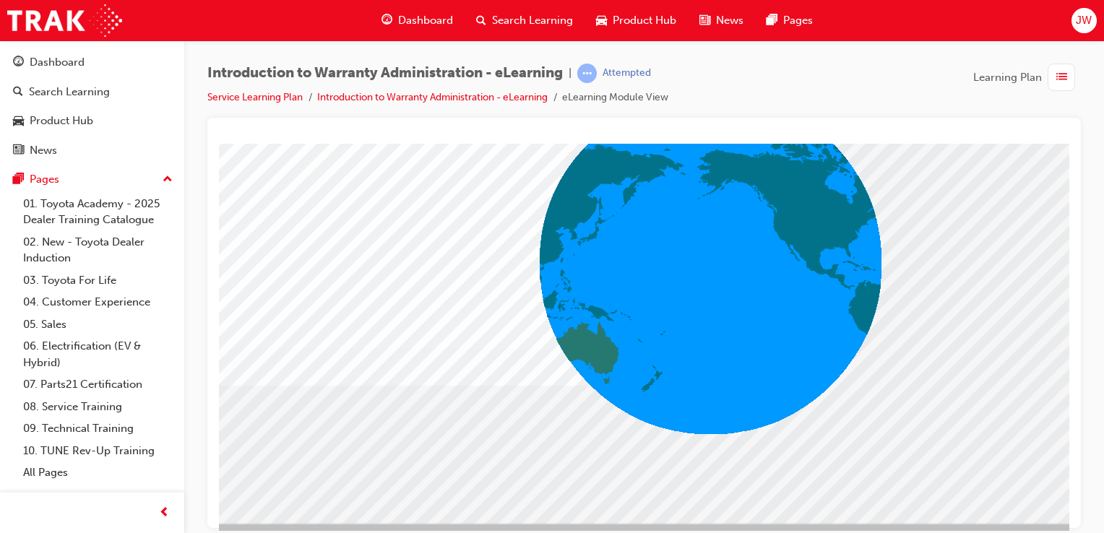
scroll to position [141, 143]
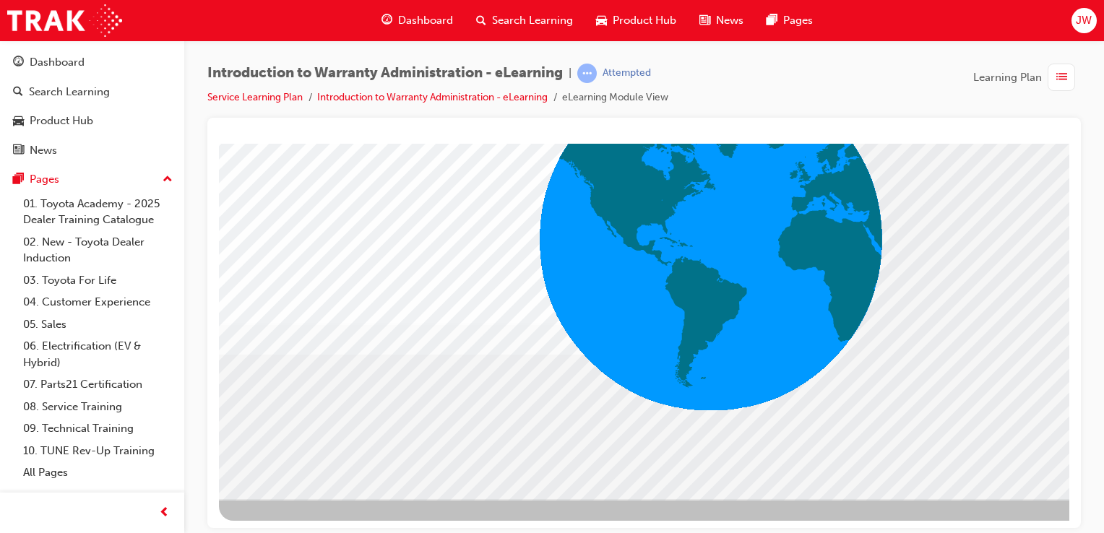
scroll to position [159, 143]
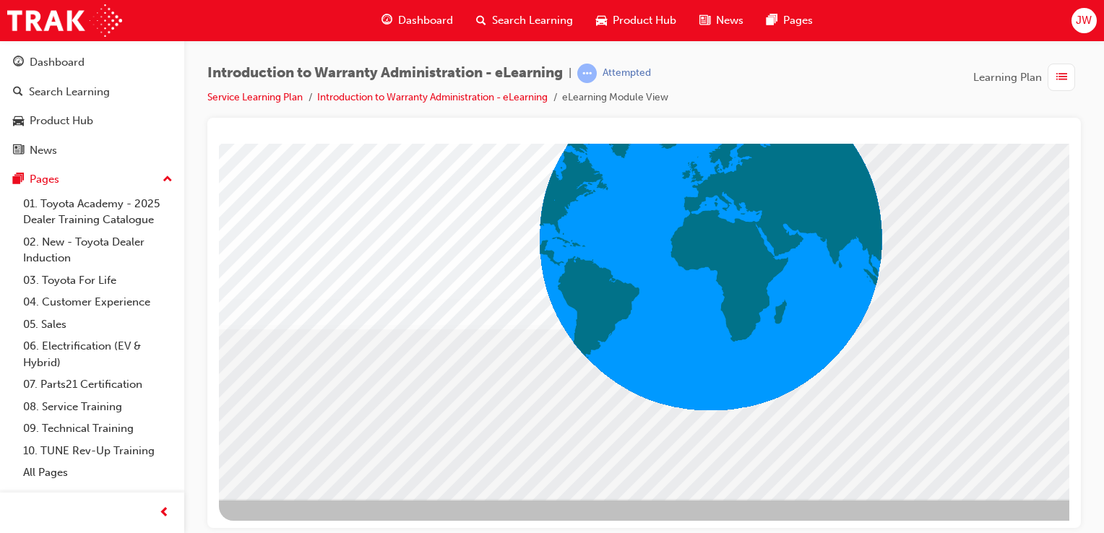
scroll to position [165, 143]
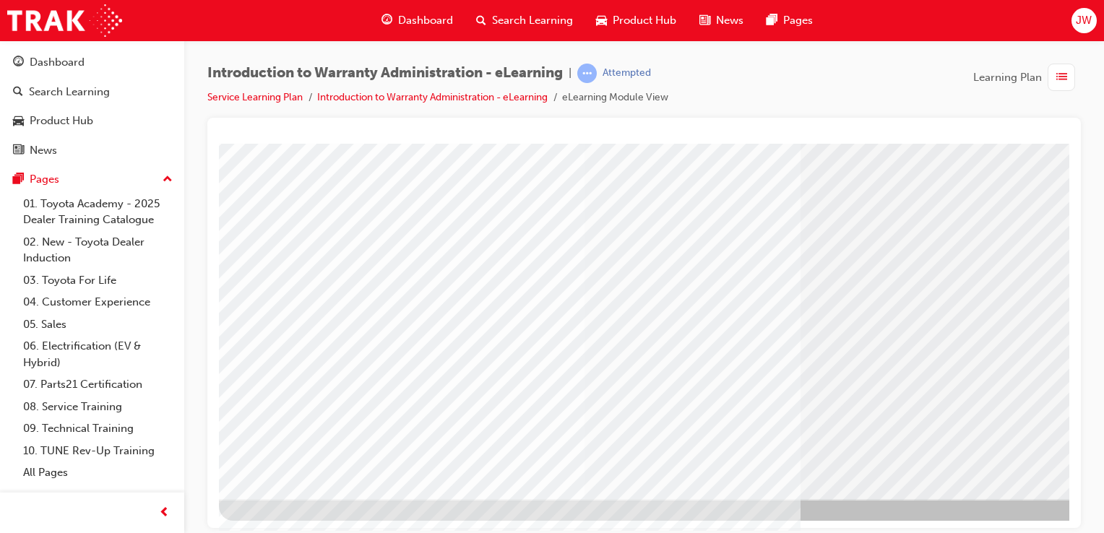
scroll to position [165, 143]
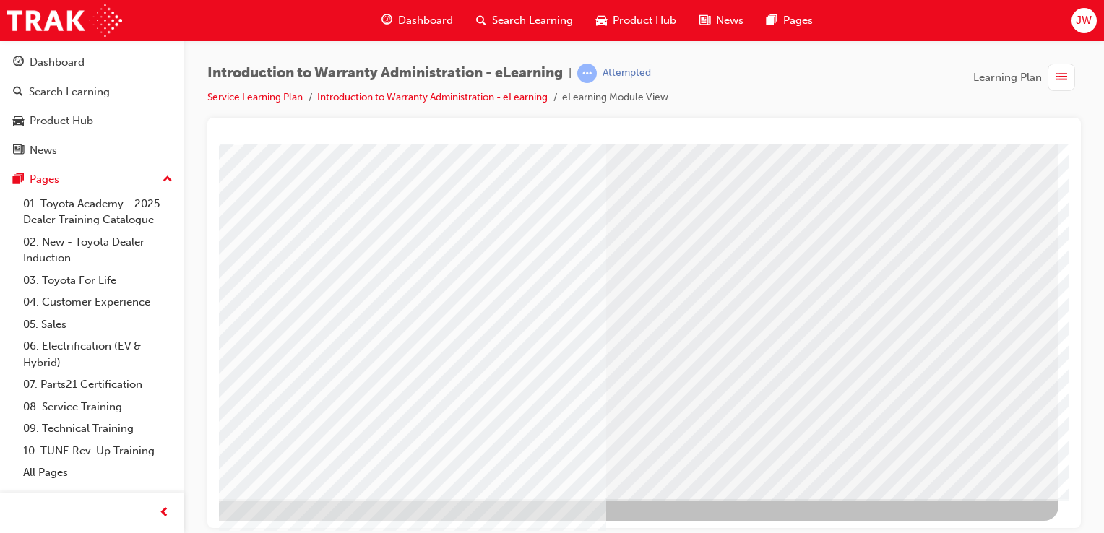
scroll to position [0, 0]
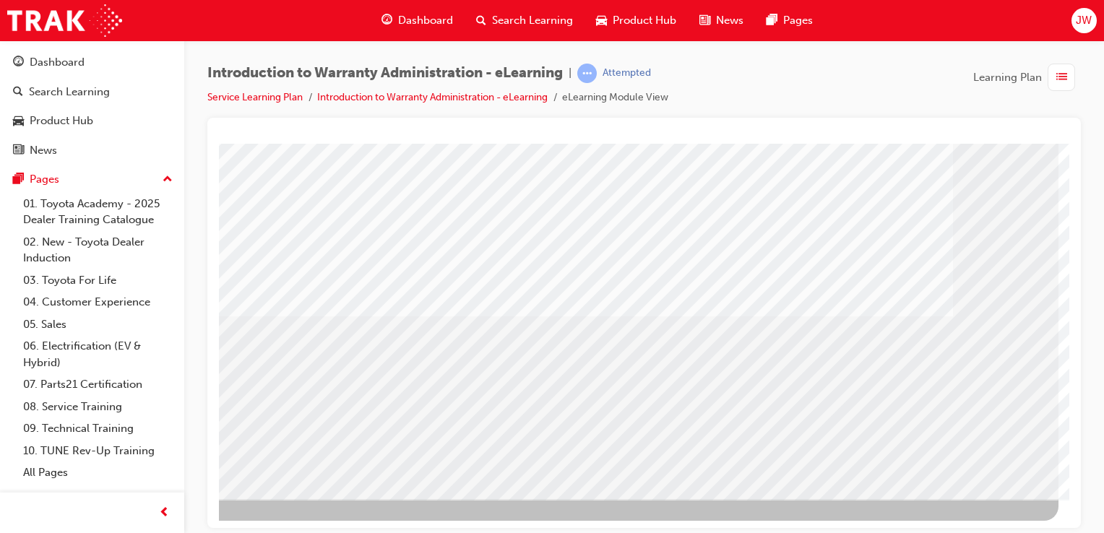
drag, startPoint x: 985, startPoint y: 454, endPoint x: 814, endPoint y: 463, distance: 170.7
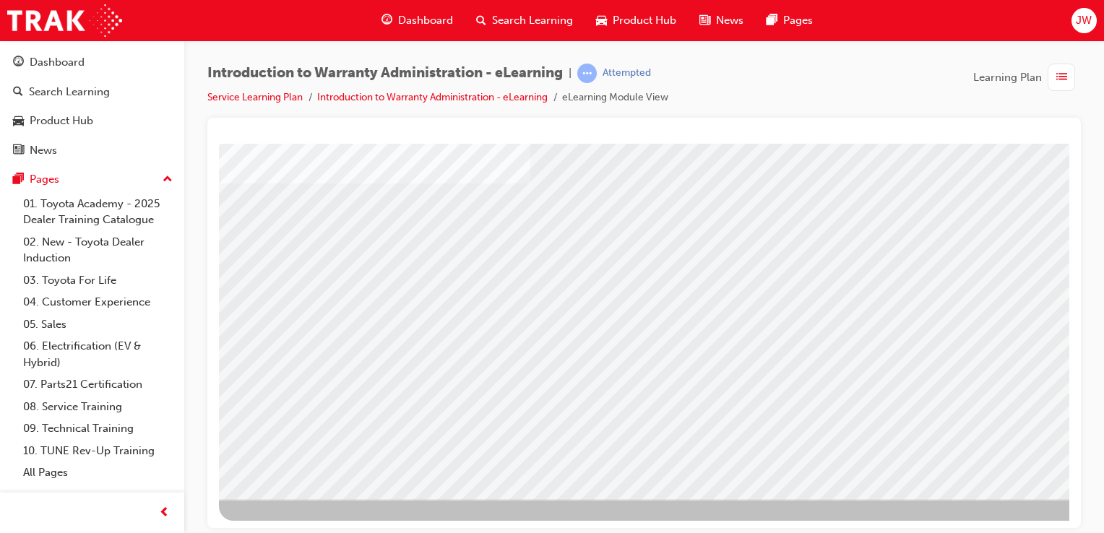
scroll to position [165, 143]
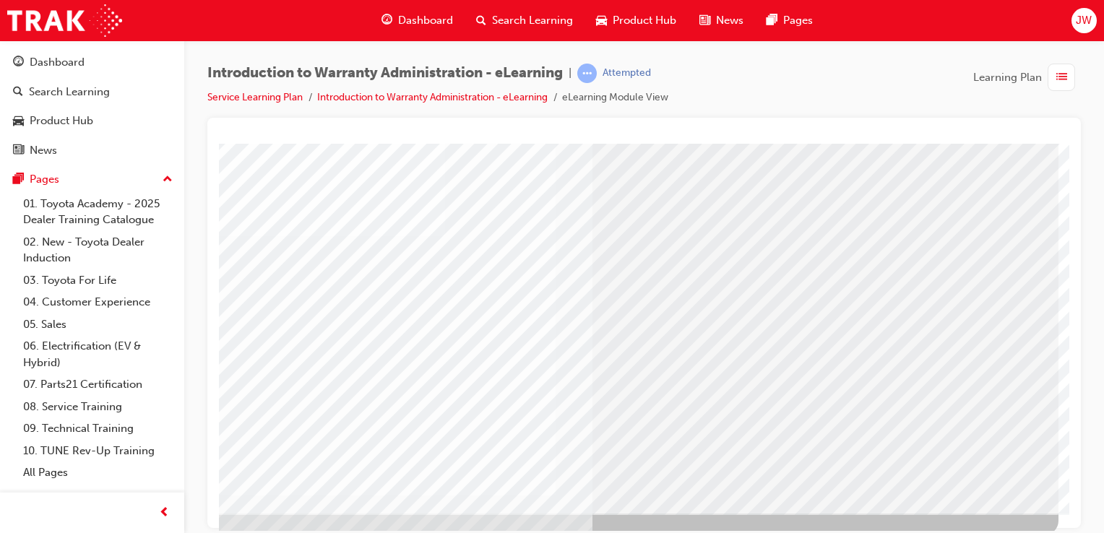
scroll to position [121, 143]
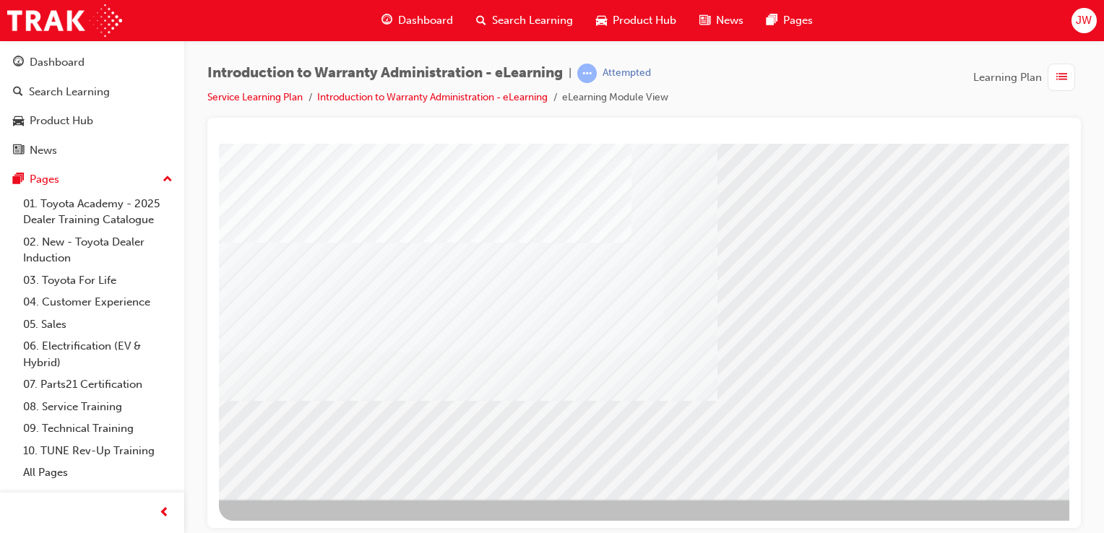
scroll to position [165, 143]
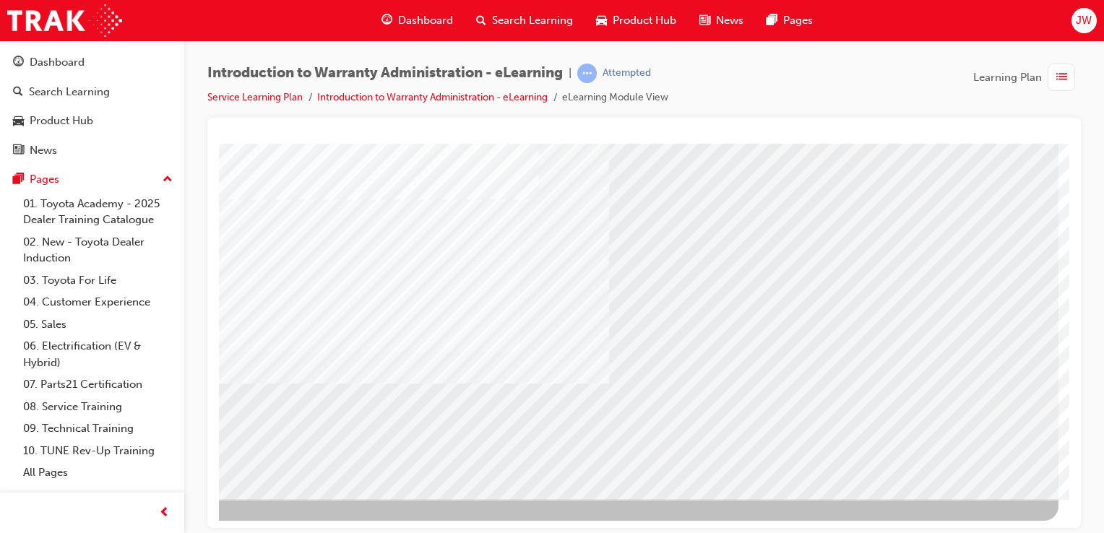
scroll to position [0, 0]
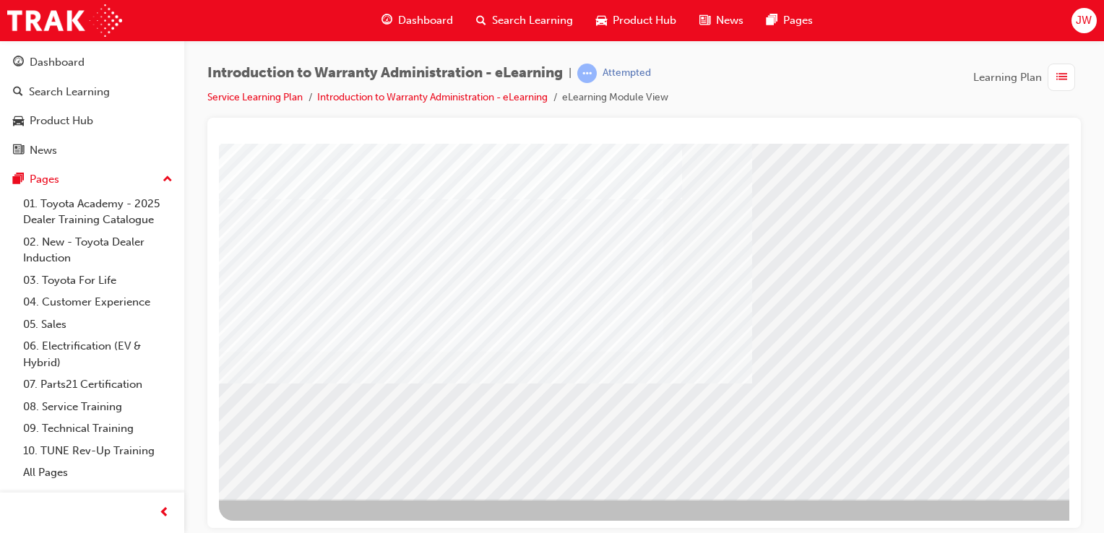
scroll to position [165, 143]
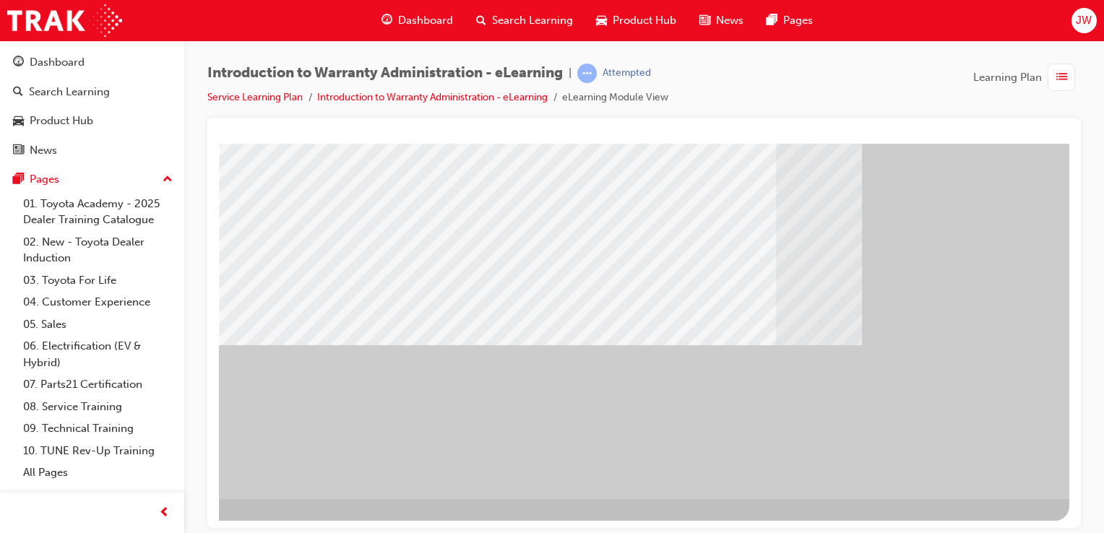
drag, startPoint x: 977, startPoint y: 462, endPoint x: 779, endPoint y: 437, distance: 200.2
click at [779, 437] on div "" at bounding box center [578, 238] width 982 height 520
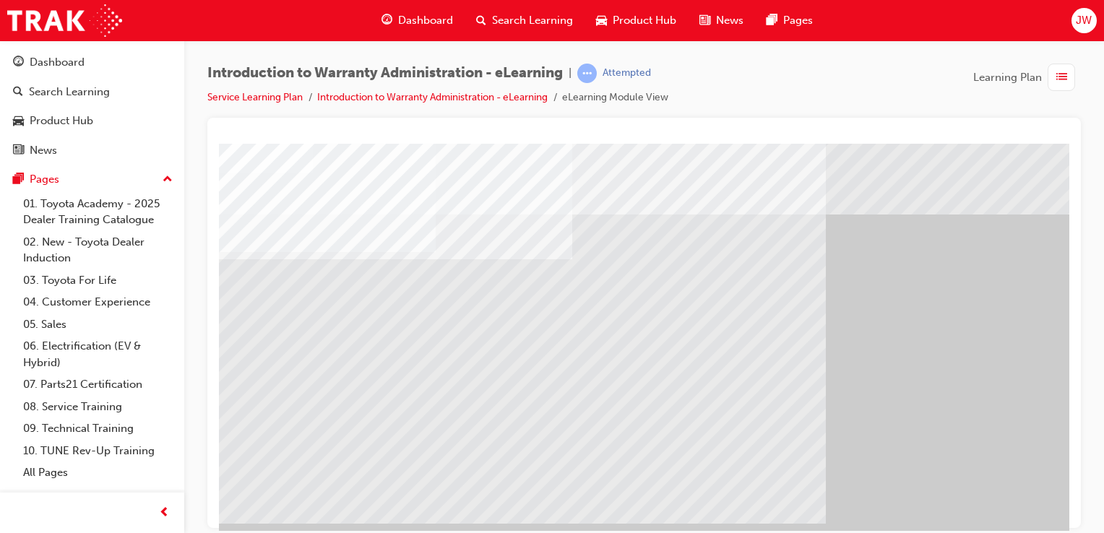
scroll to position [87, 0]
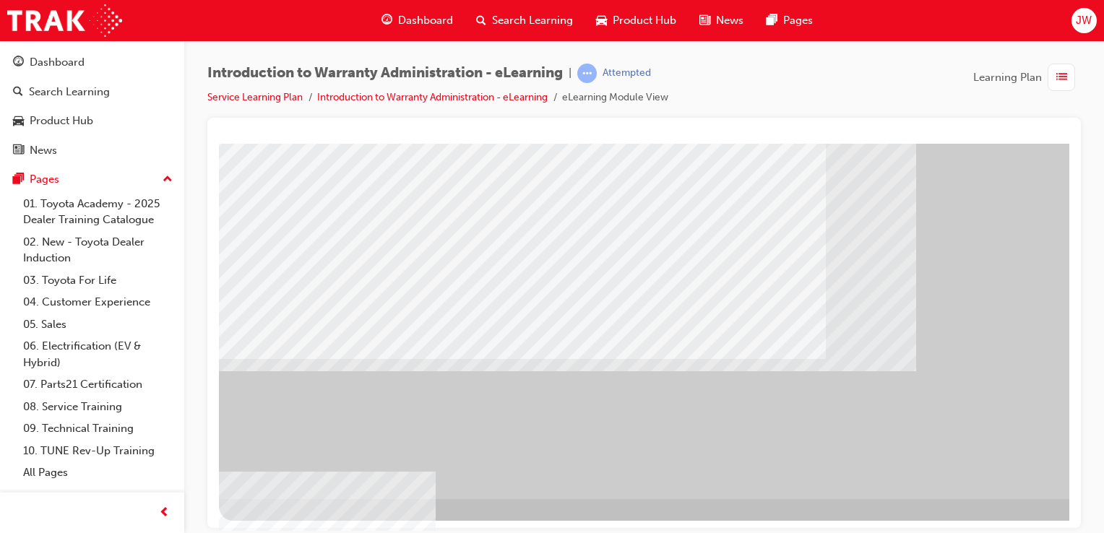
scroll to position [165, 143]
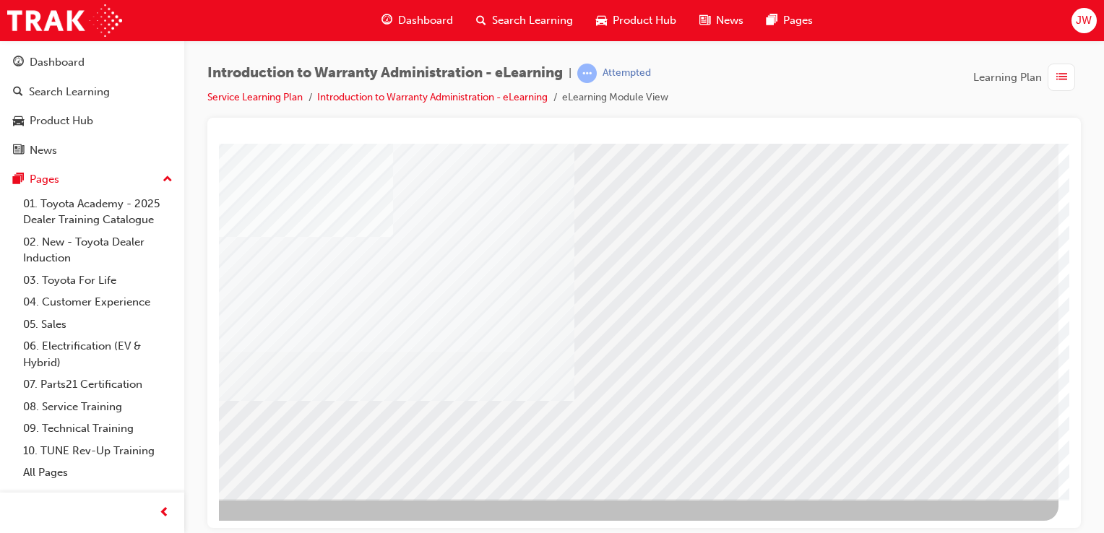
scroll to position [0, 0]
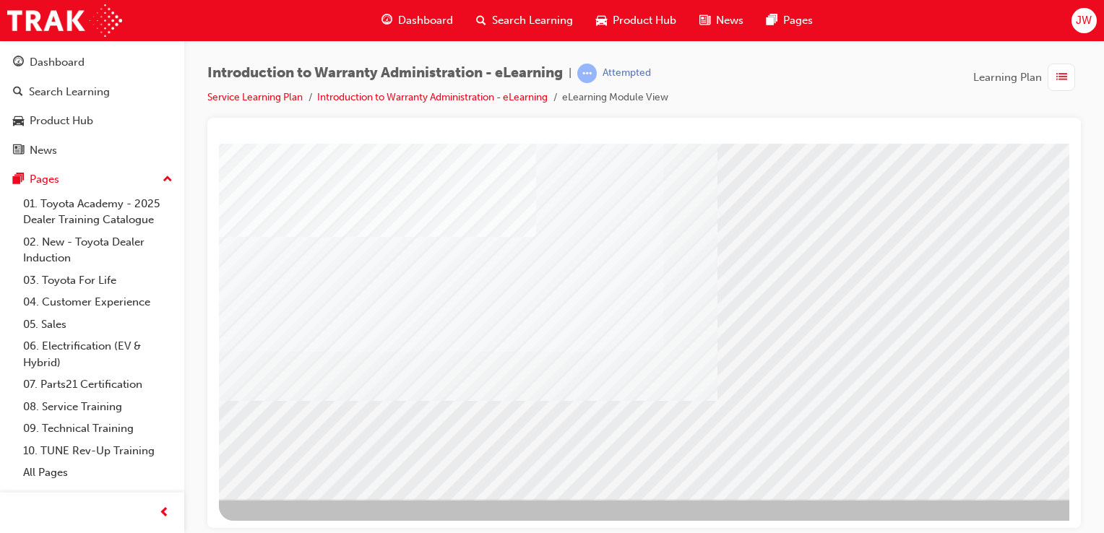
scroll to position [165, 143]
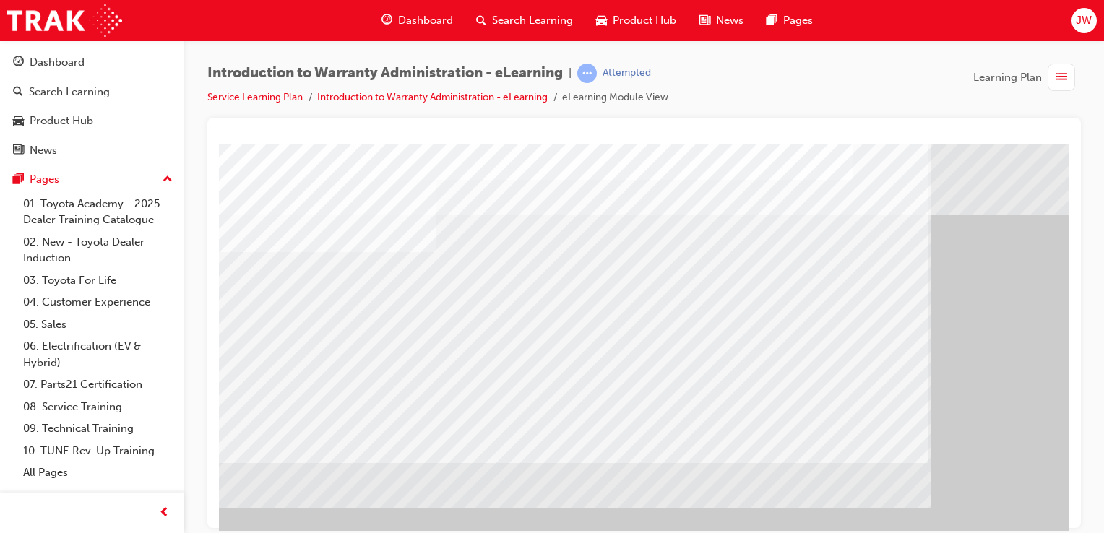
scroll to position [165, 0]
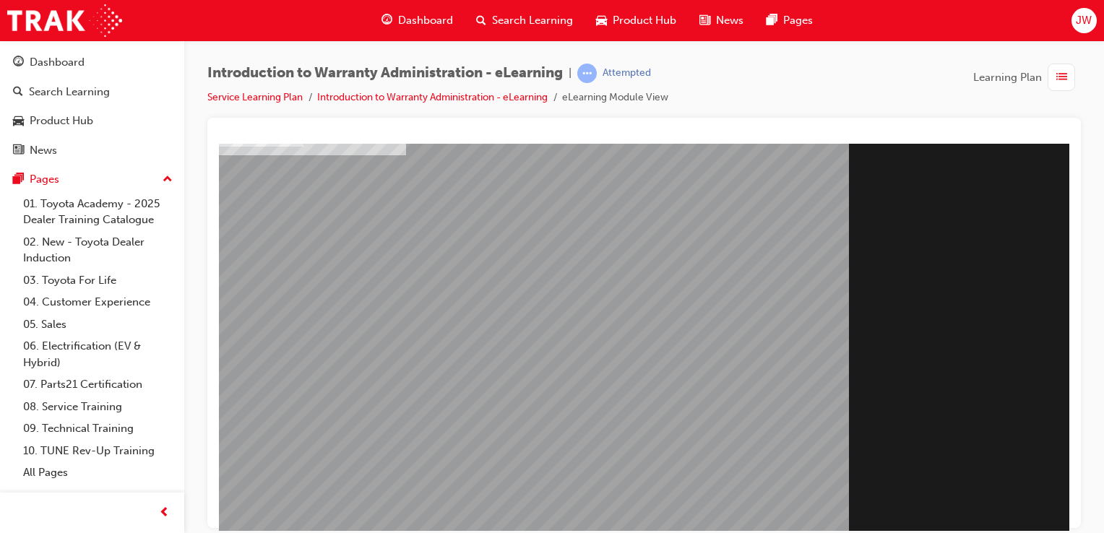
scroll to position [165, 143]
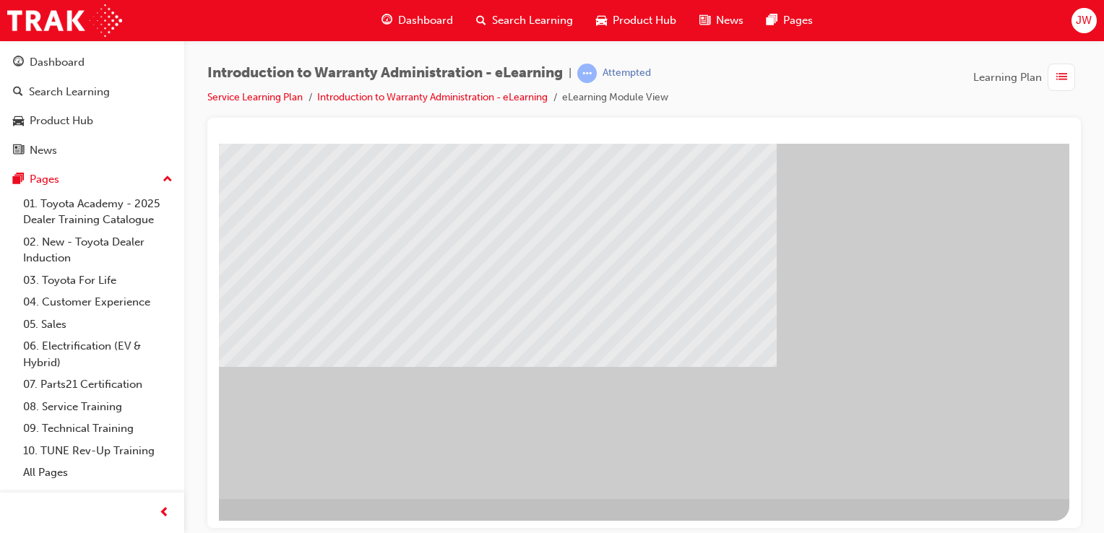
drag, startPoint x: 962, startPoint y: 464, endPoint x: 956, endPoint y: 475, distance: 11.6
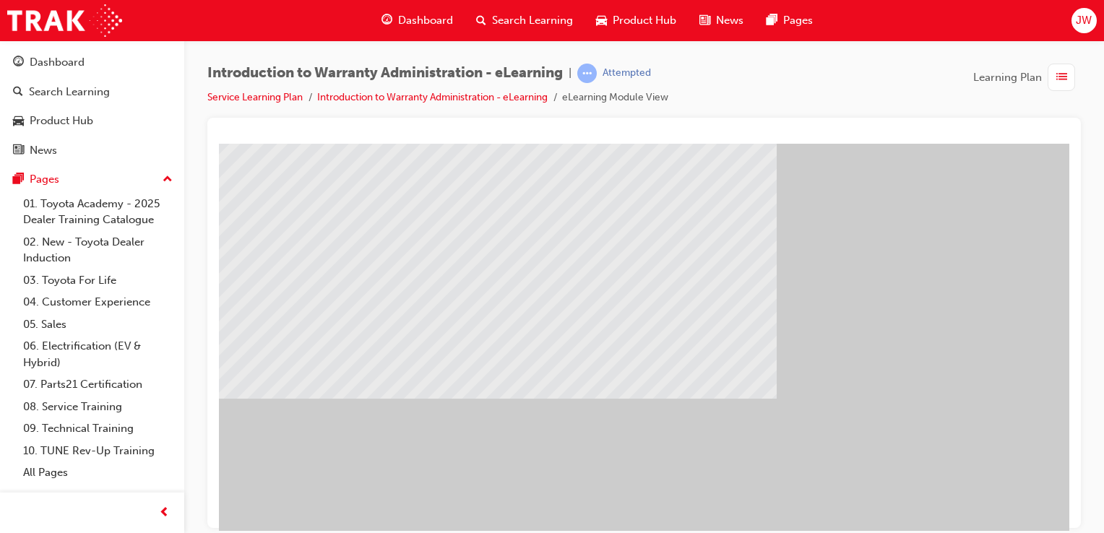
scroll to position [165, 143]
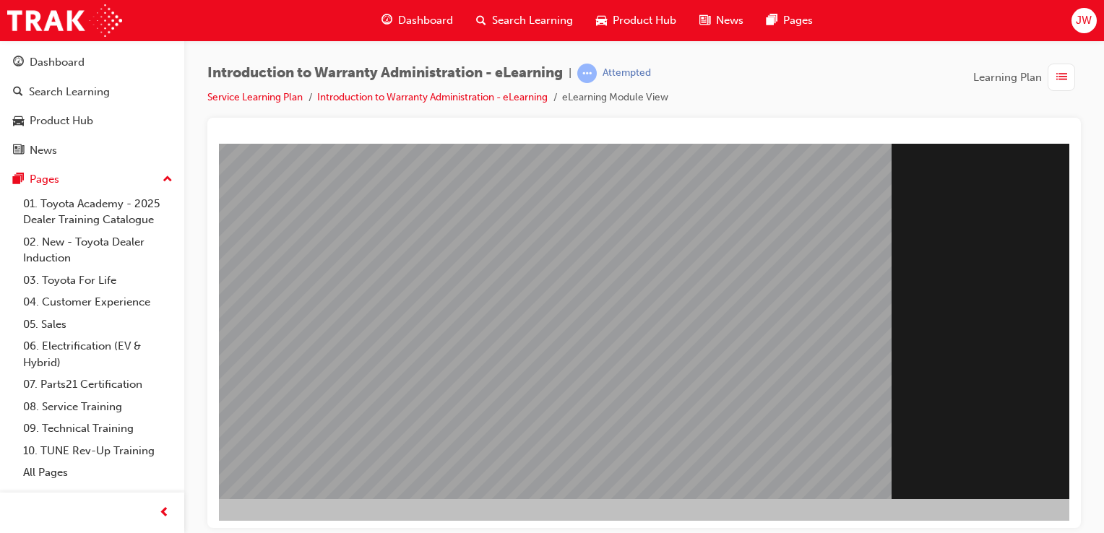
scroll to position [165, 91]
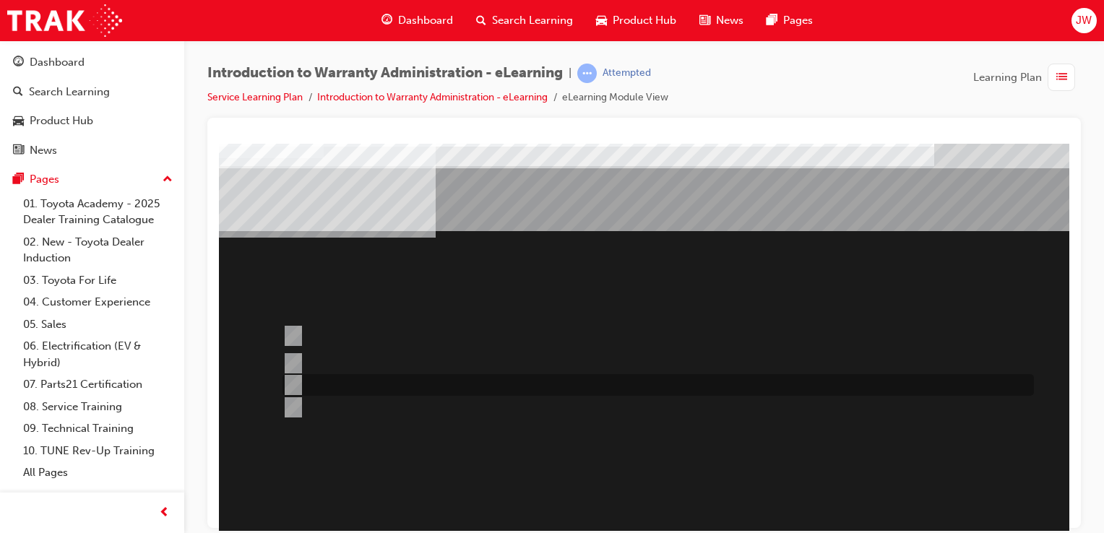
scroll to position [12, 0]
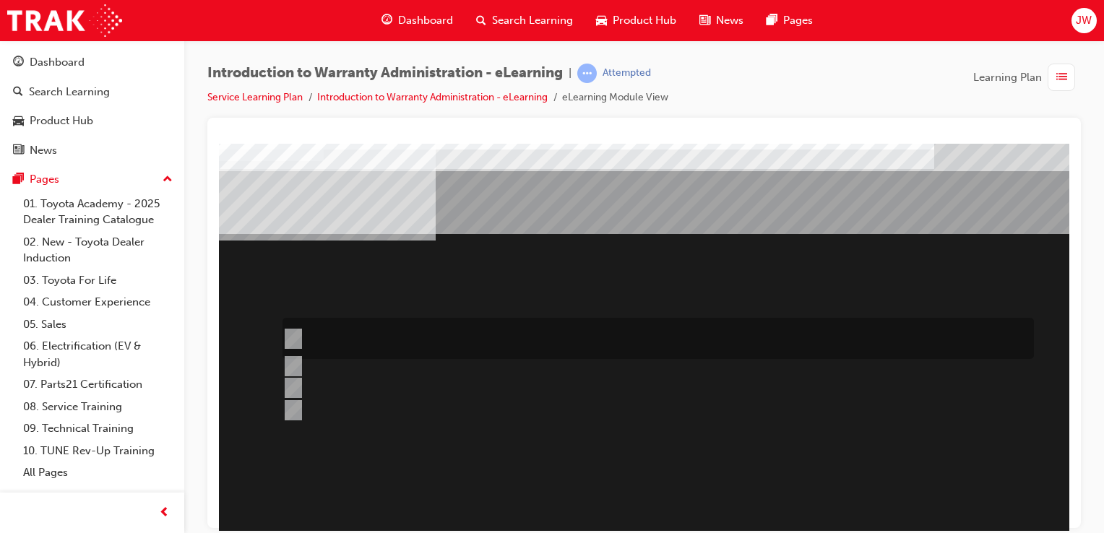
click at [522, 347] on div at bounding box center [654, 338] width 751 height 41
radio input "true"
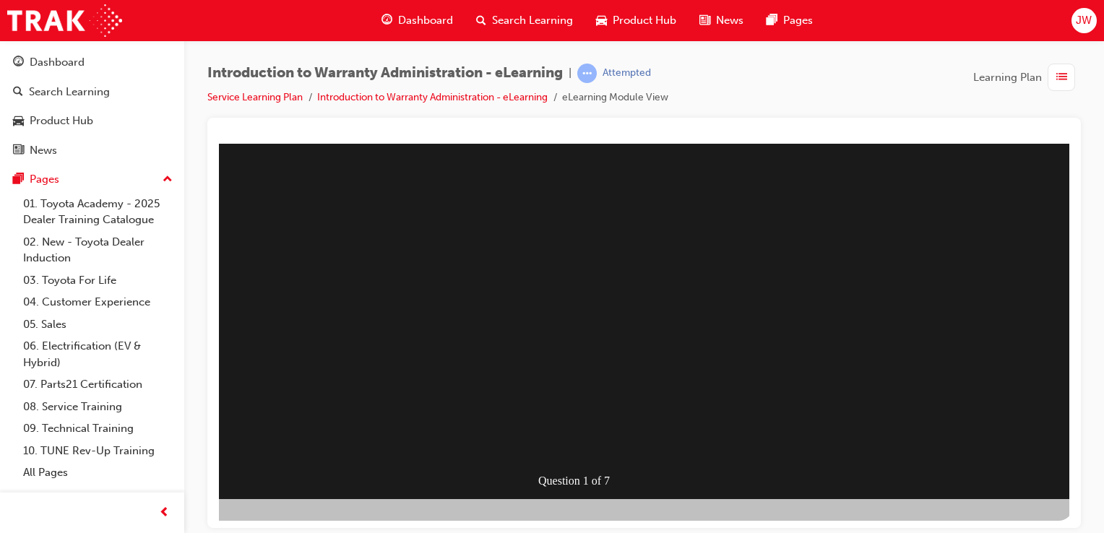
scroll to position [165, 143]
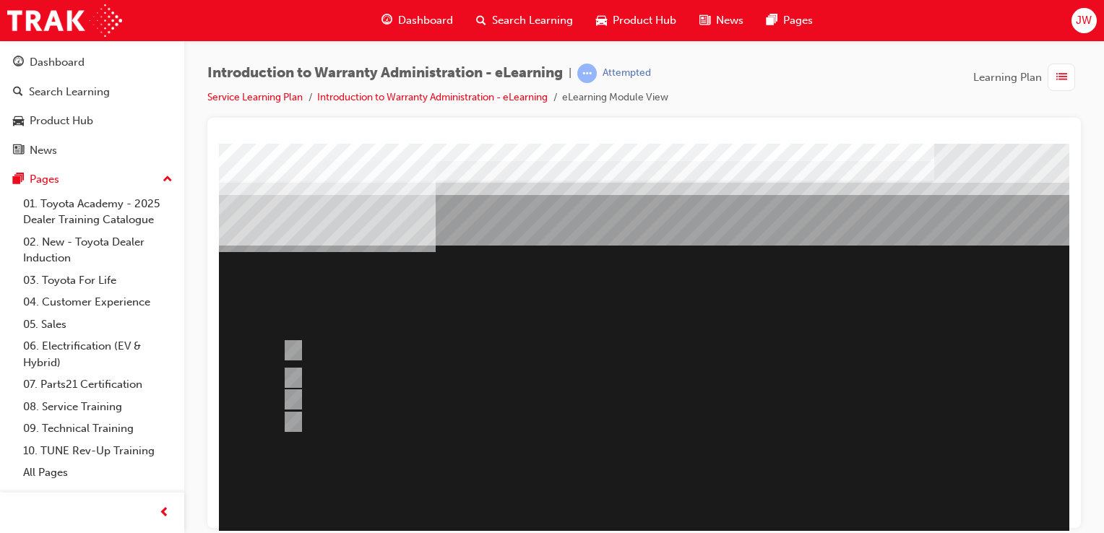
click at [428, 355] on div at bounding box center [710, 403] width 982 height 520
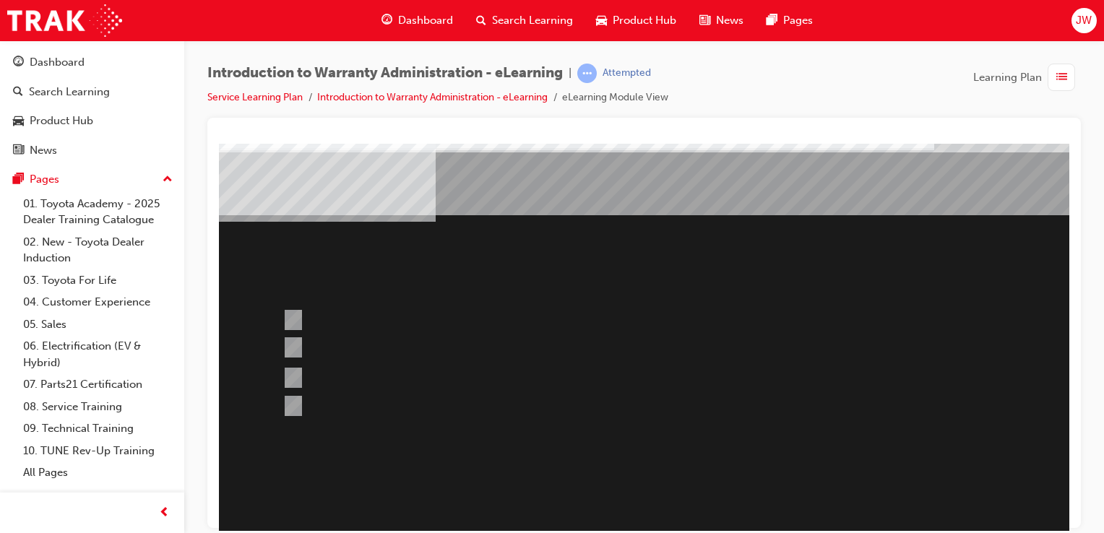
scroll to position [31, 0]
click at [523, 381] on div at bounding box center [654, 377] width 751 height 39
radio input "true"
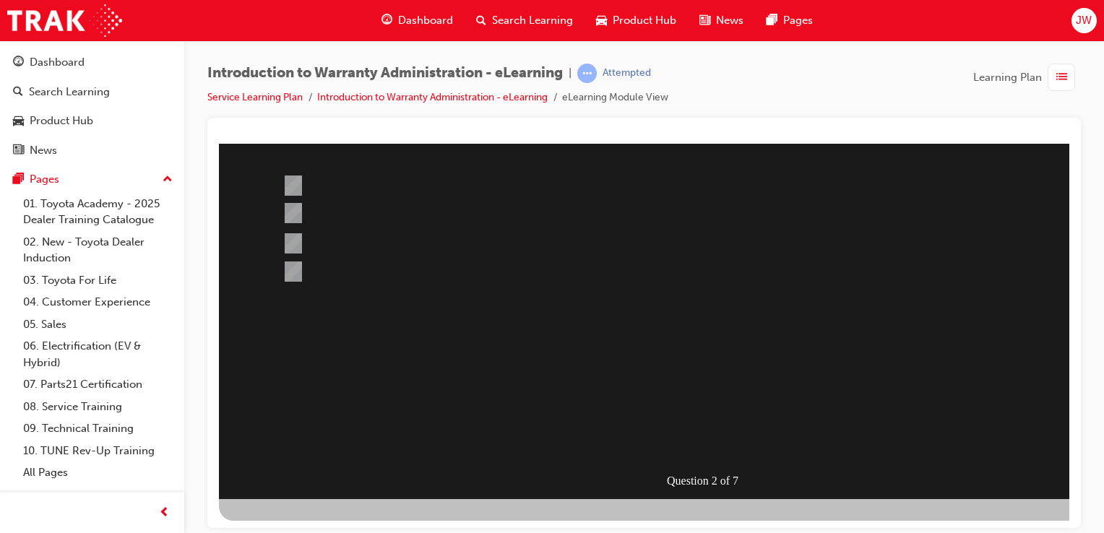
click at [762, 348] on div at bounding box center [710, 238] width 982 height 520
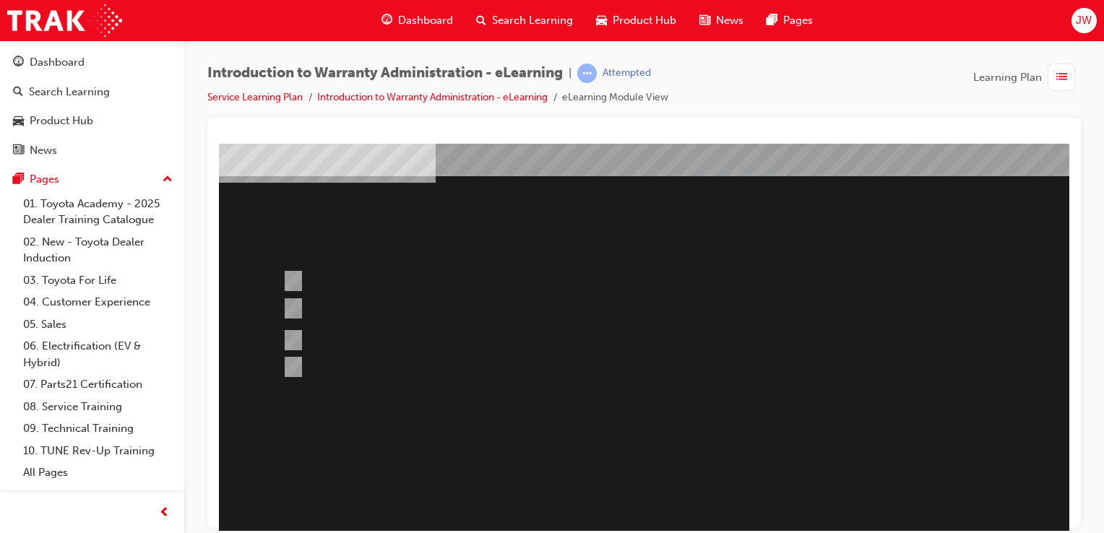
scroll to position [0, 0]
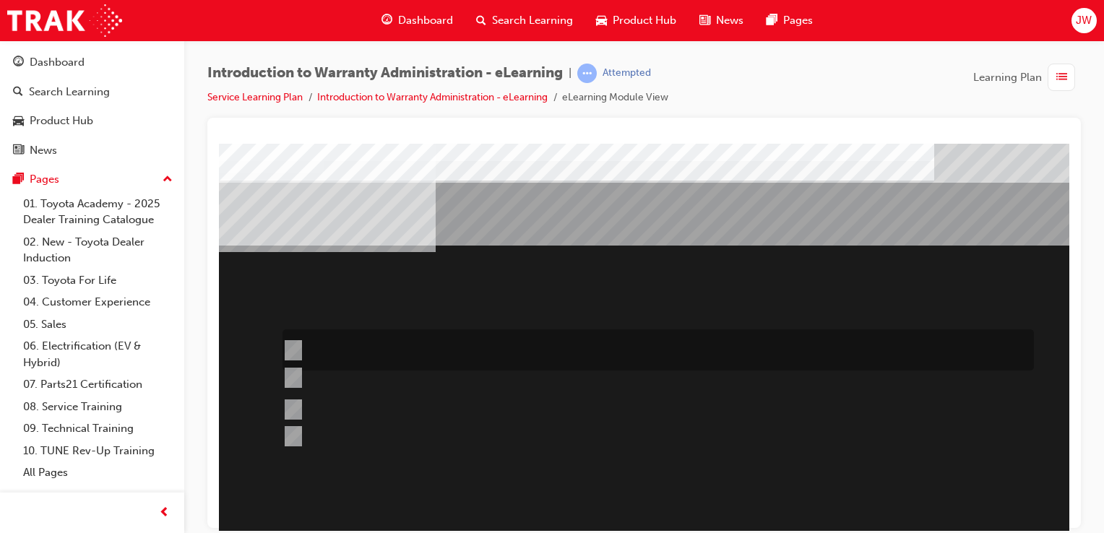
click at [611, 335] on div at bounding box center [654, 349] width 751 height 41
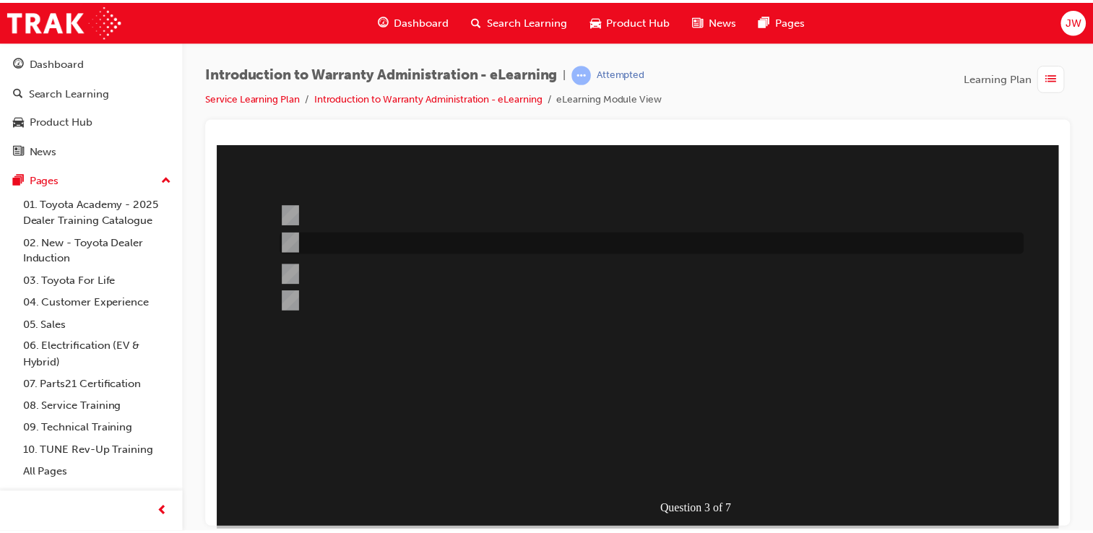
scroll to position [137, 0]
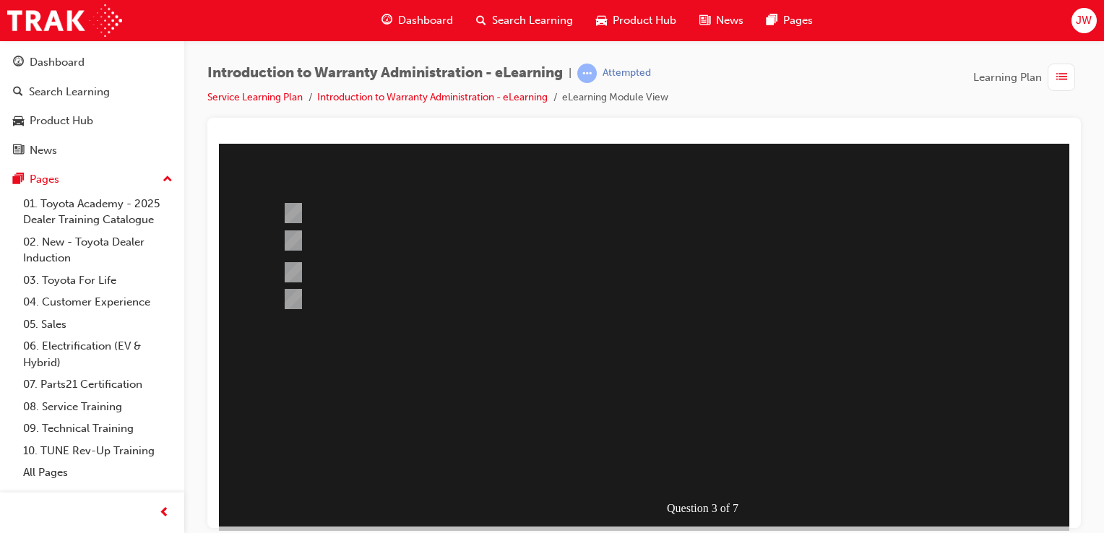
drag, startPoint x: 734, startPoint y: 469, endPoint x: 707, endPoint y: 470, distance: 26.8
click at [707, 470] on div at bounding box center [710, 266] width 982 height 520
click at [423, 278] on div at bounding box center [654, 271] width 751 height 41
radio input "false"
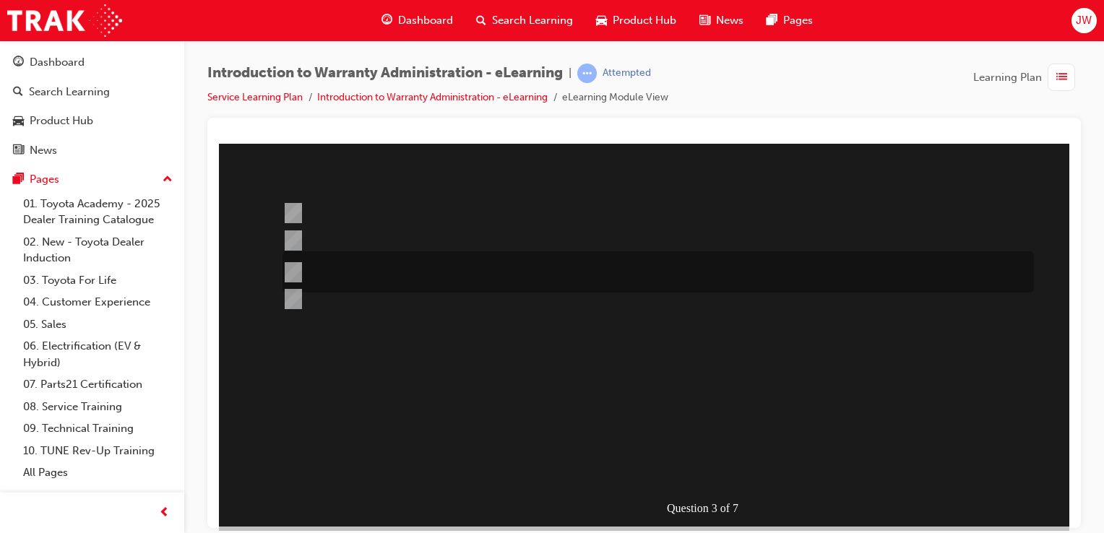
radio input "true"
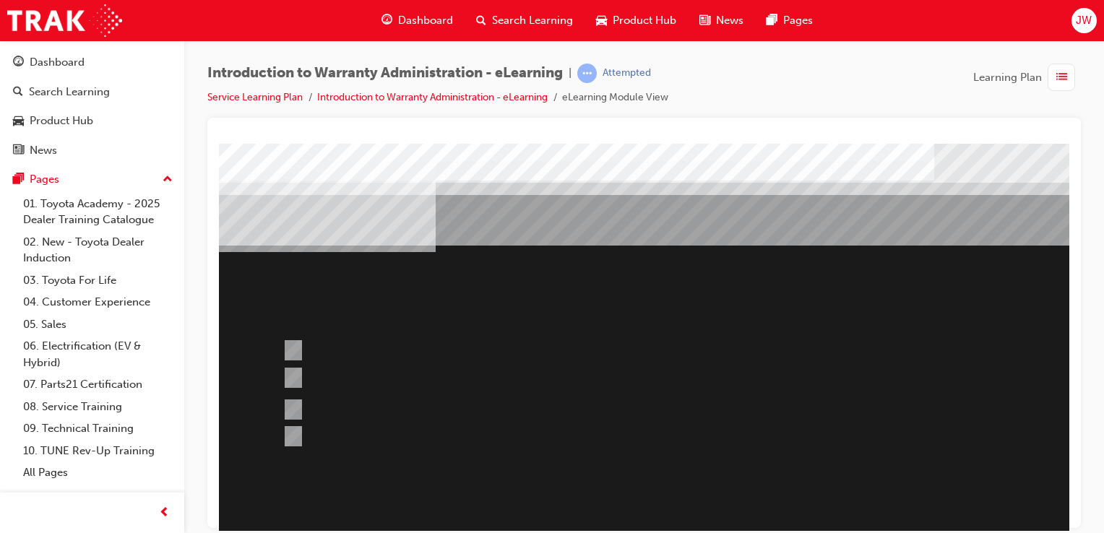
scroll to position [0, 0]
drag, startPoint x: 703, startPoint y: 454, endPoint x: 375, endPoint y: 204, distance: 411.9
click at [375, 204] on div at bounding box center [710, 403] width 982 height 520
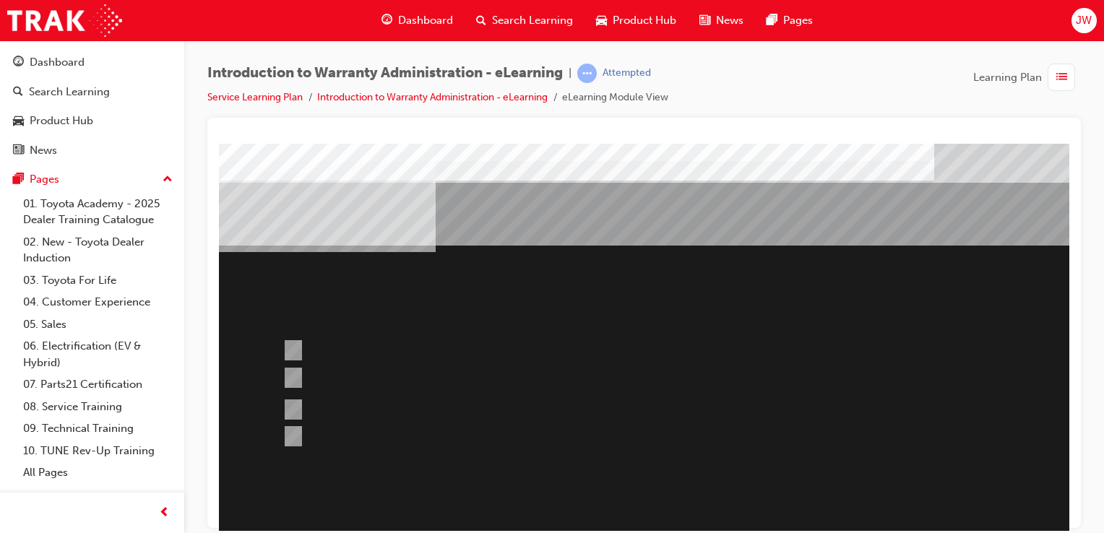
scroll to position [165, 0]
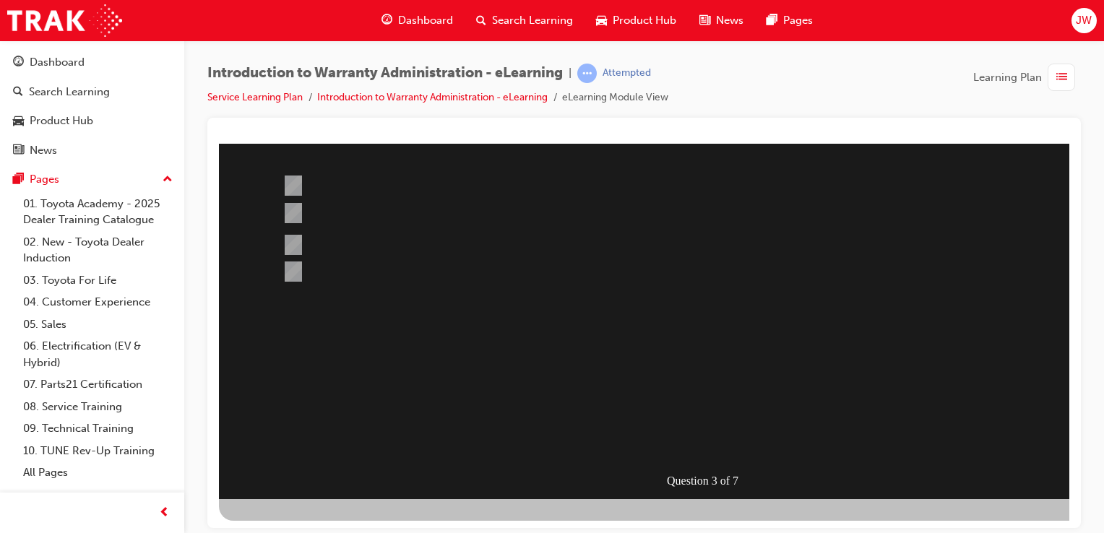
drag, startPoint x: 731, startPoint y: 442, endPoint x: 630, endPoint y: 425, distance: 102.6
click at [630, 376] on div "" at bounding box center [571, 354] width 704 height 43
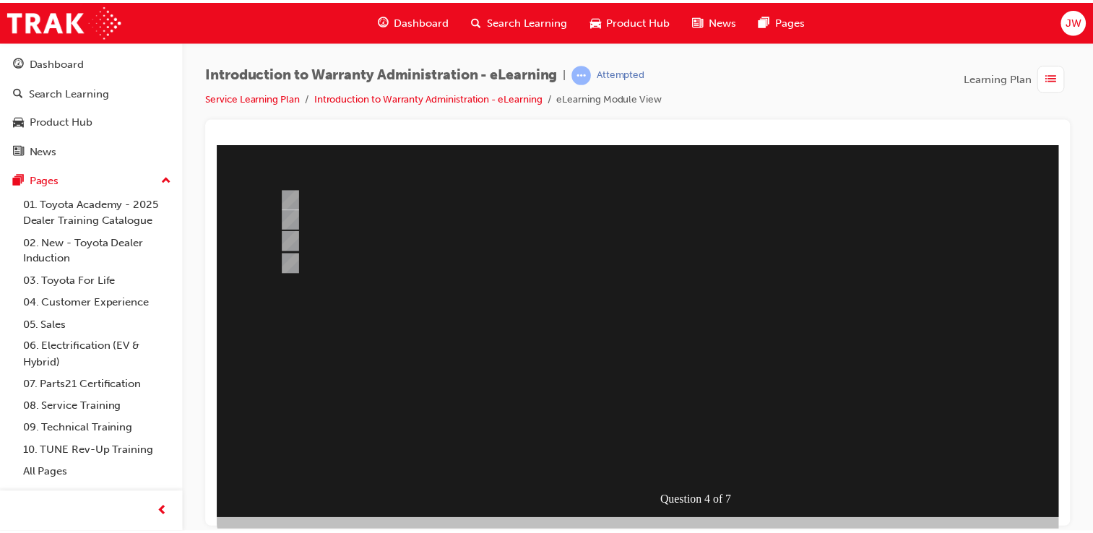
scroll to position [146, 0]
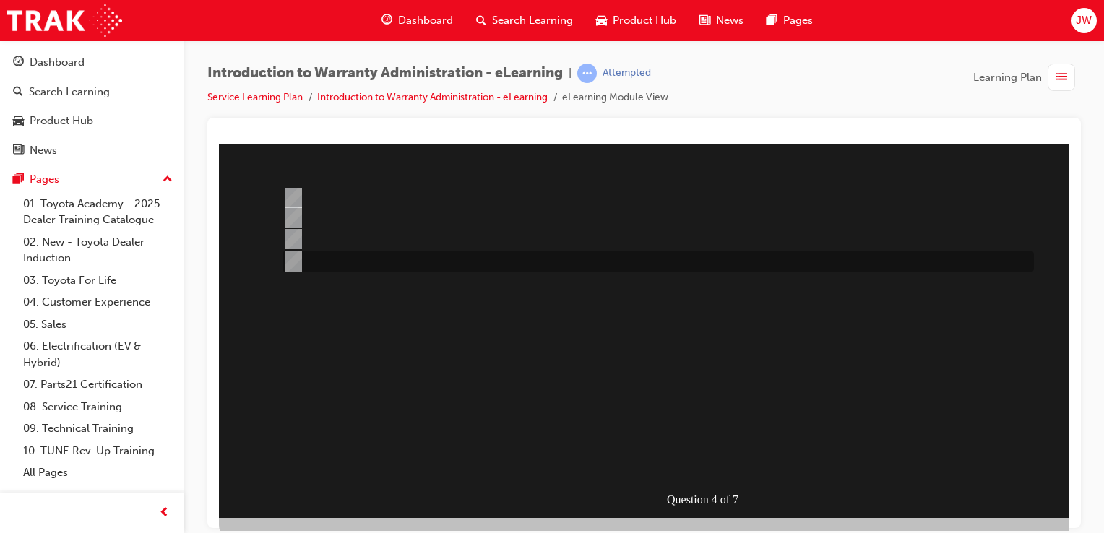
click at [517, 260] on div at bounding box center [654, 262] width 751 height 22
radio input "true"
drag, startPoint x: 717, startPoint y: 477, endPoint x: 717, endPoint y: 464, distance: 13.0
click at [717, 464] on div "Question 4 of 7" at bounding box center [710, 257] width 982 height 520
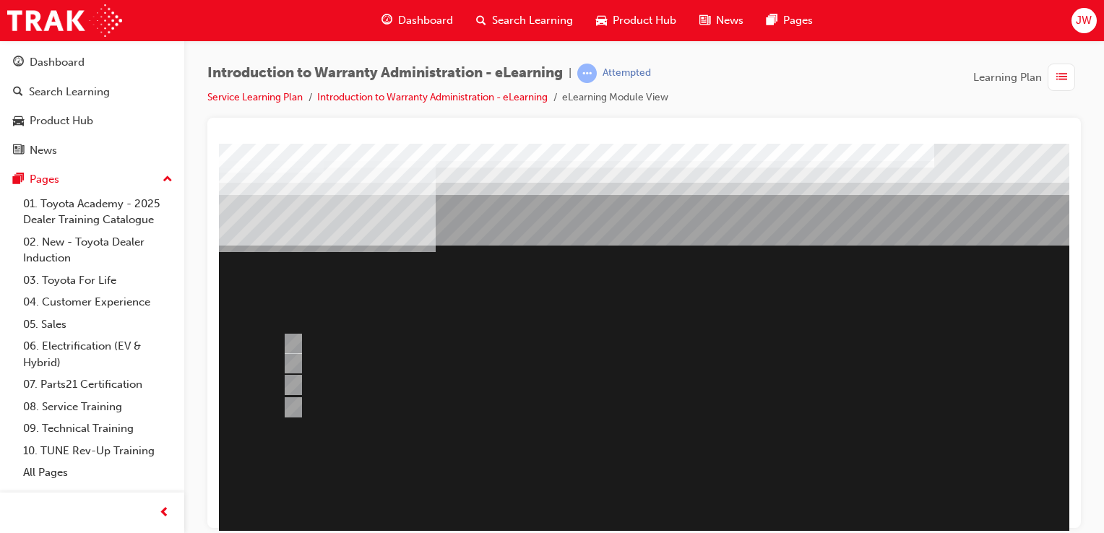
scroll to position [165, 9]
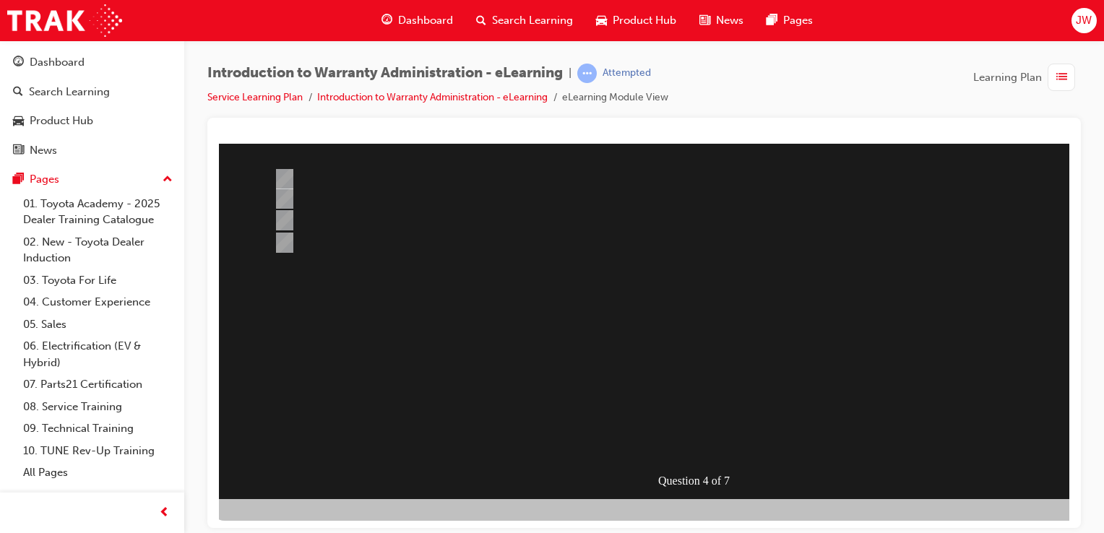
click at [705, 451] on div at bounding box center [701, 238] width 982 height 520
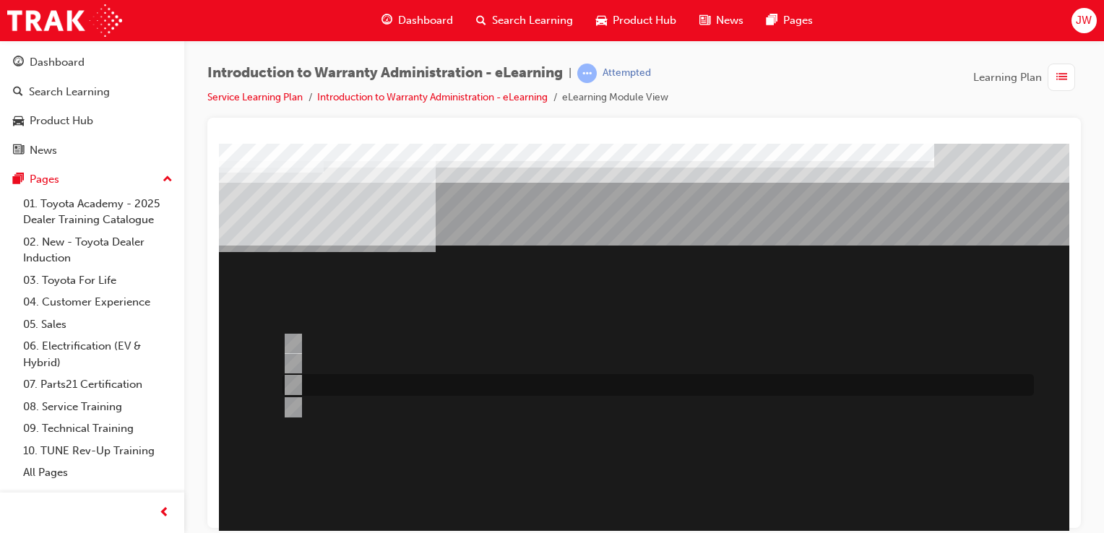
click at [494, 390] on div at bounding box center [654, 385] width 751 height 22
radio input "true"
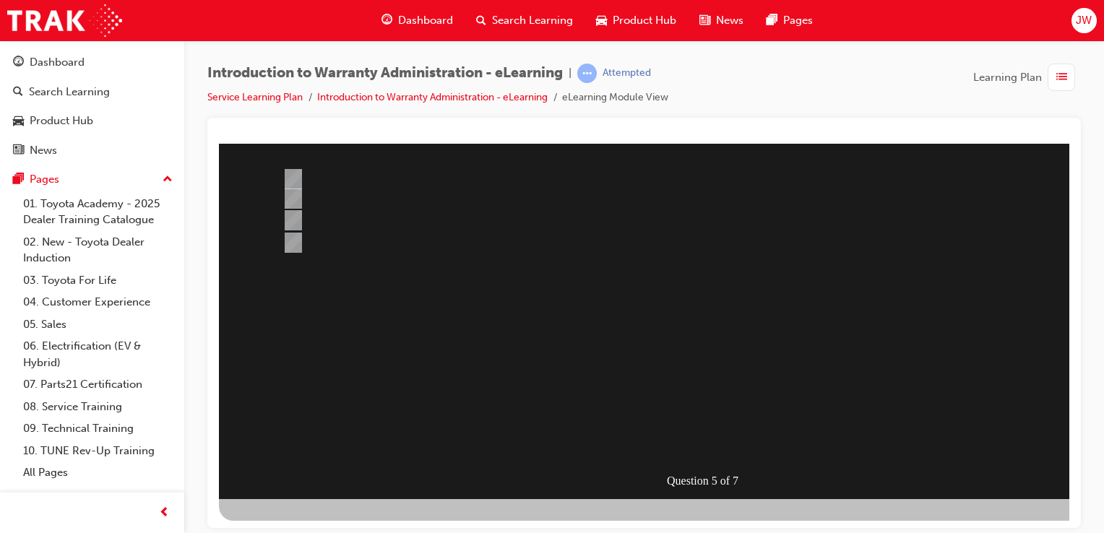
click at [676, 441] on div at bounding box center [710, 238] width 982 height 520
click at [290, 248] on input "> 75%" at bounding box center [290, 243] width 16 height 16
radio input "true"
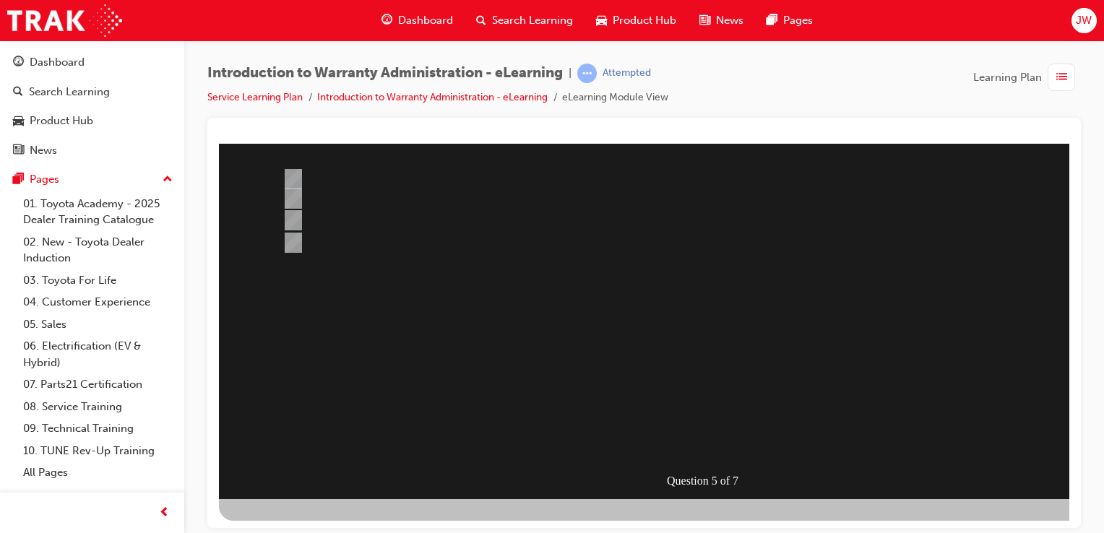
click at [693, 434] on div at bounding box center [710, 238] width 982 height 520
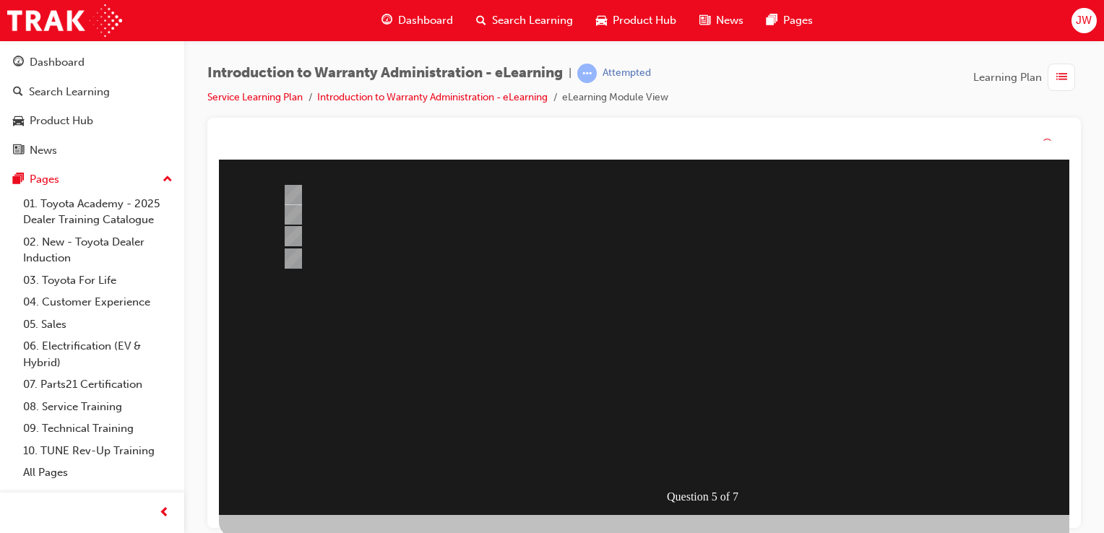
scroll to position [0, 0]
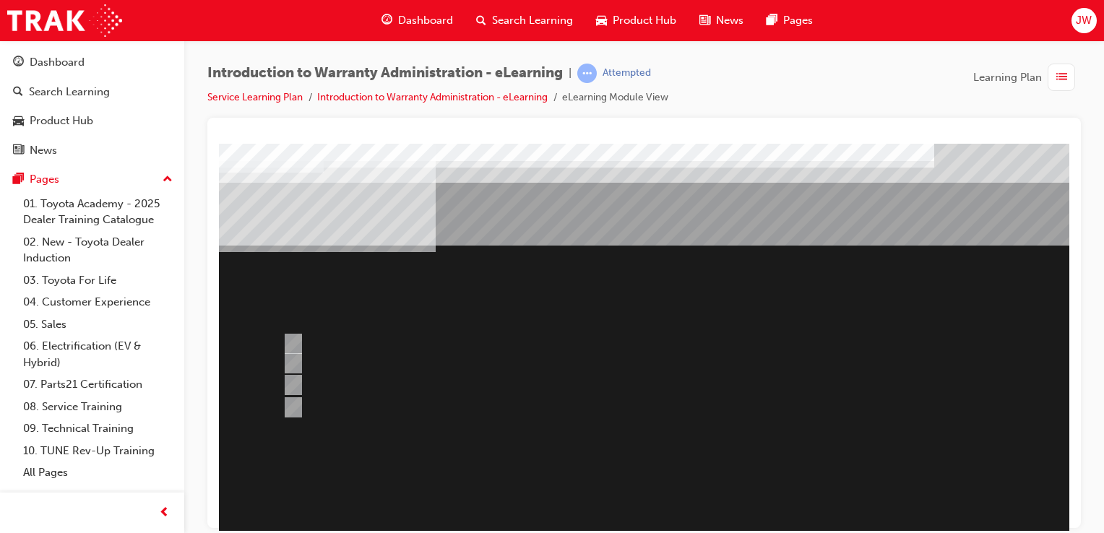
click at [690, 431] on div "Question 5 of 7" at bounding box center [710, 403] width 982 height 520
click at [285, 353] on div at bounding box center [654, 364] width 751 height 22
click at [1080, 22] on span "JW" at bounding box center [1084, 20] width 16 height 17
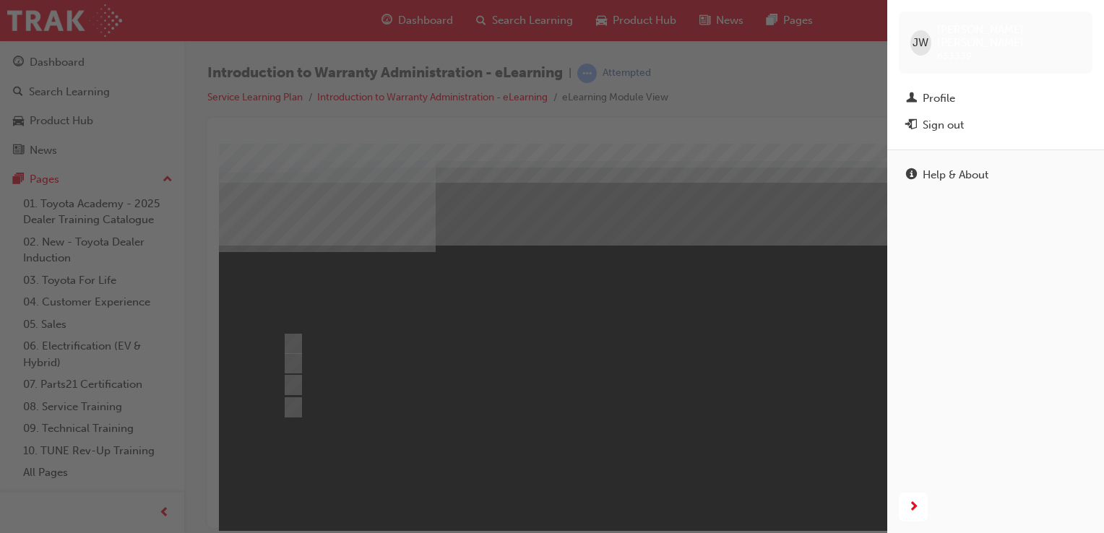
click at [957, 117] on div "Sign out" at bounding box center [942, 125] width 41 height 17
